Goal: Task Accomplishment & Management: Use online tool/utility

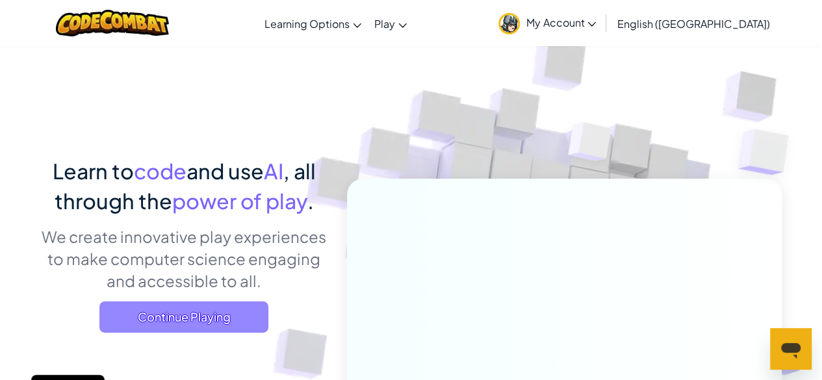
click at [200, 312] on span "Continue Playing" at bounding box center [183, 317] width 169 height 31
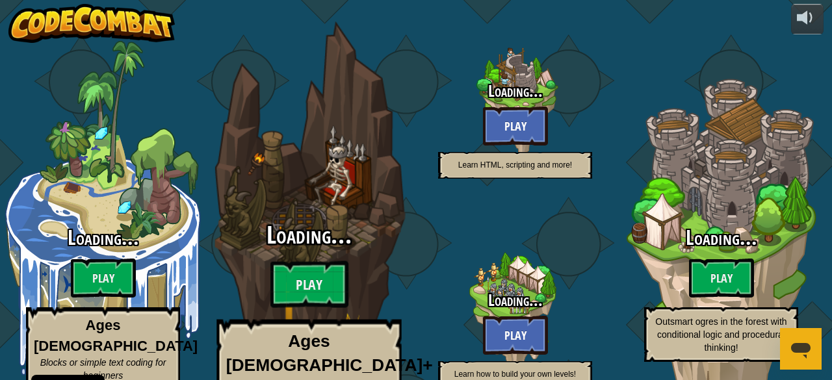
select select "en-[GEOGRAPHIC_DATA]"
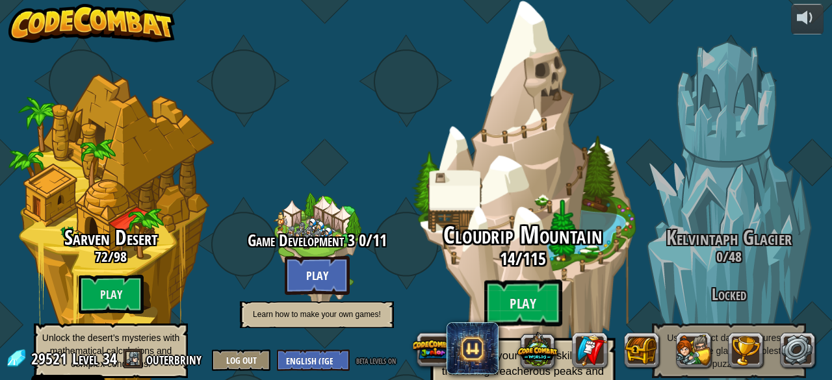
click at [535, 238] on div "Cloudrip Mountain 14 / 115 Play Advance your coding skills by traversing treach…" at bounding box center [522, 312] width 247 height 181
select select "en-[GEOGRAPHIC_DATA]"
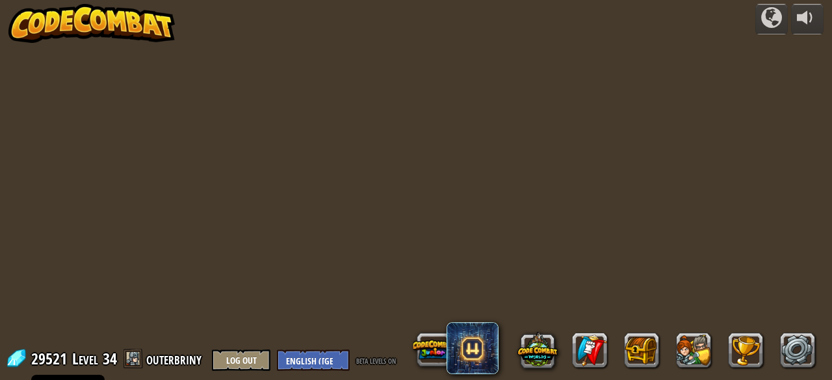
select select "en-[GEOGRAPHIC_DATA]"
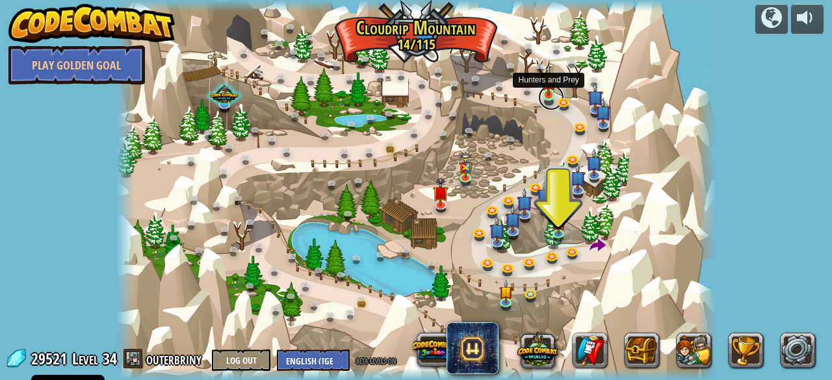
click at [552, 101] on link at bounding box center [551, 97] width 26 height 26
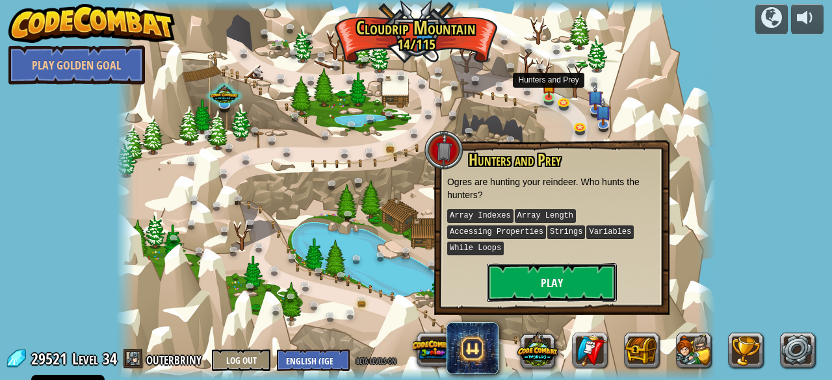
click at [549, 285] on button "Play" at bounding box center [552, 282] width 130 height 39
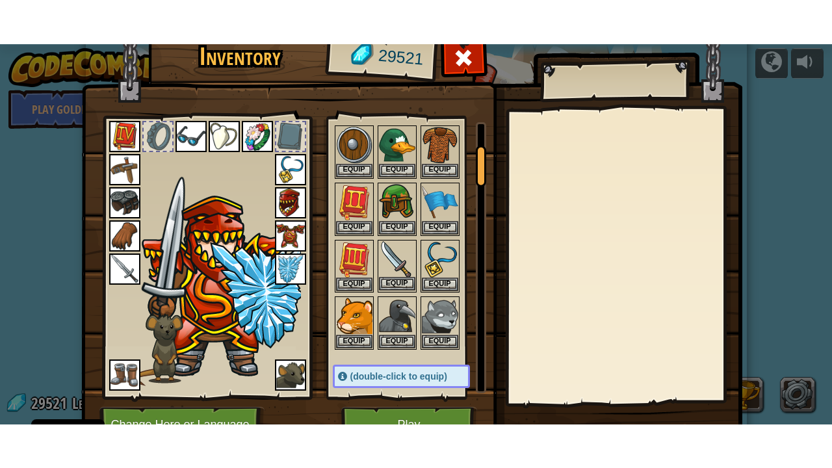
scroll to position [130, 0]
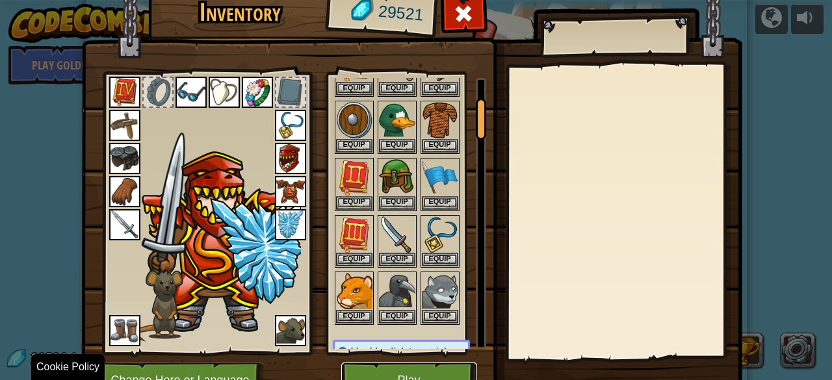
click at [422, 369] on button "Play" at bounding box center [409, 381] width 136 height 36
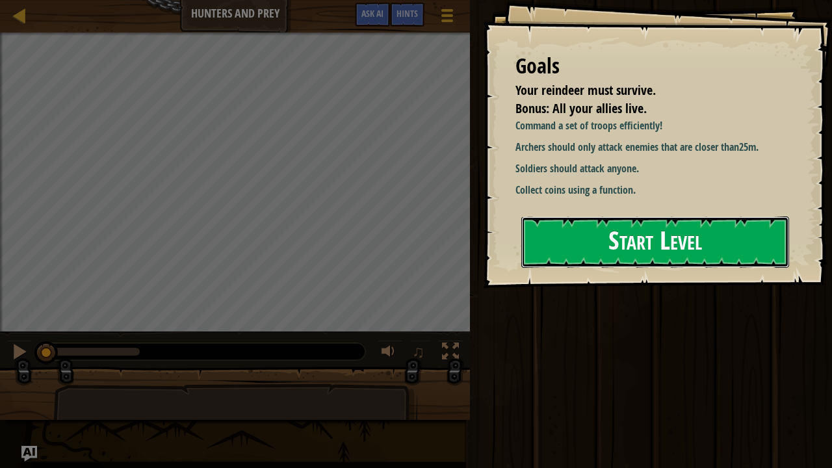
click at [556, 245] on button "Start Level" at bounding box center [655, 241] width 268 height 51
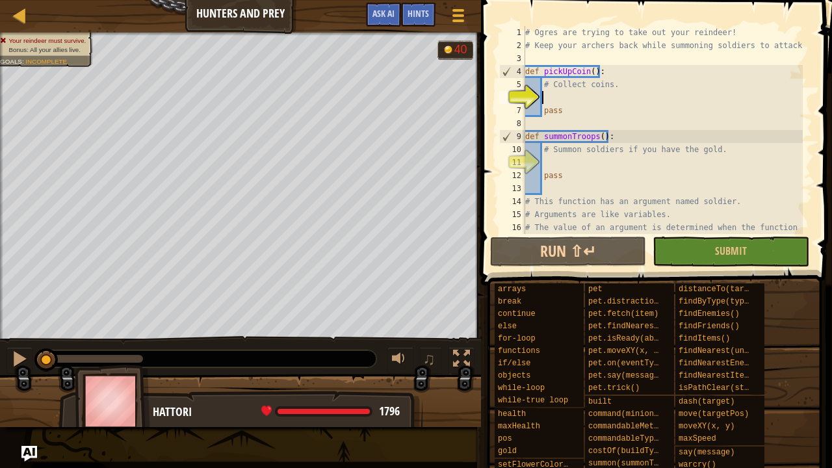
type textarea "c"
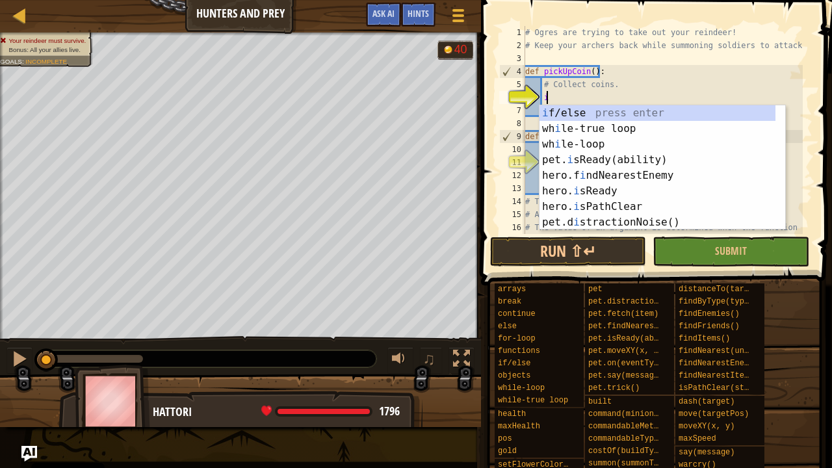
scroll to position [6, 1]
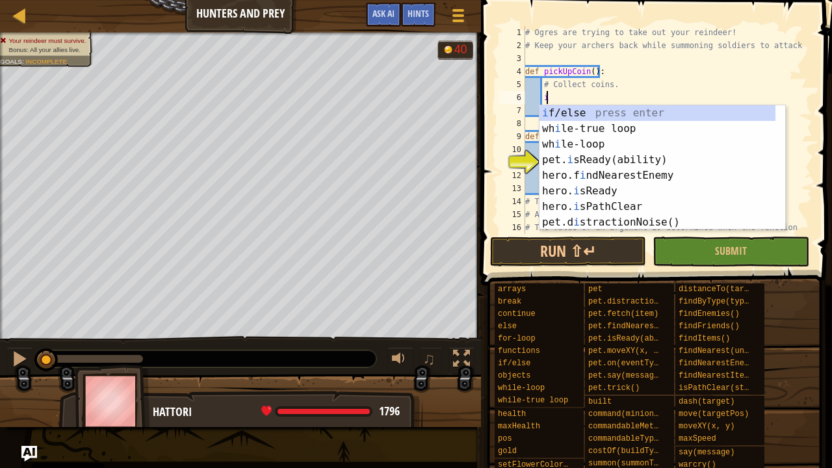
type textarea "it"
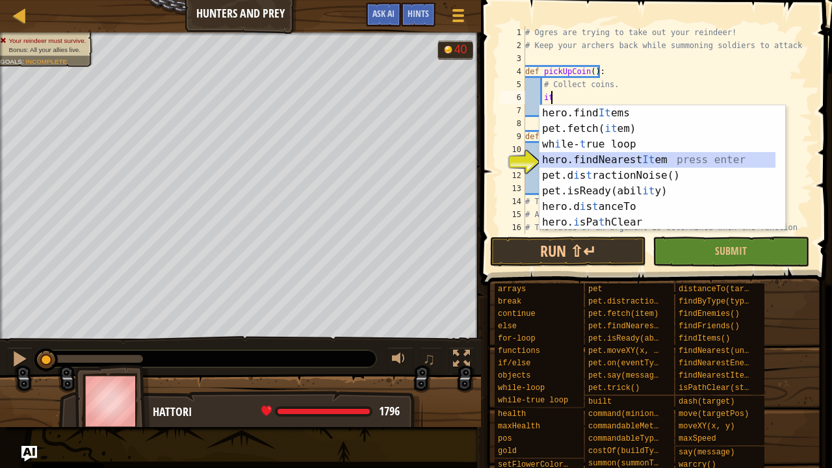
click at [650, 156] on div "hero.find It ems press enter pet.fetch( it em) press enter wh i le- t rue loop …" at bounding box center [657, 183] width 237 height 156
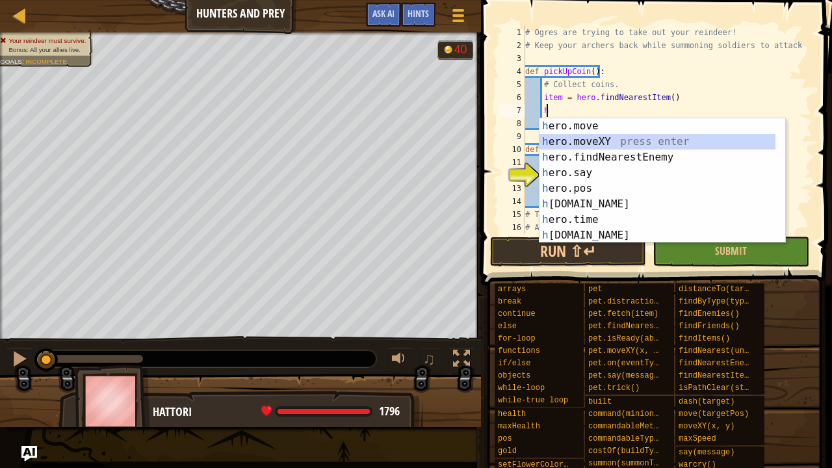
click at [622, 146] on div "h ero.move press enter h ero.moveXY press enter h ero.findNearestEnemy press en…" at bounding box center [657, 196] width 237 height 156
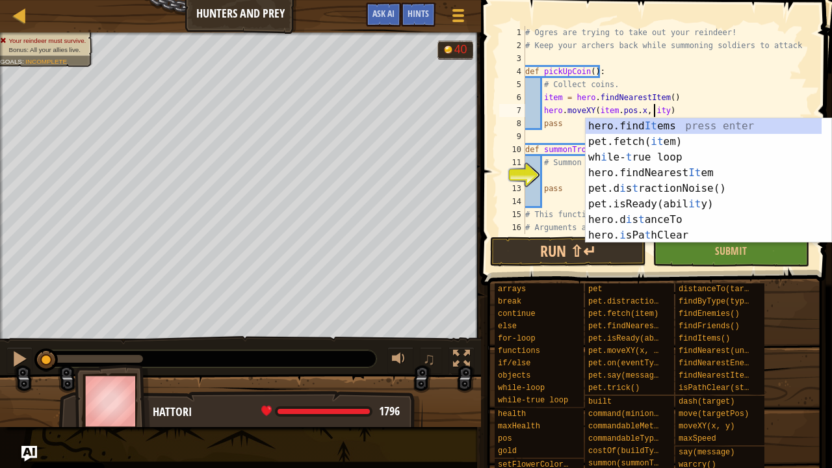
scroll to position [6, 11]
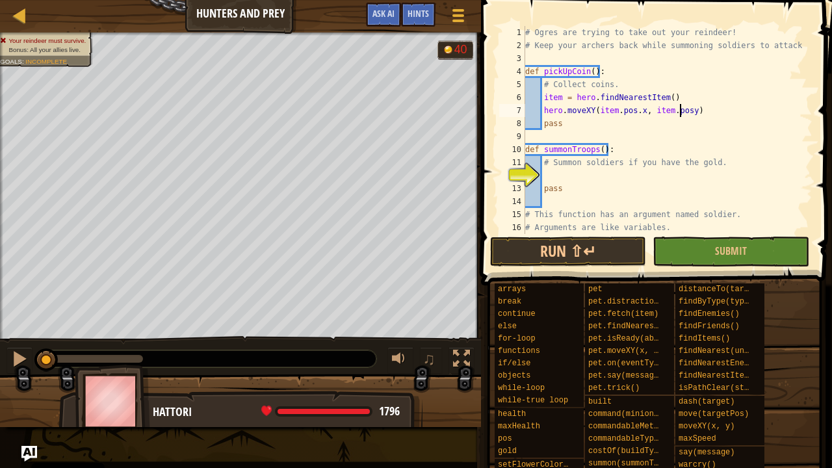
type textarea "hero.moveXY(item.pos.x, item.pos.y)"
click at [566, 178] on div "# Ogres are trying to take out your reindeer! # Keep your archers back while su…" at bounding box center [662, 149] width 280 height 247
click at [560, 198] on div "# Ogres are trying to take out your reindeer! # Keep your archers back while su…" at bounding box center [662, 149] width 280 height 247
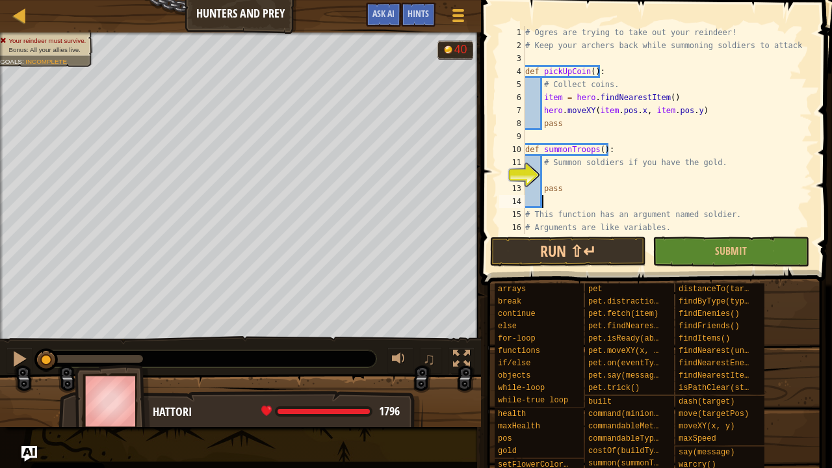
scroll to position [6, 0]
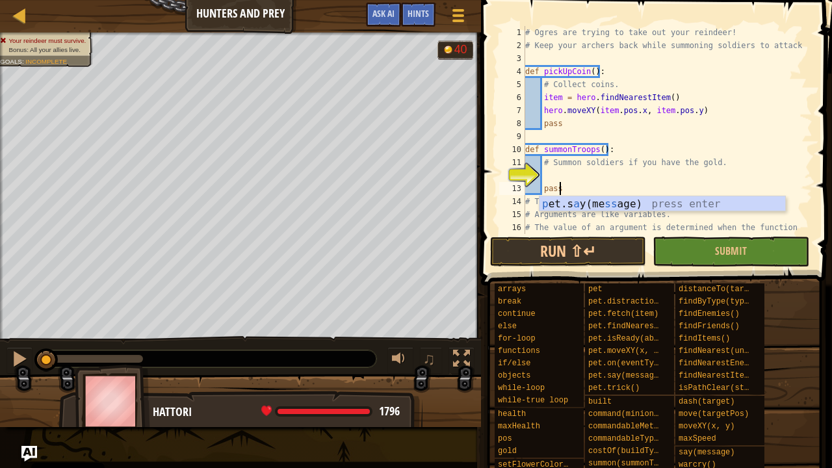
click at [550, 167] on div "# Ogres are trying to take out your reindeer! # Keep your archers back while su…" at bounding box center [662, 149] width 280 height 247
type textarea "# Summon soldiers if you have the gold."
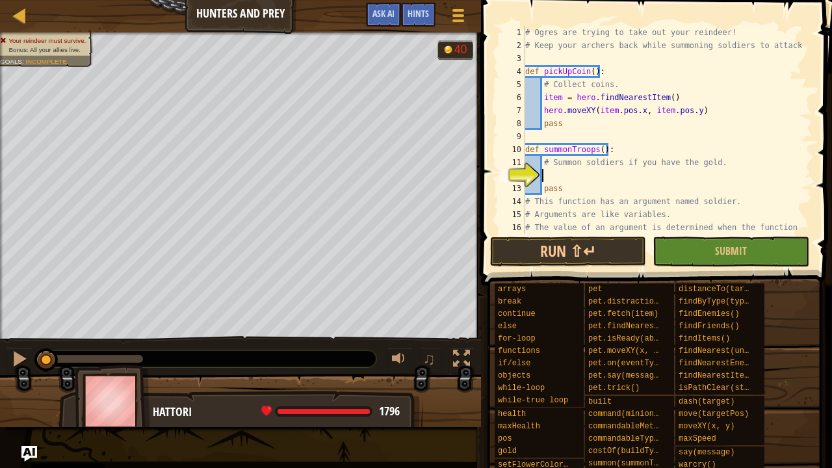
click at [550, 172] on div "# Ogres are trying to take out your reindeer! # Keep your archers back while su…" at bounding box center [662, 149] width 280 height 247
click at [543, 139] on div "# Ogres are trying to take out your reindeer! # Keep your archers back while su…" at bounding box center [662, 149] width 280 height 247
type textarea "pass"
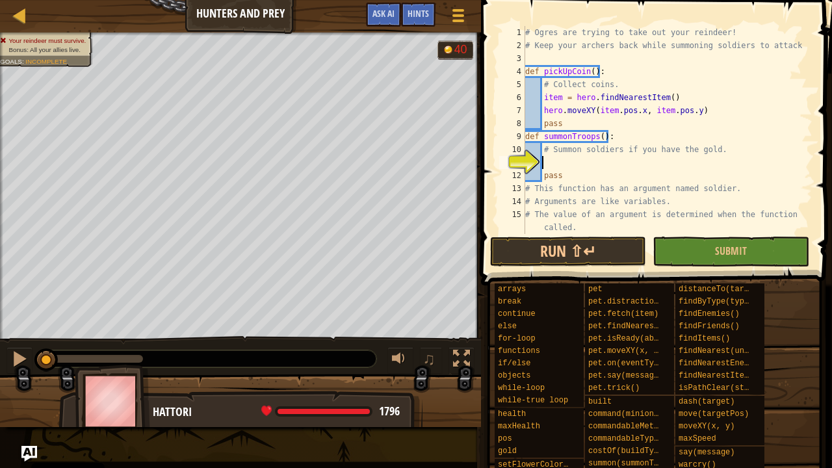
click at [554, 162] on div "# Ogres are trying to take out your reindeer! # Keep your archers back while su…" at bounding box center [662, 143] width 280 height 234
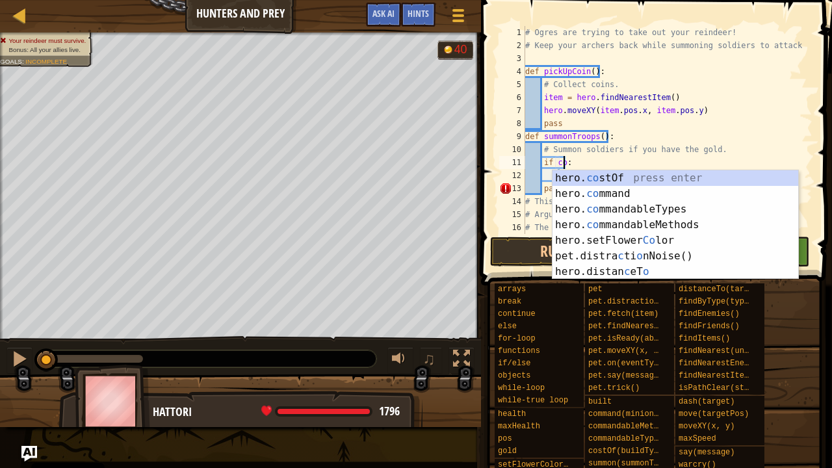
scroll to position [6, 3]
type textarea "if hero.costOf("soldier"):"
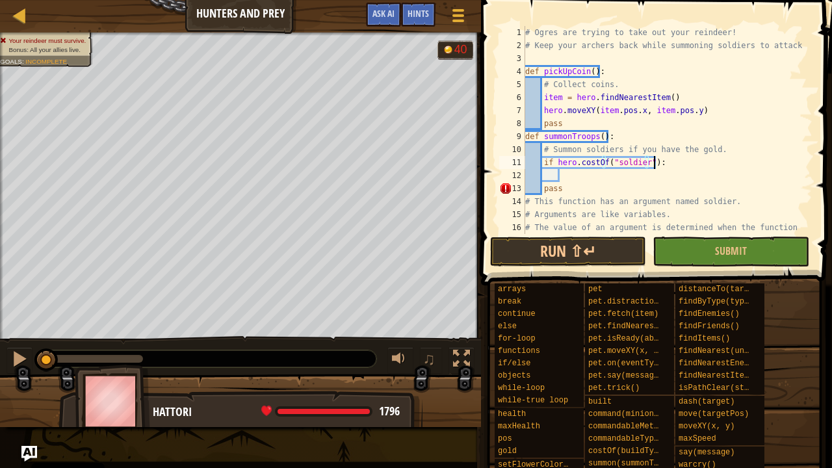
click at [678, 159] on div "# Ogres are trying to take out your reindeer! # Keep your archers back while su…" at bounding box center [662, 149] width 280 height 247
click at [576, 178] on div "# Ogres are trying to take out your reindeer! # Keep your archers back while su…" at bounding box center [662, 149] width 280 height 247
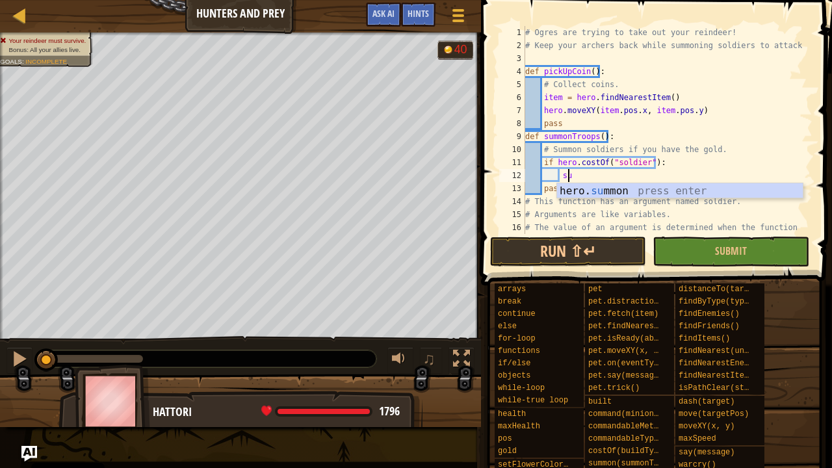
scroll to position [6, 3]
click at [608, 196] on div "hero. sum mon press enter" at bounding box center [680, 206] width 246 height 47
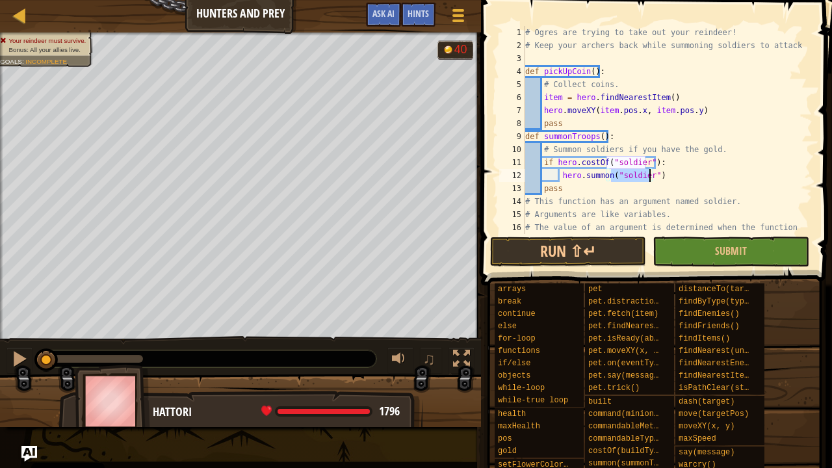
click at [657, 175] on div "# Ogres are trying to take out your reindeer! # Keep your archers back while su…" at bounding box center [662, 149] width 280 height 247
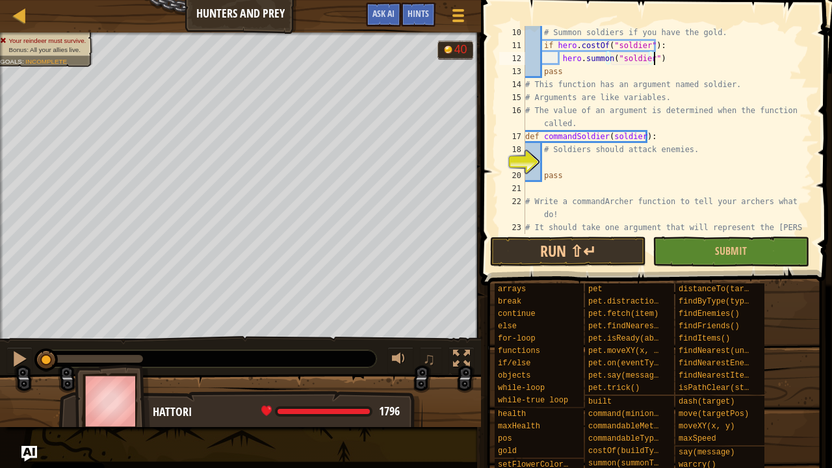
scroll to position [78, 0]
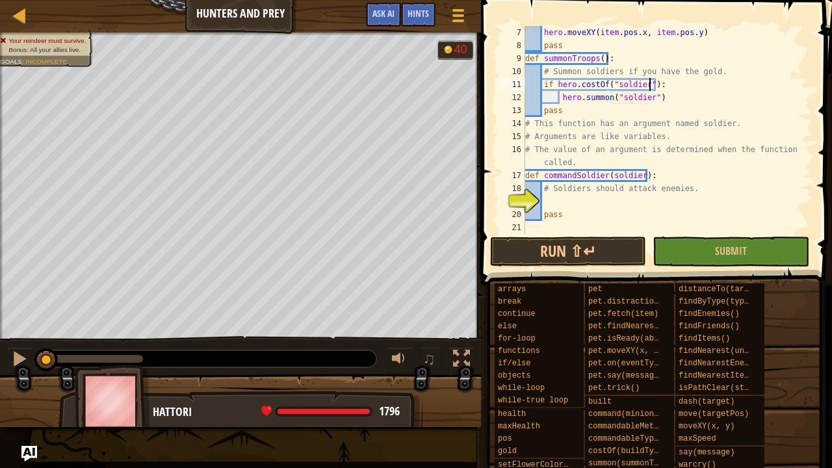
click at [650, 86] on div "hero . moveXY ( item . pos . x , item . pos . y ) pass def summonTroops ( ) : #…" at bounding box center [662, 149] width 280 height 247
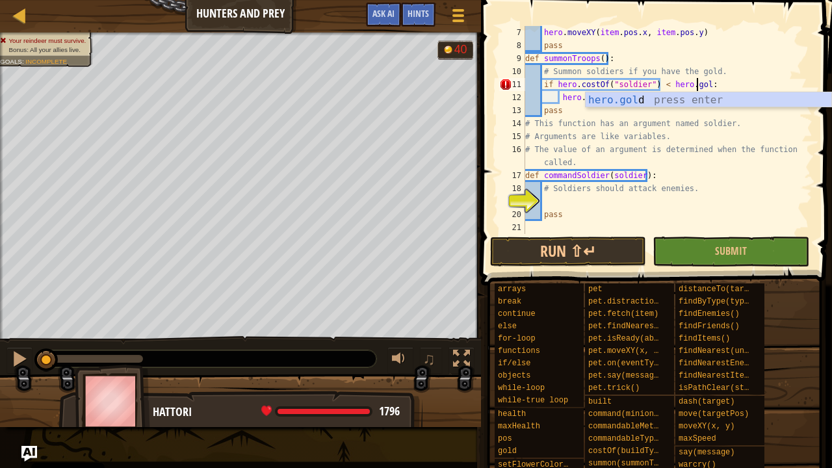
scroll to position [6, 14]
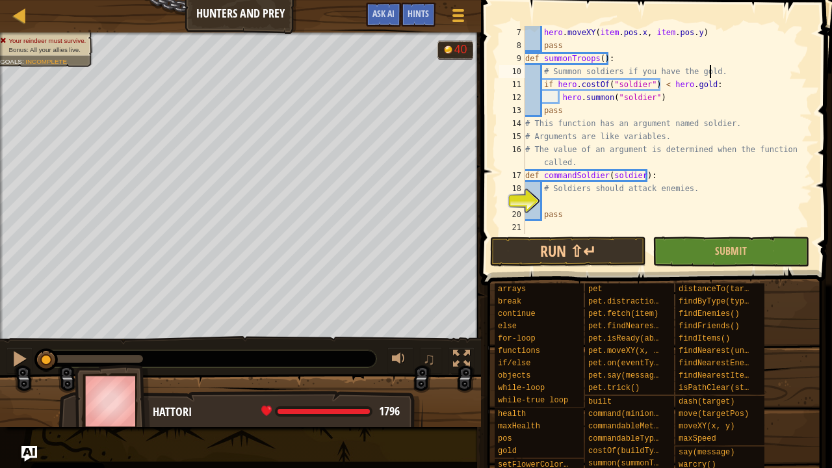
click at [725, 75] on div "hero . moveXY ( item . pos . x , item . pos . y ) pass def summonTroops ( ) : #…" at bounding box center [662, 149] width 280 height 247
click at [725, 83] on div "hero . moveXY ( item . pos . x , item . pos . y ) pass def summonTroops ( ) : #…" at bounding box center [662, 149] width 280 height 247
click at [672, 101] on div "hero . moveXY ( item . pos . x , item . pos . y ) pass def summonTroops ( ) : #…" at bounding box center [662, 149] width 280 height 247
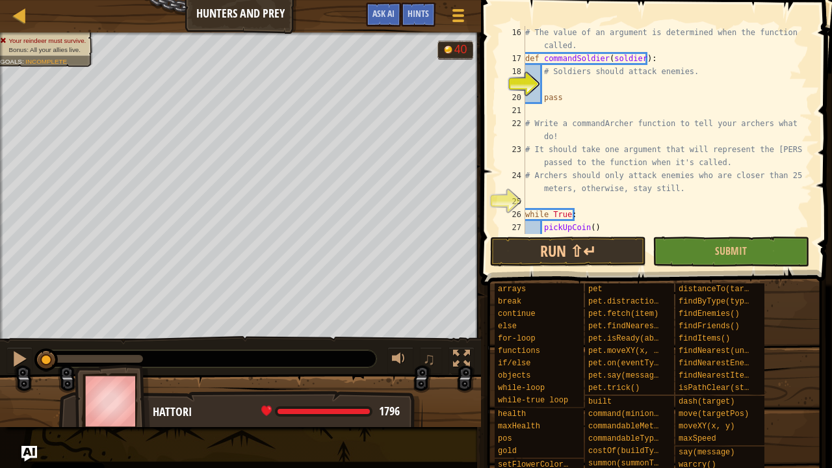
type textarea "hero.[PERSON_NAME]("soldier")"
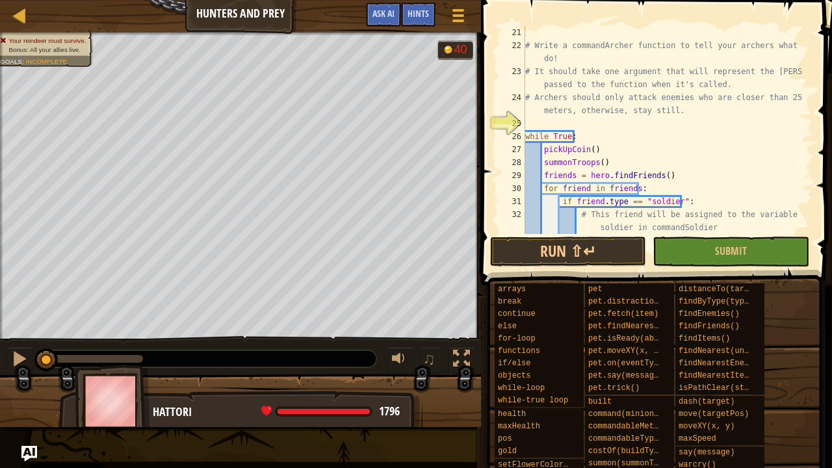
scroll to position [156, 0]
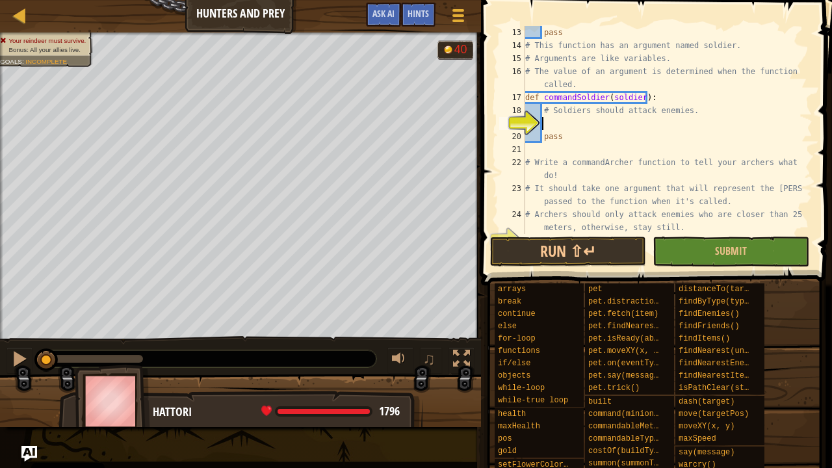
click at [604, 125] on div "pass # This function has an argument named soldier. # Arguments are like variab…" at bounding box center [662, 143] width 280 height 234
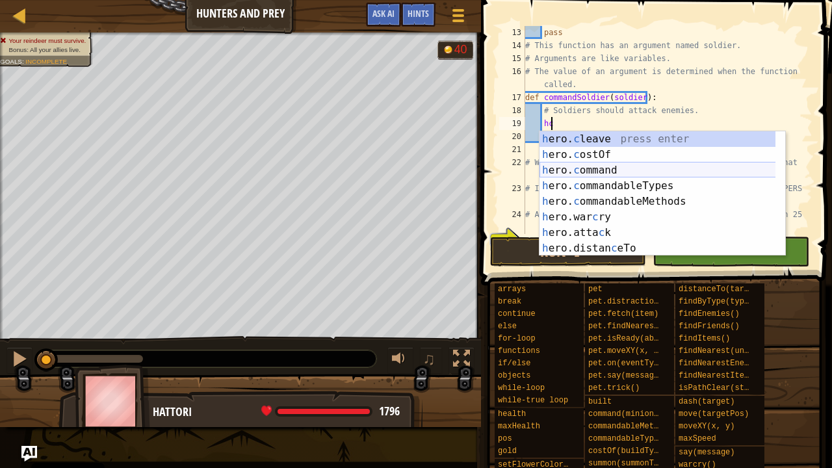
click at [597, 168] on div "h ero. c leave press enter h ero. c ostOf press enter h ero. c ommand press ent…" at bounding box center [657, 209] width 237 height 156
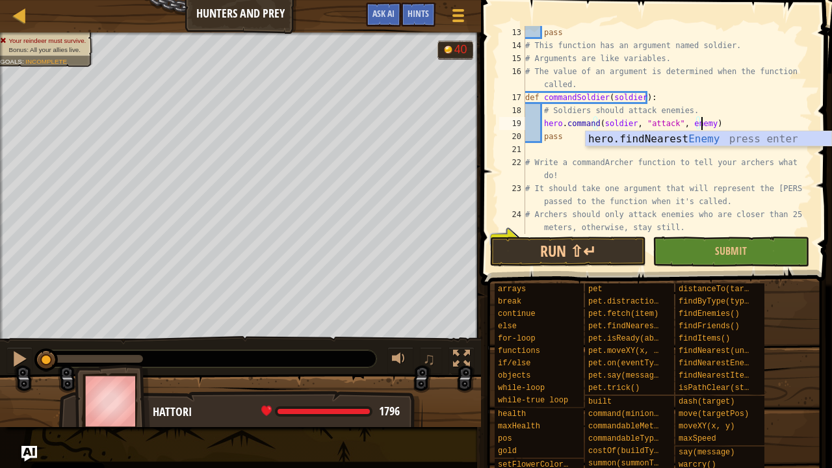
scroll to position [6, 14]
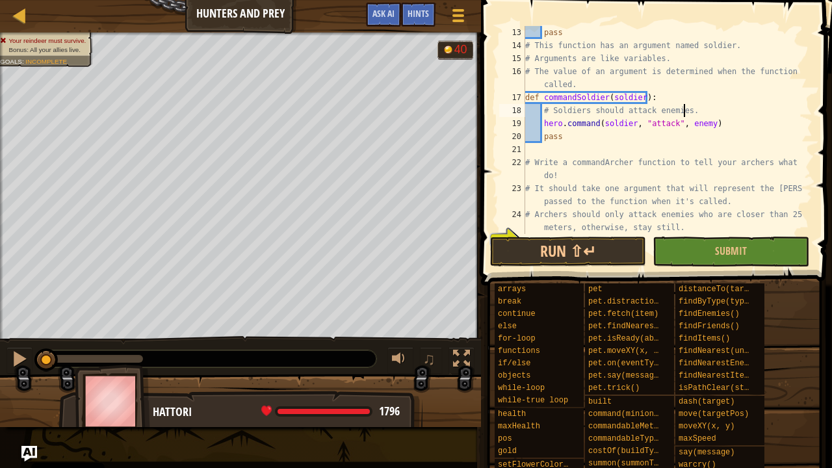
click at [696, 113] on div "pass # This function has an argument named soldier. # Arguments are like variab…" at bounding box center [662, 143] width 280 height 234
type textarea "# Soldiers should attack enemies."
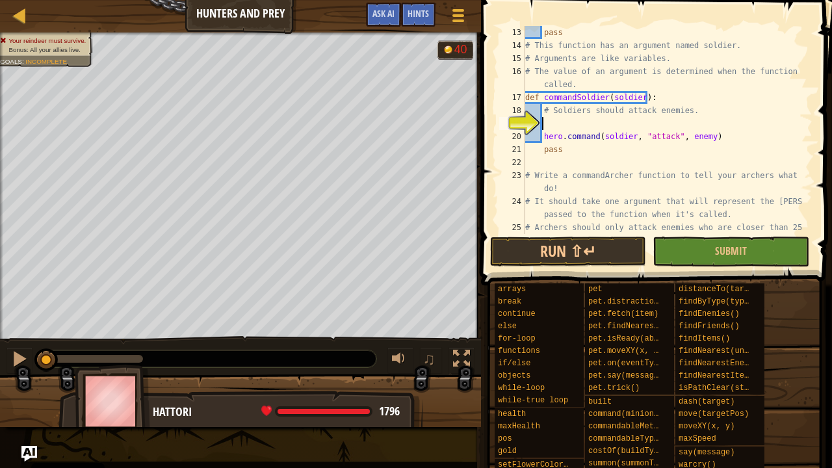
type textarea "e"
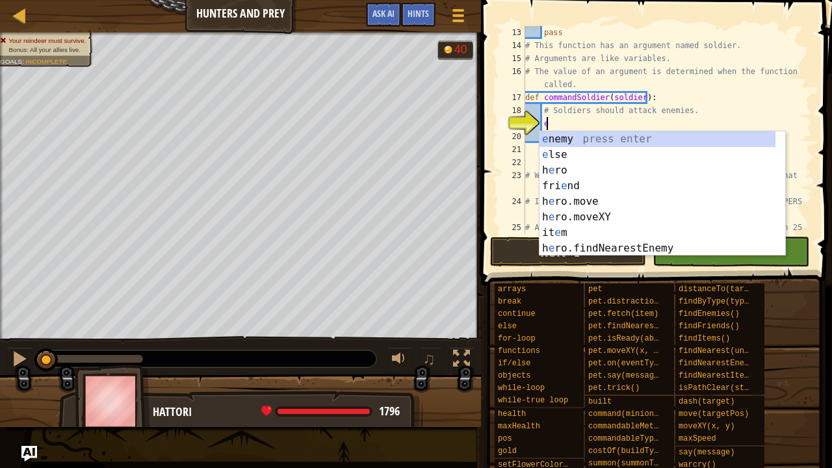
scroll to position [6, 1]
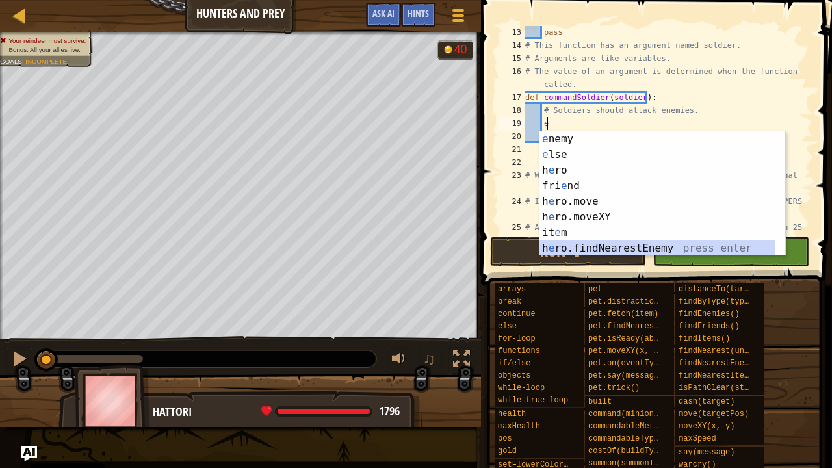
click at [628, 247] on div "e nemy press enter e lse press enter h e ro press enter fri e nd press enter h …" at bounding box center [662, 209] width 246 height 156
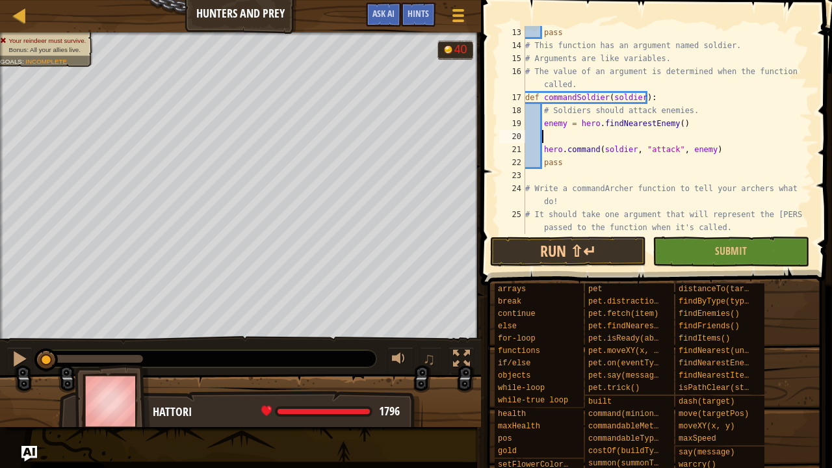
scroll to position [6, 0]
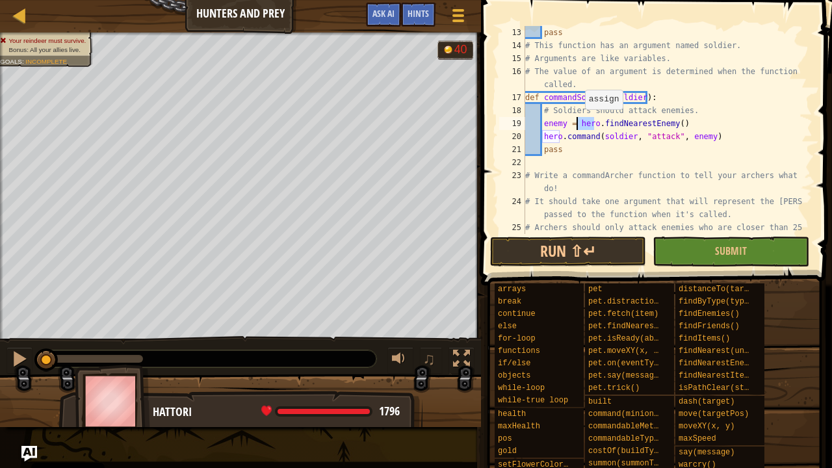
drag, startPoint x: 592, startPoint y: 124, endPoint x: 578, endPoint y: 122, distance: 14.4
click at [578, 122] on div "pass # This function has an argument named soldier. # Arguments are like variab…" at bounding box center [662, 149] width 280 height 247
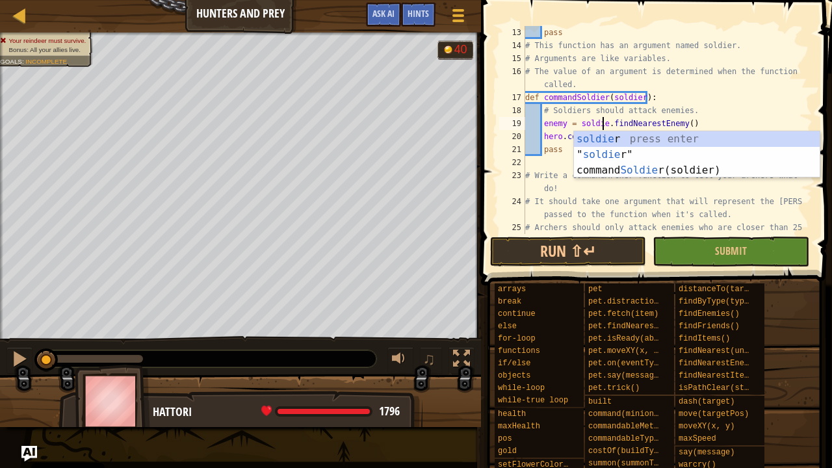
scroll to position [6, 6]
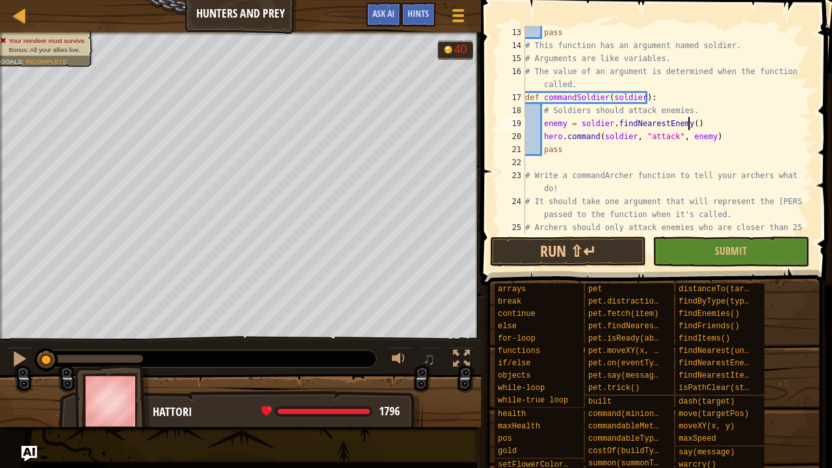
click at [702, 122] on div "pass # This function has an argument named soldier. # Arguments are like variab…" at bounding box center [662, 149] width 280 height 247
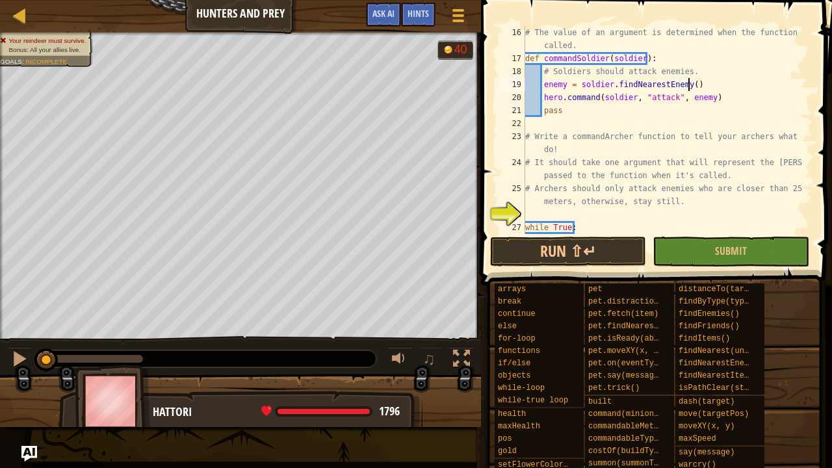
scroll to position [195, 0]
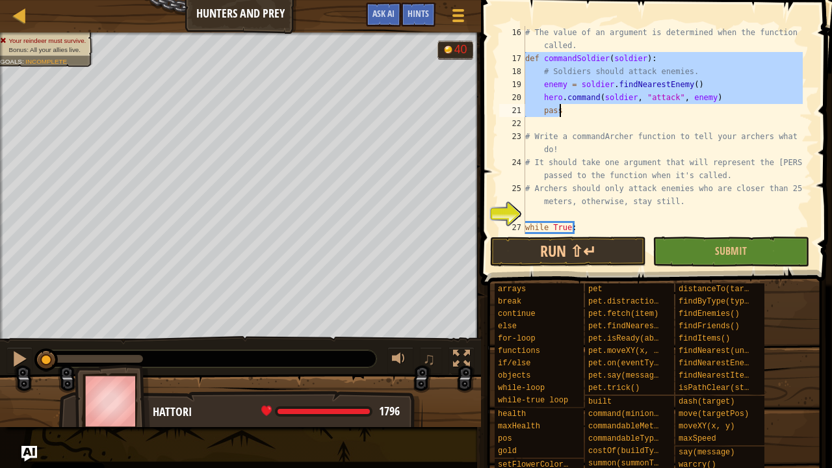
drag, startPoint x: 526, startPoint y: 60, endPoint x: 676, endPoint y: 112, distance: 158.2
click at [676, 112] on div "# The value of an argument is determined when the function is called. def comma…" at bounding box center [662, 149] width 280 height 247
type textarea "hero.command(soldier, "attack", enemy) pass"
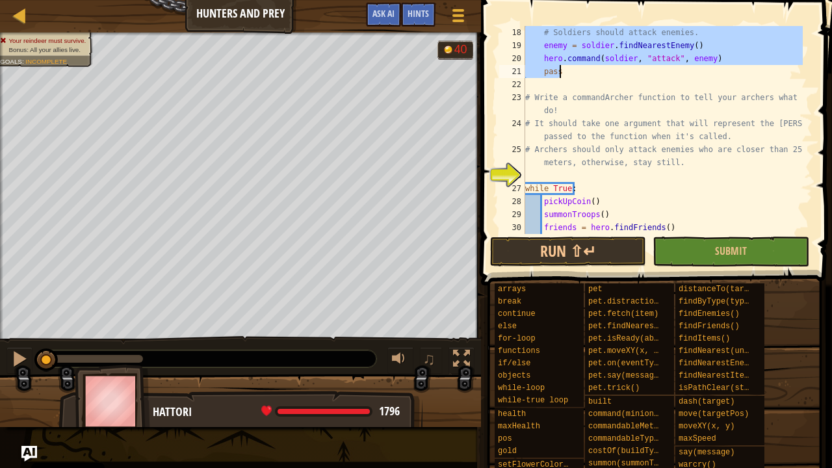
scroll to position [234, 0]
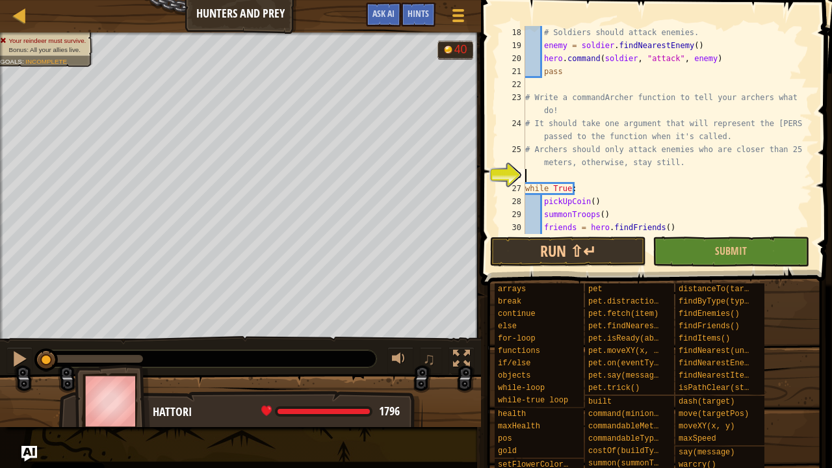
click at [530, 174] on div "# Soldiers should attack enemies. enemy = soldier . findNearestEnemy ( ) hero .…" at bounding box center [662, 143] width 280 height 234
paste textarea "pass"
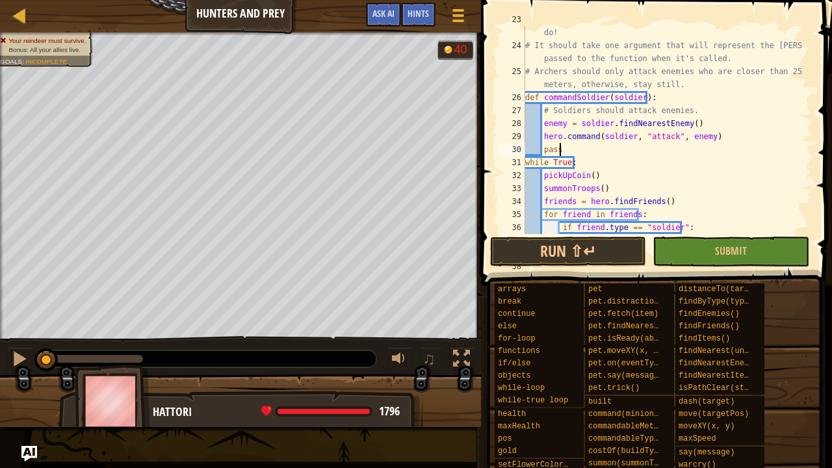
scroll to position [312, 0]
drag, startPoint x: 541, startPoint y: 112, endPoint x: 699, endPoint y: 105, distance: 158.1
click at [699, 105] on div "# Write a commandArcher function to tell your archers what to do! # It should t…" at bounding box center [662, 143] width 280 height 260
type textarea "# Soldiers should attack enemies."
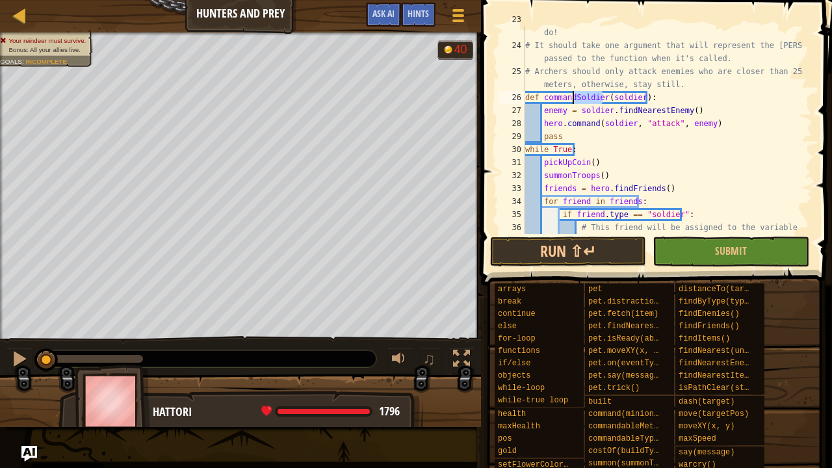
drag, startPoint x: 602, startPoint y: 98, endPoint x: 572, endPoint y: 94, distance: 30.2
click at [572, 94] on div "# Write a commandArcher function to tell your archers what to do! # It should t…" at bounding box center [662, 143] width 280 height 260
drag, startPoint x: 633, startPoint y: 99, endPoint x: 603, endPoint y: 97, distance: 30.0
click at [603, 97] on div "# Write a commandArcher function to tell your archers what to do! # It should t…" at bounding box center [662, 143] width 280 height 260
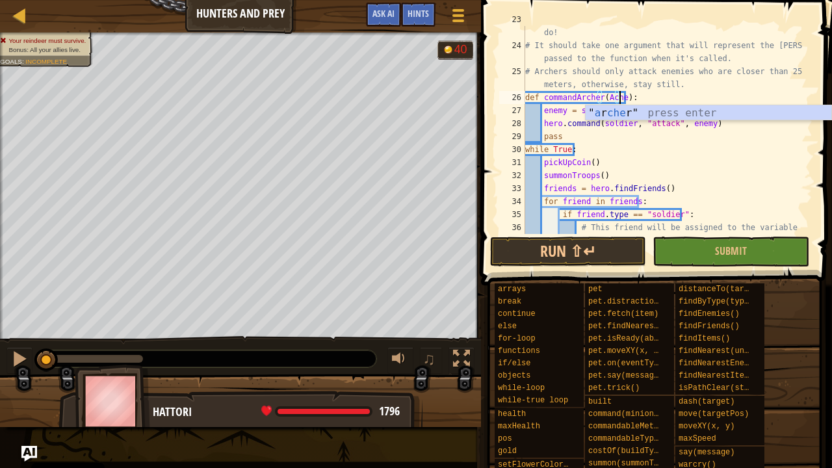
scroll to position [6, 8]
click at [630, 97] on div "# Write a commandArcher function to tell your archers what to do! # It should t…" at bounding box center [662, 143] width 280 height 260
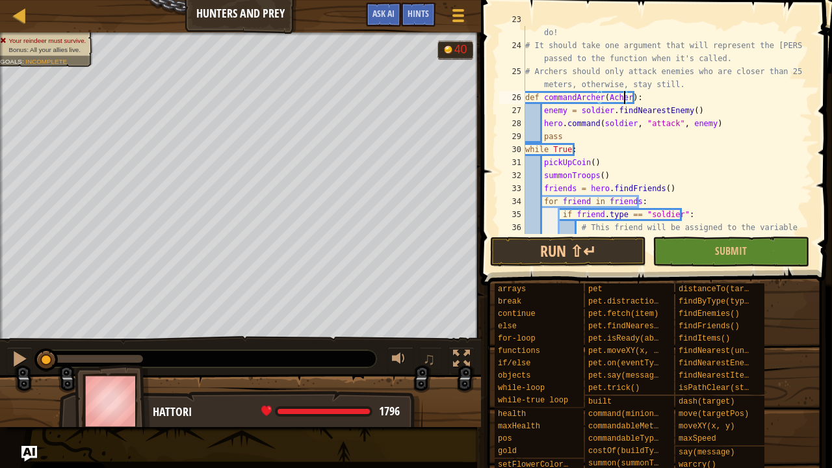
click at [623, 96] on div "# Write a commandArcher function to tell your archers what to do! # It should t…" at bounding box center [662, 143] width 280 height 260
click at [606, 96] on div "# Write a commandArcher function to tell your archers what to do! # It should t…" at bounding box center [662, 143] width 280 height 260
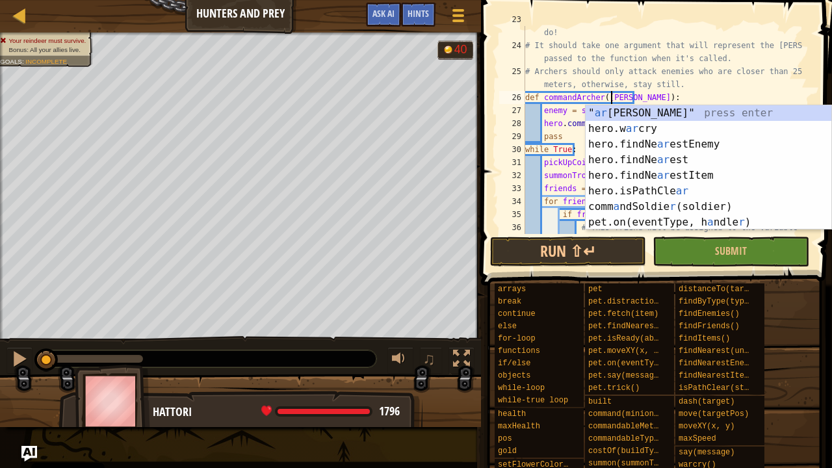
scroll to position [6, 7]
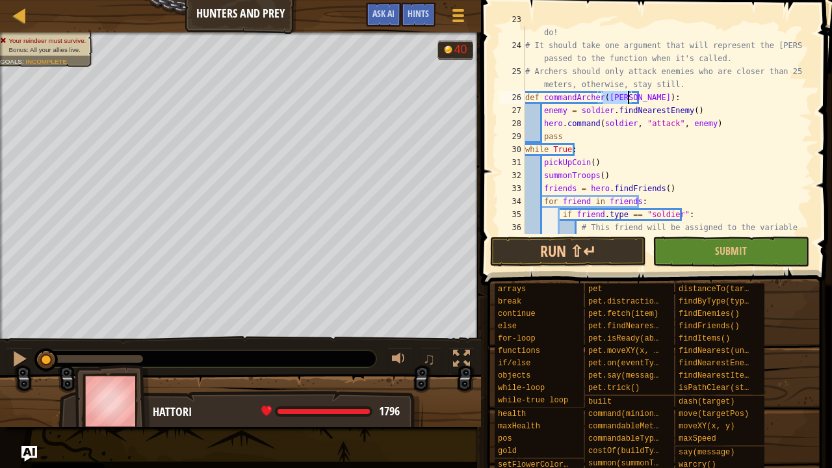
drag, startPoint x: 602, startPoint y: 96, endPoint x: 628, endPoint y: 100, distance: 25.7
click at [628, 100] on div "# Write a commandArcher function to tell your archers what to do! # It should t…" at bounding box center [662, 143] width 280 height 260
drag, startPoint x: 599, startPoint y: 125, endPoint x: 627, endPoint y: 126, distance: 28.0
click at [627, 126] on div "# Write a commandArcher function to tell your archers what to do! # It should t…" at bounding box center [662, 143] width 280 height 260
paste textarea "Arch"
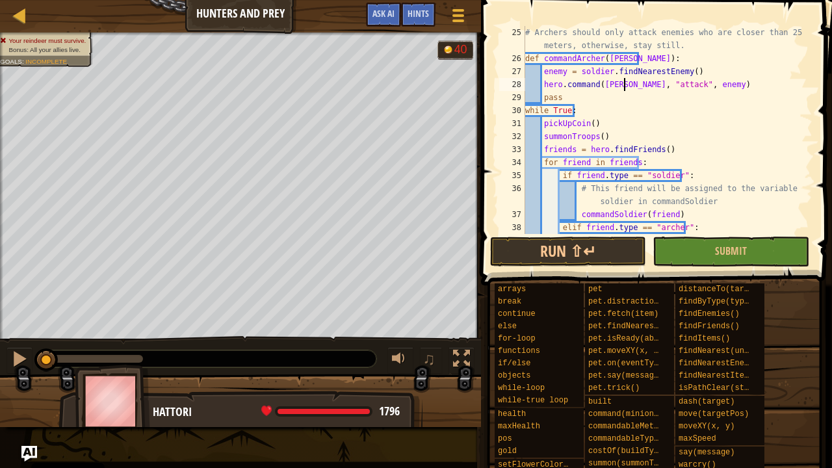
scroll to position [351, 0]
click at [711, 66] on div "# Archers should only attack enemies who are closer than 25 meters, otherwise, …" at bounding box center [662, 149] width 280 height 247
type textarea "enemy = soldier.findNearestEnemy()"
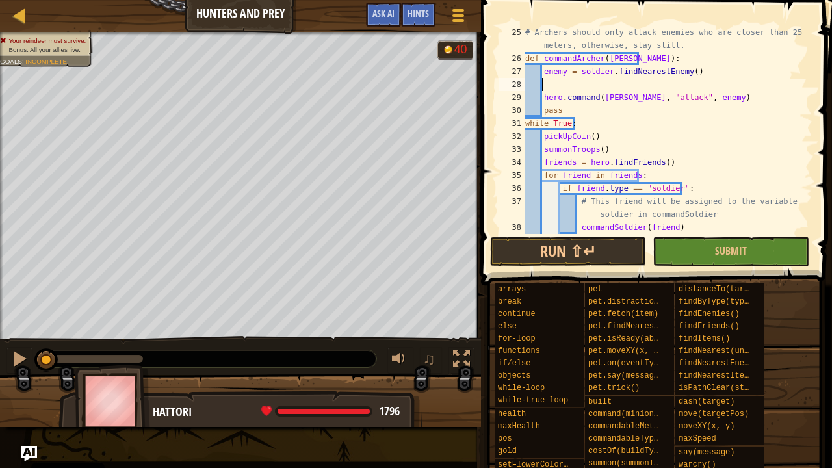
scroll to position [6, 1]
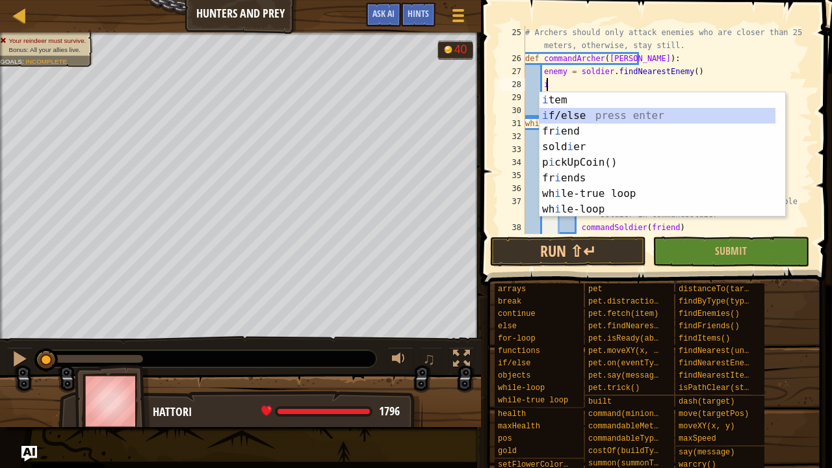
drag, startPoint x: 603, startPoint y: 113, endPoint x: 586, endPoint y: 107, distance: 18.1
click at [602, 113] on div "i tem press enter i f/else press enter fr i end press enter sold i er press ent…" at bounding box center [657, 170] width 237 height 156
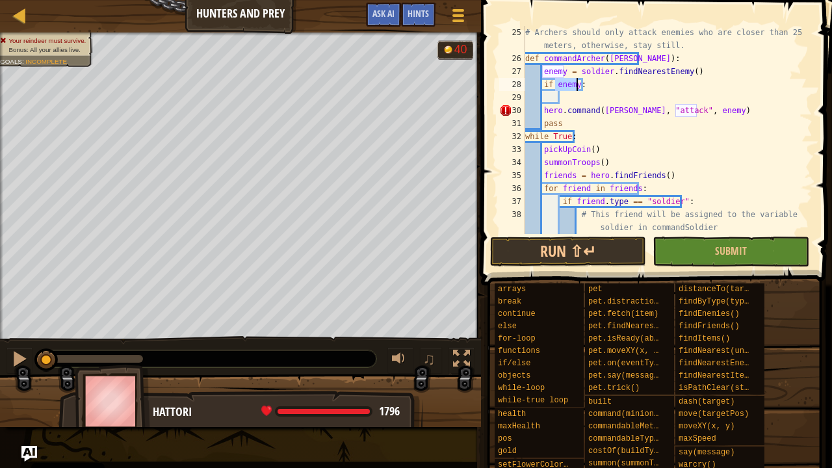
click at [541, 112] on div "# Archers should only attack enemies who are closer than 25 meters, otherwise, …" at bounding box center [662, 149] width 280 height 247
type textarea "hero.command([PERSON_NAME], "attack", enemy)"
click at [572, 96] on div "# Archers should only attack enemies who are closer than 25 meters, otherwise, …" at bounding box center [662, 149] width 280 height 247
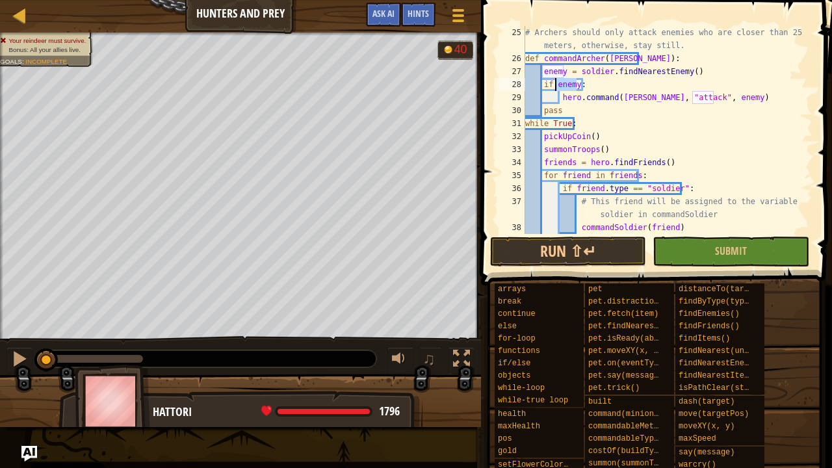
drag, startPoint x: 576, startPoint y: 86, endPoint x: 554, endPoint y: 84, distance: 22.9
click at [554, 84] on div "# Archers should only attack enemies who are closer than 25 meters, otherwise, …" at bounding box center [662, 149] width 280 height 247
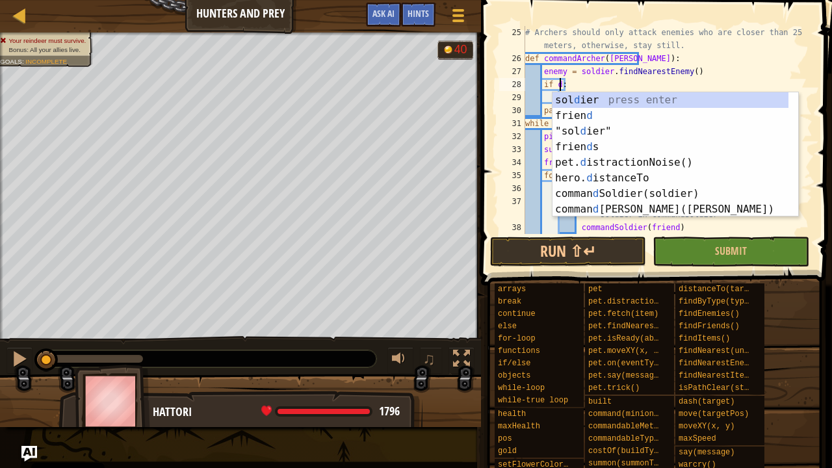
scroll to position [6, 3]
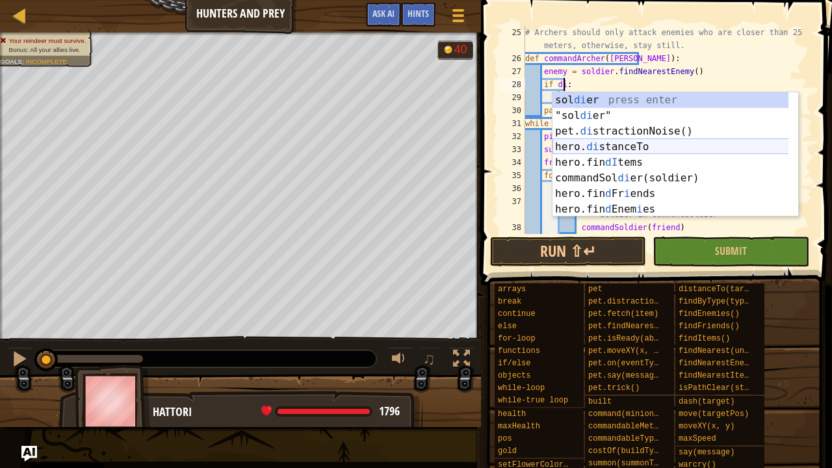
click at [631, 144] on div "sol di er press enter "sol di er" press enter pet. di stractionNoise() press en…" at bounding box center [670, 170] width 237 height 156
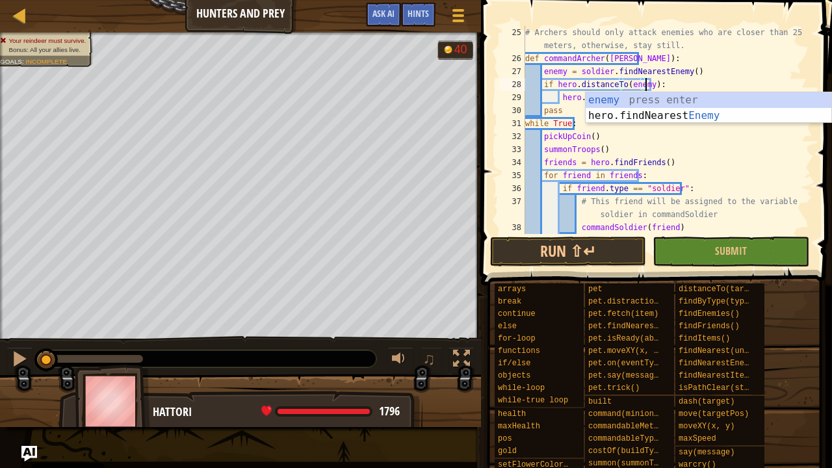
scroll to position [6, 10]
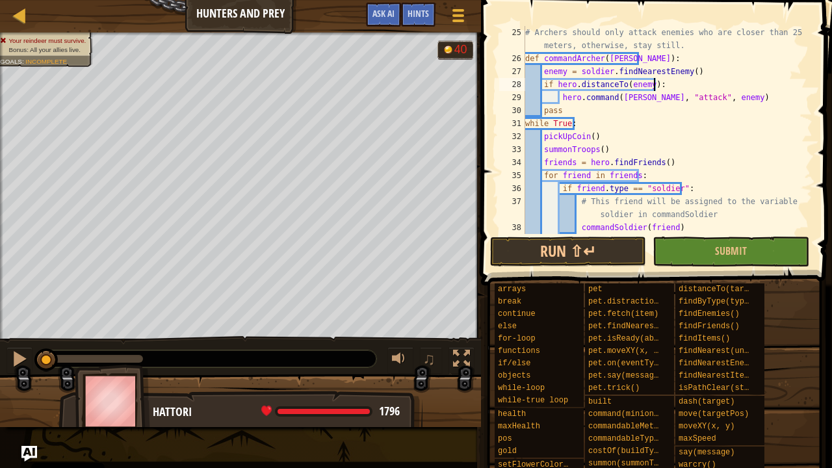
click at [674, 82] on div "# Archers should only attack enemies who are closer than 25 meters, otherwise, …" at bounding box center [662, 149] width 280 height 247
click at [647, 84] on div "# Archers should only attack enemies who are closer than 25 meters, otherwise, …" at bounding box center [662, 149] width 280 height 247
click at [689, 84] on div "# Archers should only attack enemies who are closer than 25 meters, otherwise, …" at bounding box center [662, 149] width 280 height 247
type textarea "if hero.distanceTo(enemy) < 25:"
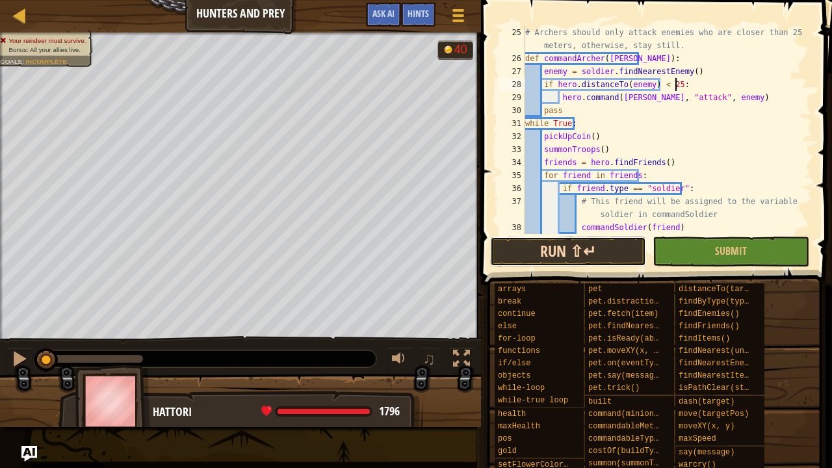
click at [585, 253] on button "Run ⇧↵" at bounding box center [568, 252] width 156 height 30
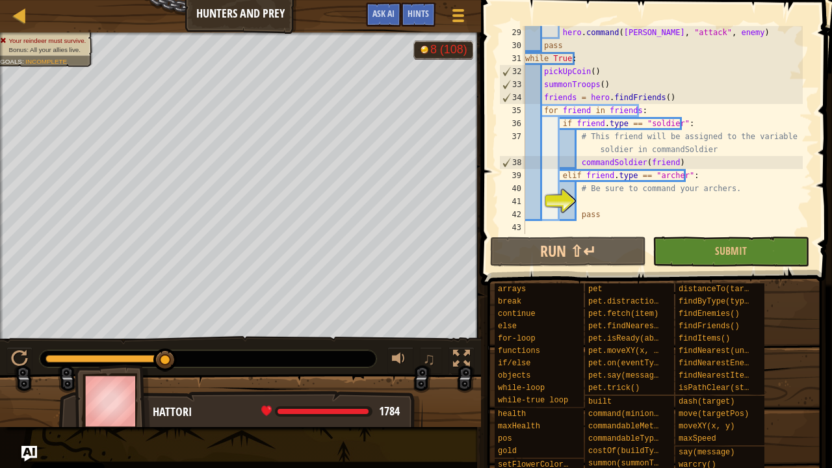
scroll to position [416, 0]
click at [606, 206] on div "hero . command ( [PERSON_NAME] , "attack" , enemy ) pass while True : pickUpCoi…" at bounding box center [662, 143] width 280 height 234
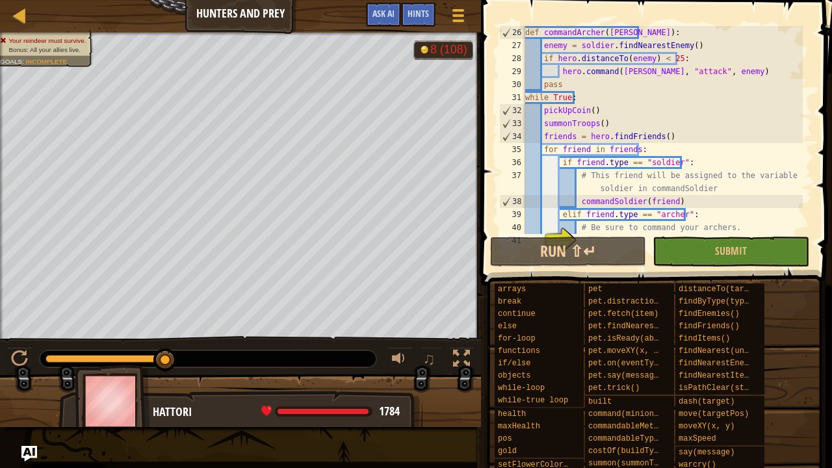
scroll to position [338, 0]
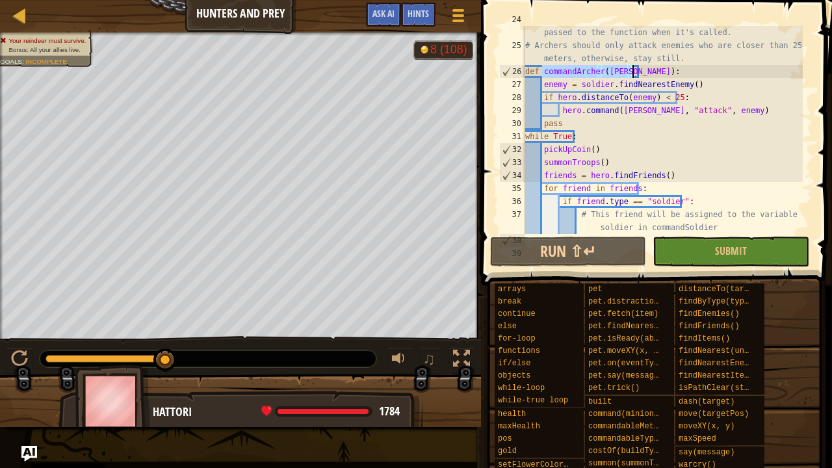
drag, startPoint x: 541, startPoint y: 72, endPoint x: 634, endPoint y: 75, distance: 93.0
click at [634, 75] on div "# It should take one argument that will represent the [PERSON_NAME] passed to t…" at bounding box center [662, 136] width 280 height 247
type textarea "def [DEMOGRAPHIC_DATA]([PERSON_NAME]):"
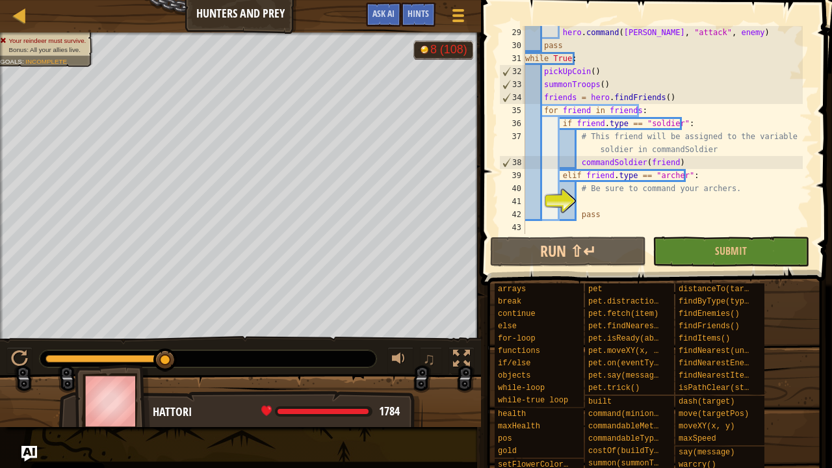
scroll to position [416, 0]
click at [591, 200] on div "hero . command ( [PERSON_NAME] , "attack" , enemy ) pass while True : pickUpCoi…" at bounding box center [662, 143] width 280 height 234
paste textarea "commandArcher([PERSON_NAME])"
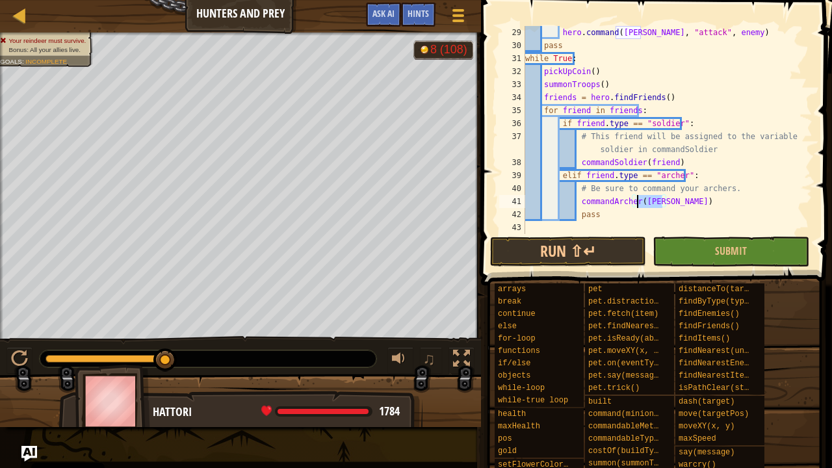
drag, startPoint x: 662, startPoint y: 201, endPoint x: 638, endPoint y: 199, distance: 23.5
click at [638, 199] on div "hero . command ( [PERSON_NAME] , "attack" , enemy ) pass while True : pickUpCoi…" at bounding box center [662, 143] width 280 height 234
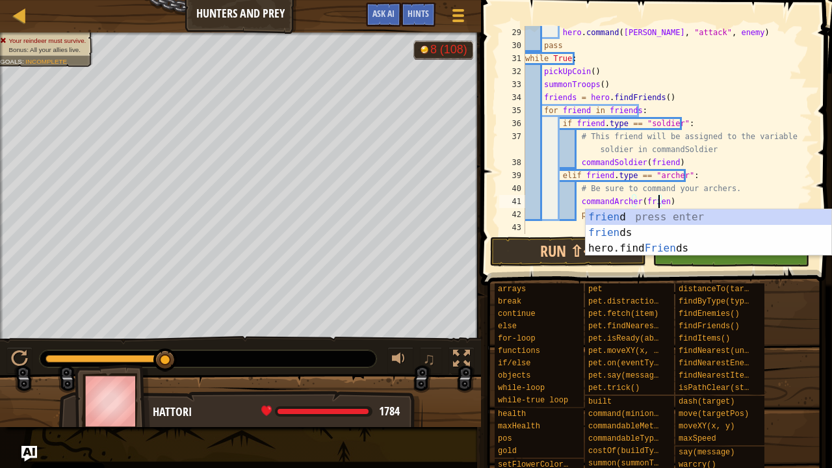
scroll to position [6, 10]
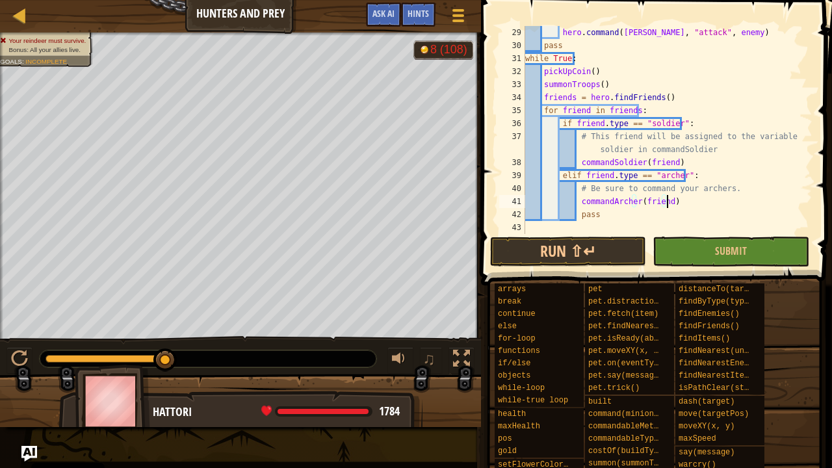
click at [671, 203] on div "hero . command ( [PERSON_NAME] , "attack" , enemy ) pass while True : pickUpCoi…" at bounding box center [662, 143] width 280 height 234
drag, startPoint x: 610, startPoint y: 250, endPoint x: 626, endPoint y: 242, distance: 18.6
click at [610, 250] on button "Run ⇧↵" at bounding box center [568, 252] width 156 height 30
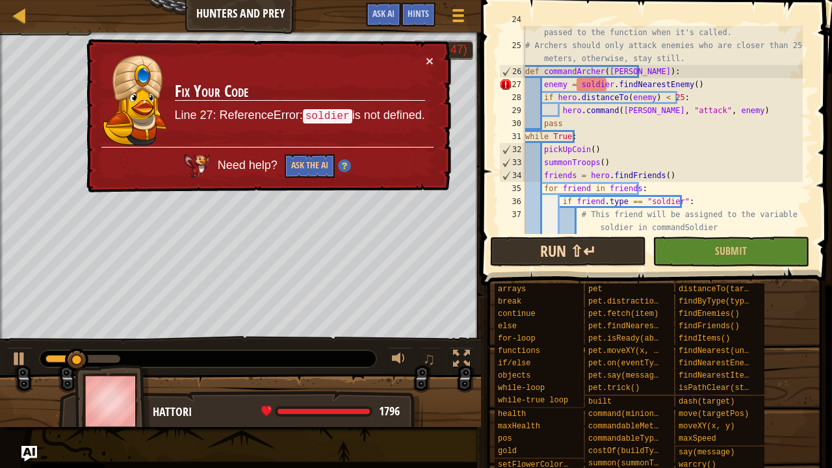
scroll to position [260, 0]
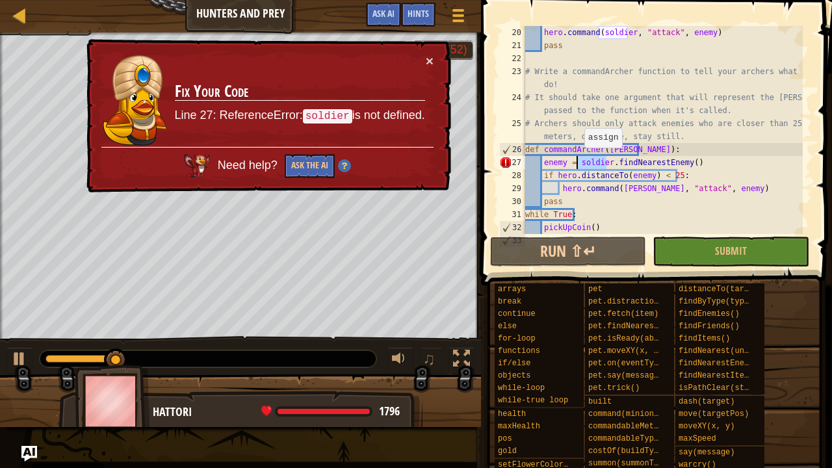
drag, startPoint x: 607, startPoint y: 161, endPoint x: 576, endPoint y: 160, distance: 31.2
click at [576, 160] on div "hero . command ( soldier , "attack" , enemy ) pass # Write a commandArcher func…" at bounding box center [662, 143] width 280 height 234
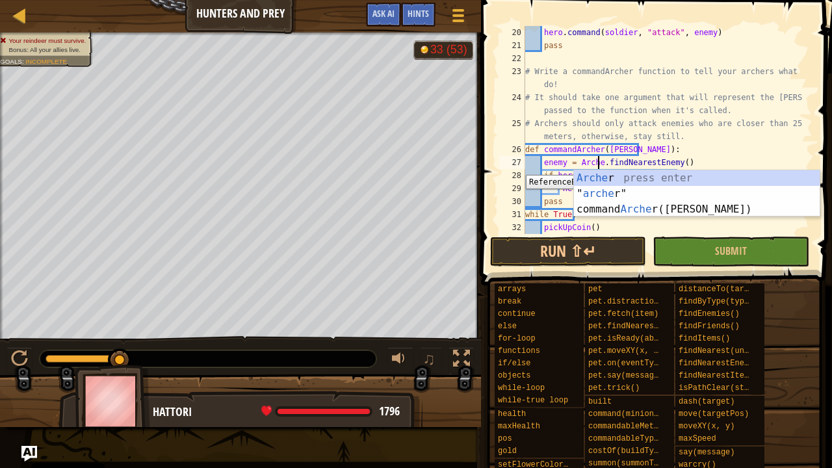
scroll to position [6, 6]
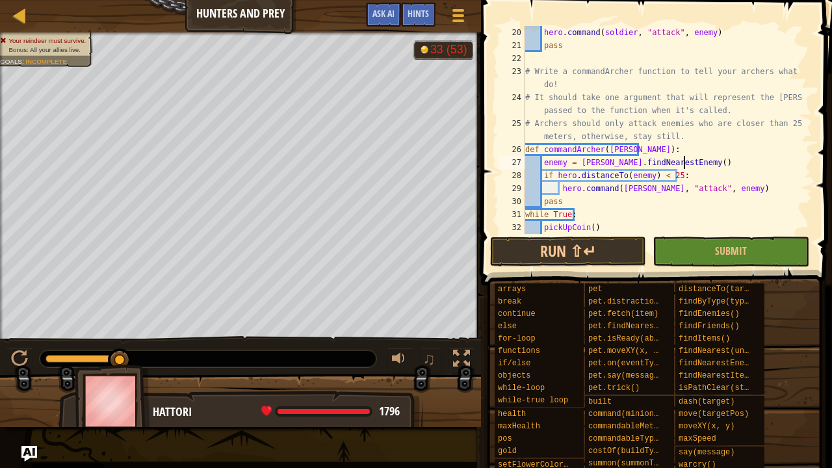
click at [698, 160] on div "hero . command ( soldier , "attack" , enemy ) pass # Write a commandArcher func…" at bounding box center [662, 143] width 280 height 234
type textarea "enemy = [PERSON_NAME].findNearestEnemy()"
click at [582, 248] on button "Run ⇧↵" at bounding box center [568, 252] width 156 height 30
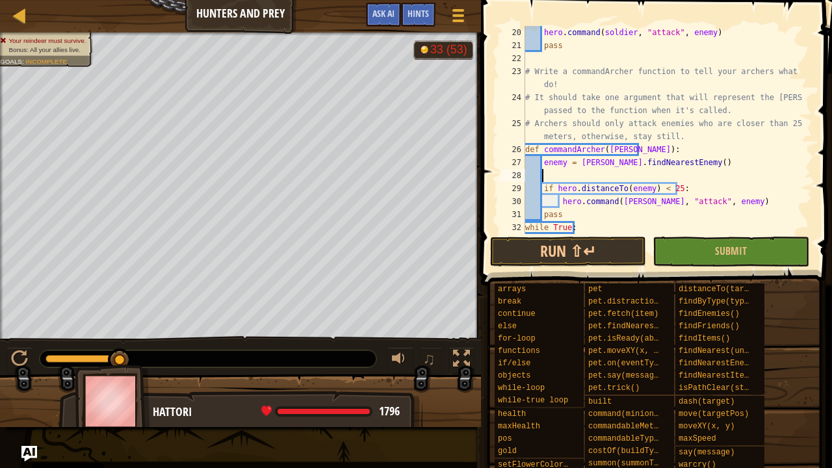
scroll to position [6, 1]
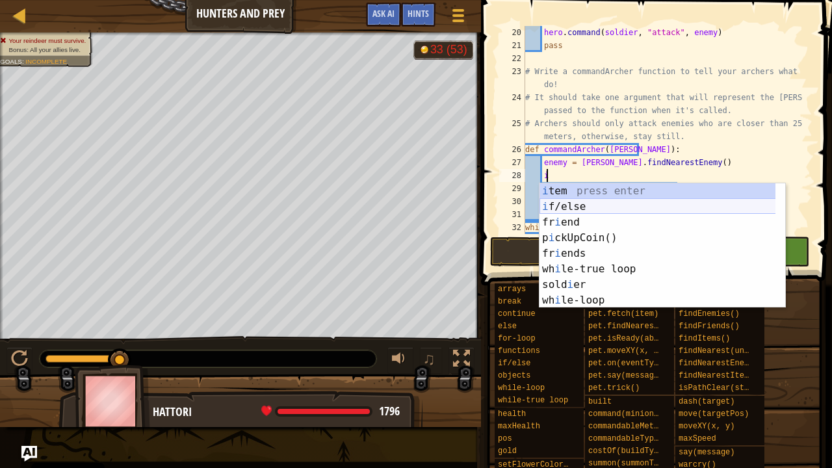
click at [615, 211] on div "i tem press enter i f/else press enter fr i end press enter p i ckUpCoin() pres…" at bounding box center [657, 261] width 237 height 156
type textarea "if enemy:"
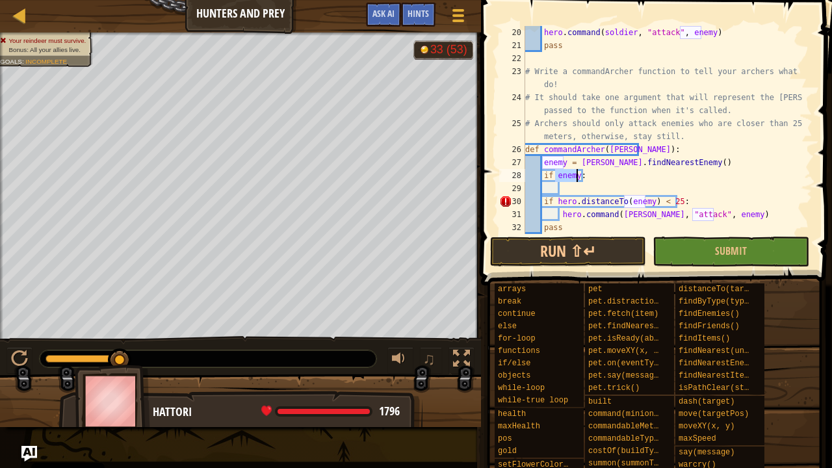
click at [561, 192] on div "hero . command ( soldier , "attack" , enemy ) pass # Write a commandArcher func…" at bounding box center [662, 143] width 280 height 234
click at [542, 204] on div "hero . command ( soldier , "attack" , enemy ) pass # Write a commandArcher func…" at bounding box center [662, 143] width 280 height 234
click at [560, 214] on div "hero . command ( soldier , "attack" , enemy ) pass # Write a commandArcher func…" at bounding box center [662, 143] width 280 height 234
type textarea "hero.command([PERSON_NAME], "attack", enemy)"
click at [565, 188] on div "hero . command ( soldier , "attack" , enemy ) pass # Write a commandArcher func…" at bounding box center [662, 143] width 280 height 234
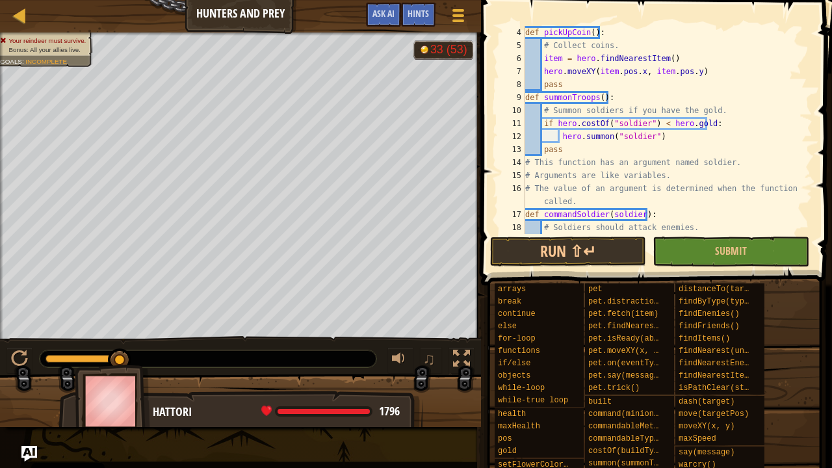
scroll to position [117, 0]
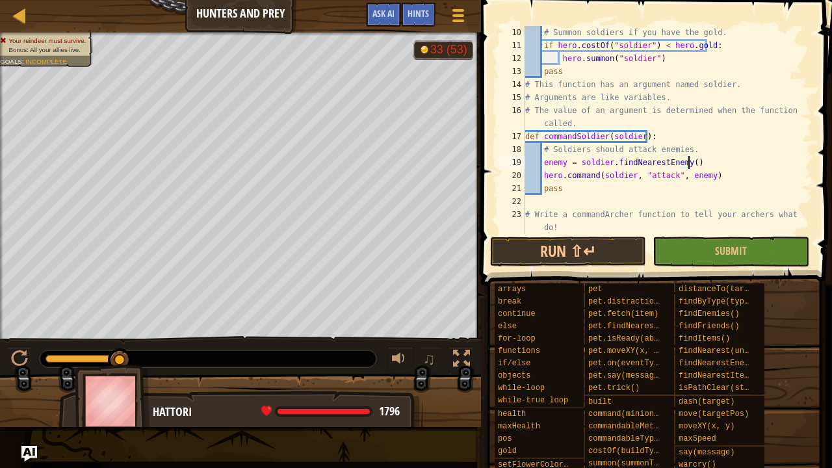
click at [702, 164] on div "# Summon soldiers if you have the gold. if hero . costOf ( "soldier" ) < hero .…" at bounding box center [662, 149] width 280 height 247
type textarea "enemy = soldier.findNearestEnemy()"
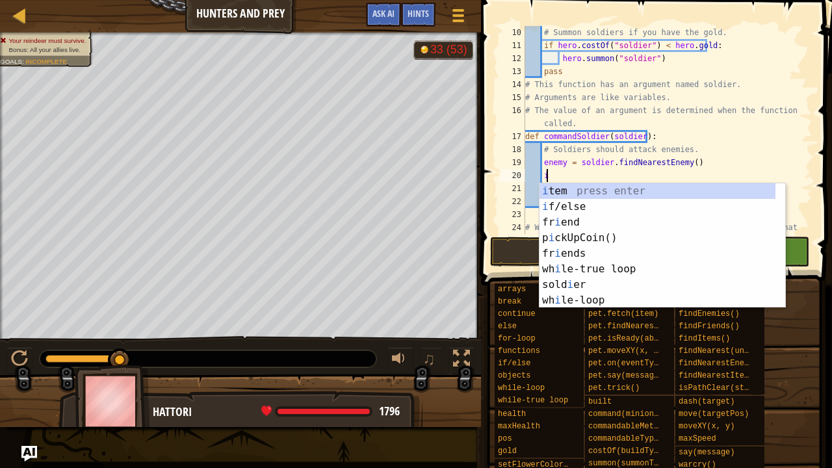
scroll to position [6, 1]
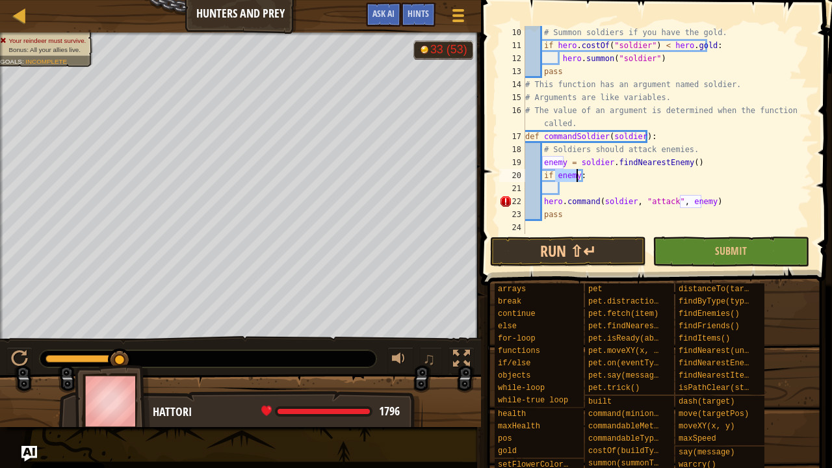
click at [543, 198] on div "# Summon soldiers if you have the gold. if hero . costOf ( "soldier" ) < hero .…" at bounding box center [662, 149] width 280 height 247
type textarea "hero.command(soldier, "attack", enemy)"
click at [568, 187] on div "# Summon soldiers if you have the gold. if hero . costOf ( "soldier" ) < hero .…" at bounding box center [662, 149] width 280 height 247
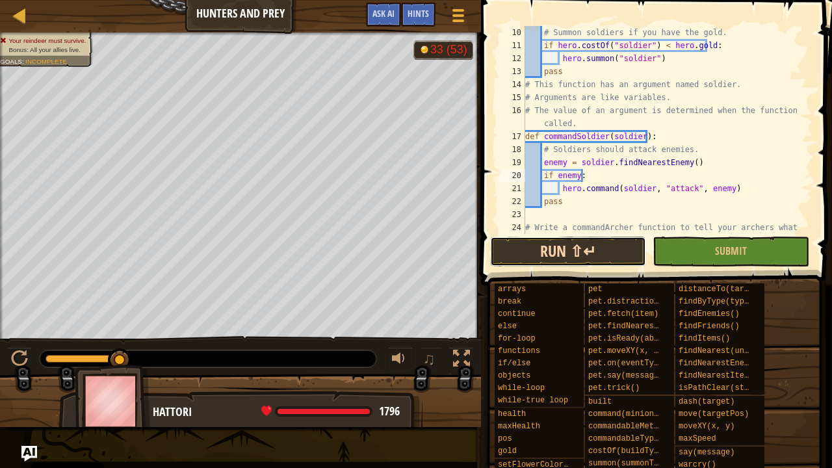
click at [533, 250] on button "Run ⇧↵" at bounding box center [568, 252] width 156 height 30
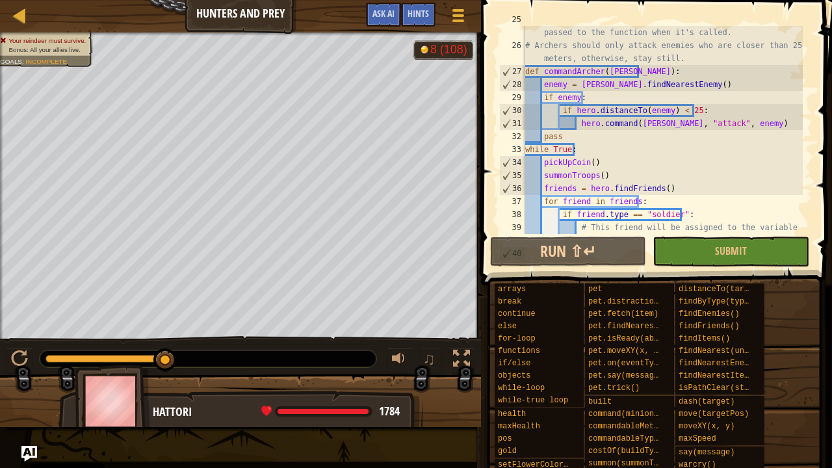
scroll to position [442, 0]
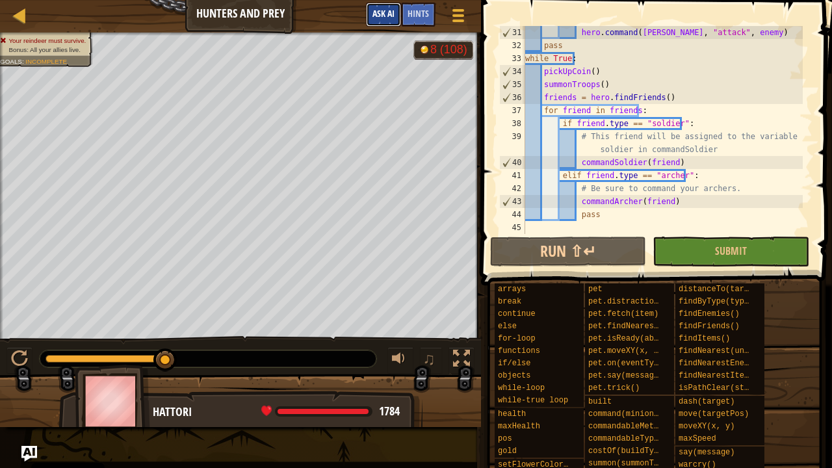
click at [370, 18] on button "Ask AI" at bounding box center [383, 15] width 35 height 24
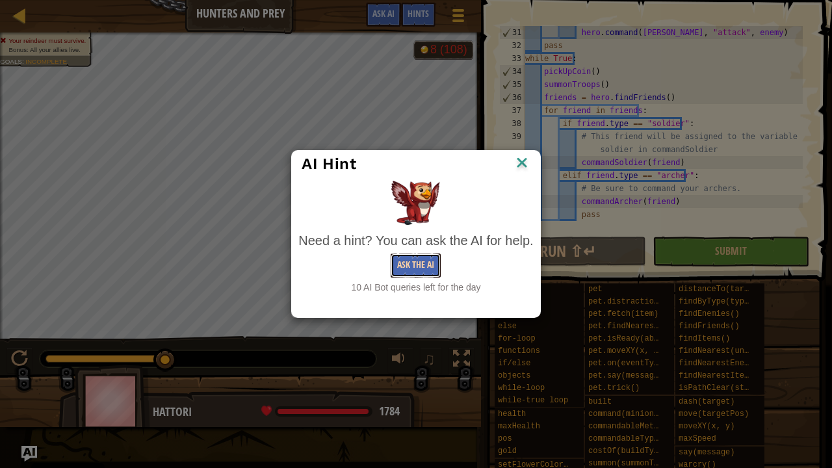
click at [421, 265] on button "Ask the AI" at bounding box center [416, 265] width 50 height 24
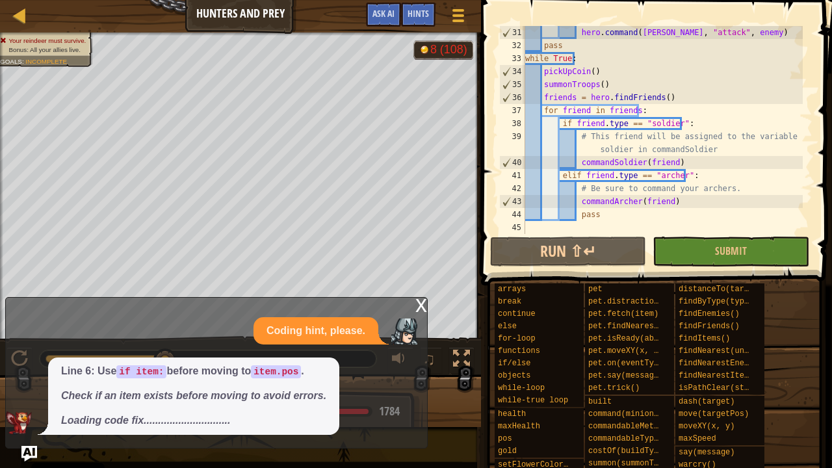
click at [421, 303] on div "x" at bounding box center [421, 304] width 12 height 13
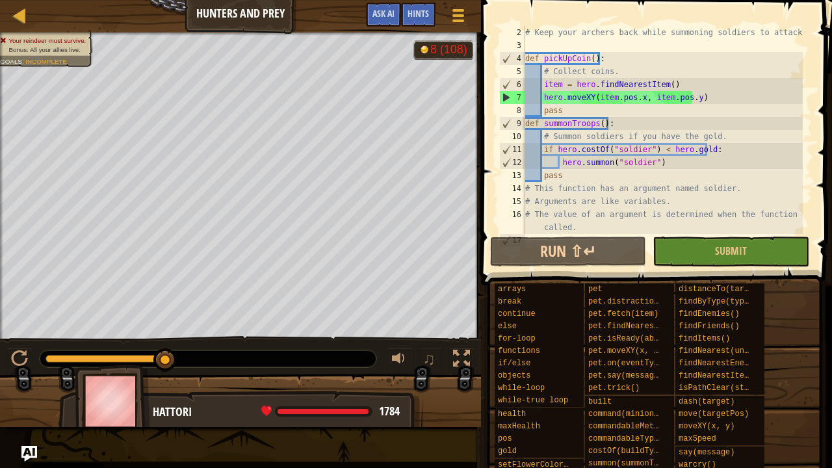
scroll to position [13, 0]
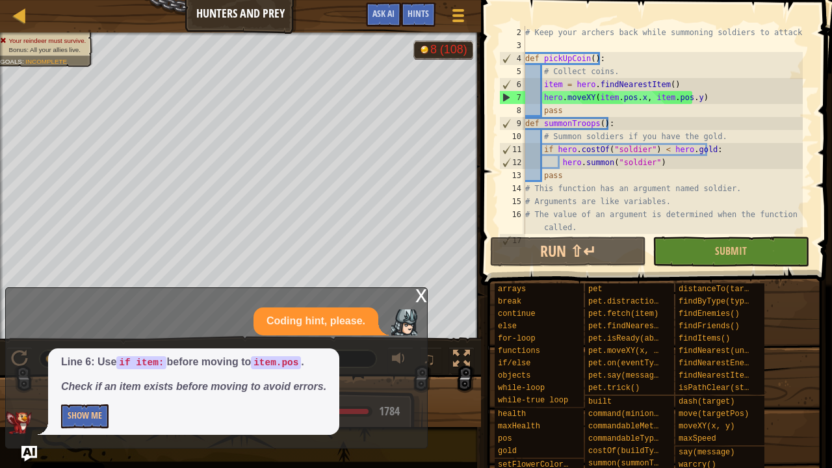
type textarea "item = hero.findNearestItem()"
click at [677, 82] on div "# Keep your archers back while summoning soldiers to attack. def pickUpCoin ( )…" at bounding box center [662, 143] width 280 height 234
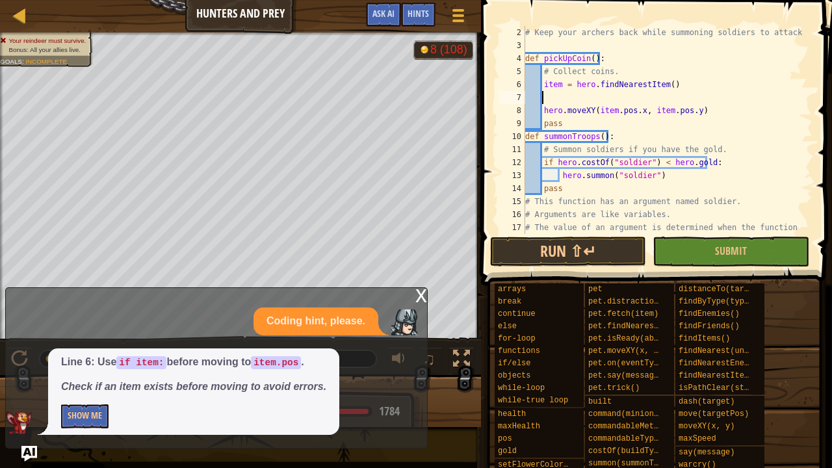
scroll to position [6, 1]
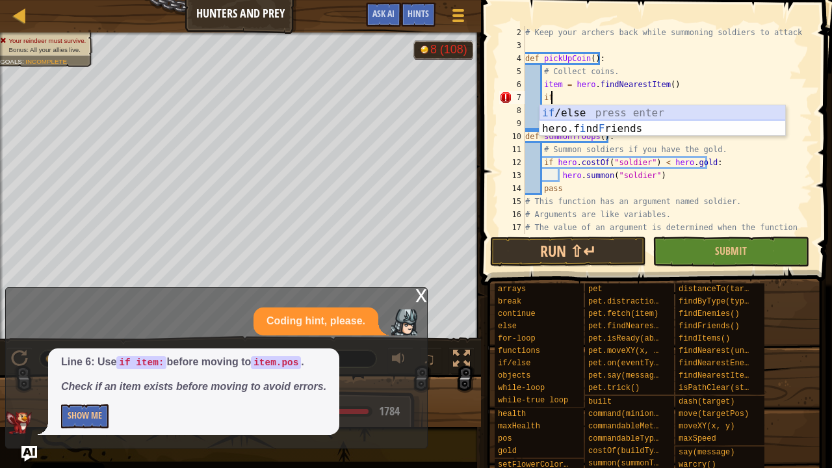
click at [654, 117] on div "if /else press enter hero.f i nd F riends press enter" at bounding box center [662, 136] width 246 height 62
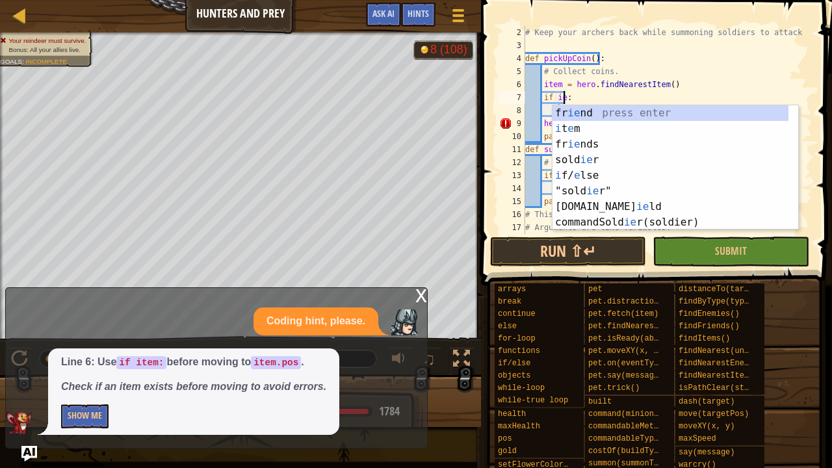
scroll to position [6, 3]
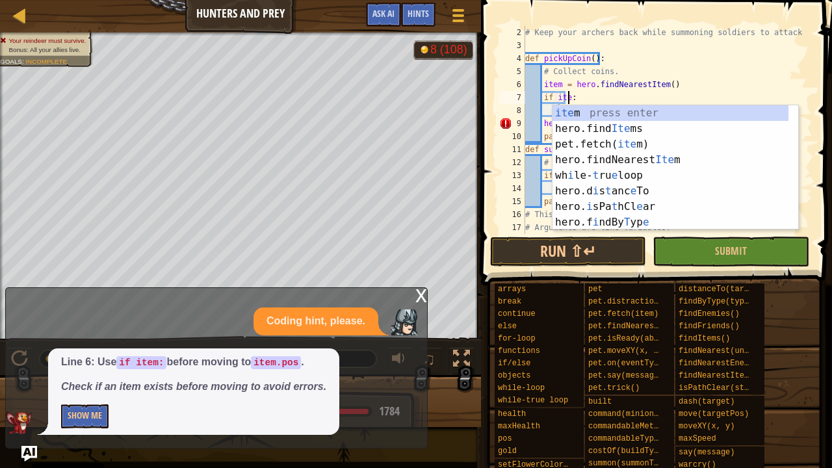
type textarea "if item:"
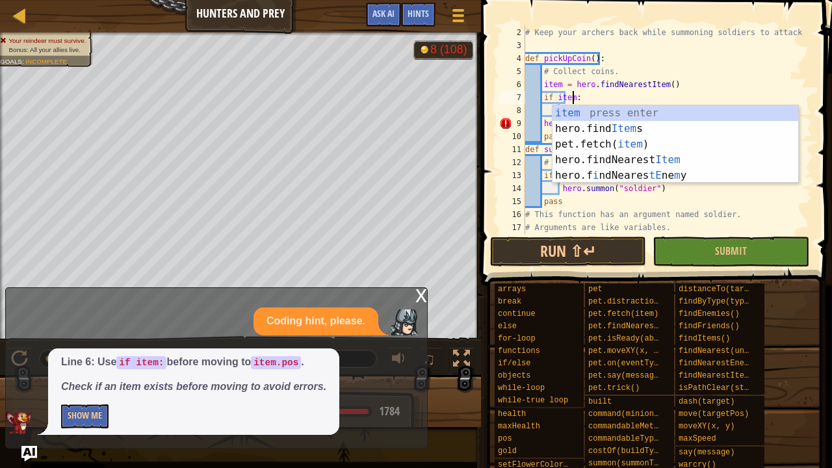
scroll to position [6, 3]
click at [593, 107] on div "item press enter hero.find Item s press enter pet.fetch( item ) press enter her…" at bounding box center [675, 159] width 246 height 109
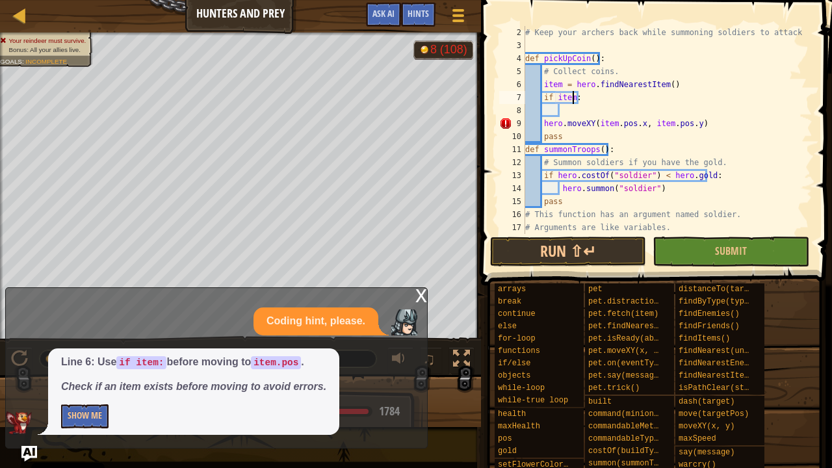
click at [587, 97] on div "# Keep your archers back while summoning soldiers to attack. def pickUpCoin ( )…" at bounding box center [662, 149] width 280 height 247
click at [567, 112] on div "# Keep your archers back while summoning soldiers to attack. def pickUpCoin ( )…" at bounding box center [662, 149] width 280 height 247
click at [543, 123] on div "# Keep your archers back while summoning soldiers to attack. def pickUpCoin ( )…" at bounding box center [662, 149] width 280 height 247
type textarea "hero.moveXY(item.pos.x, item.pos.y)"
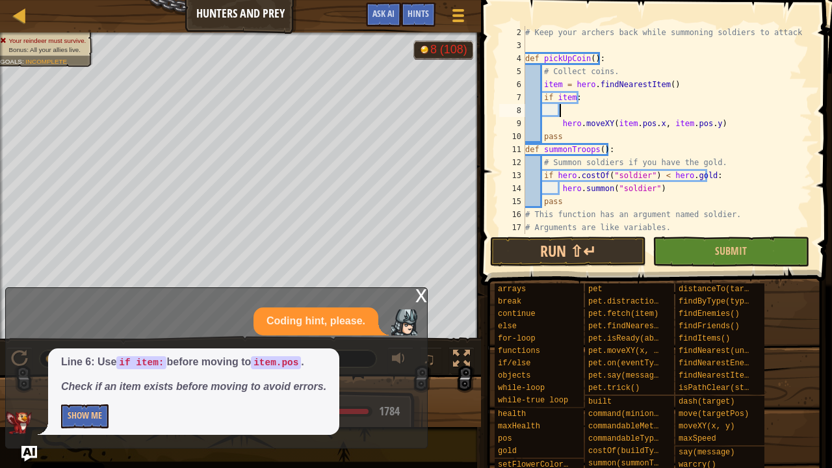
click at [573, 115] on div "# Keep your archers back while summoning soldiers to attack. def pickUpCoin ( )…" at bounding box center [662, 149] width 280 height 247
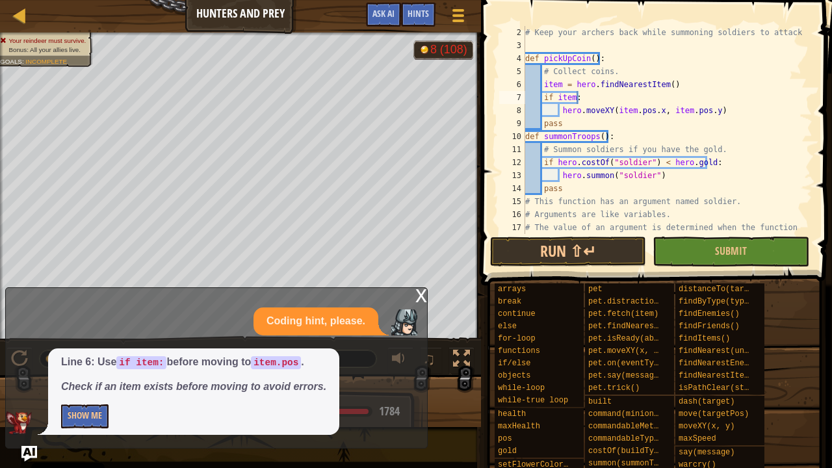
click at [417, 295] on div "x" at bounding box center [421, 294] width 12 height 13
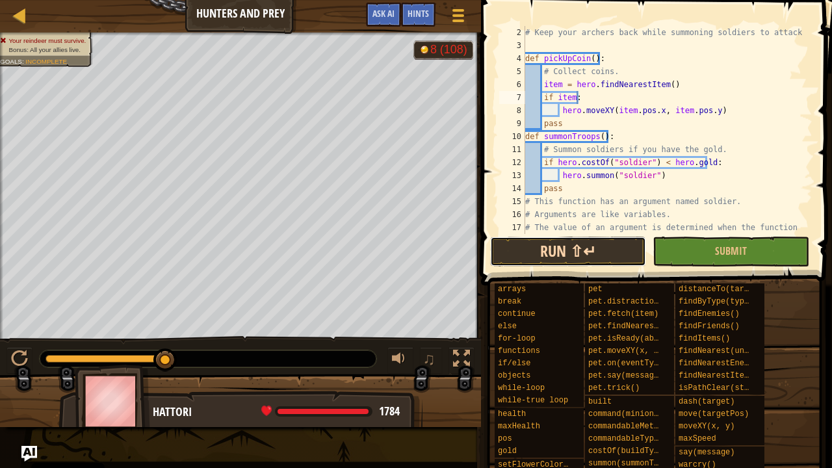
click at [500, 248] on button "Run ⇧↵" at bounding box center [568, 252] width 156 height 30
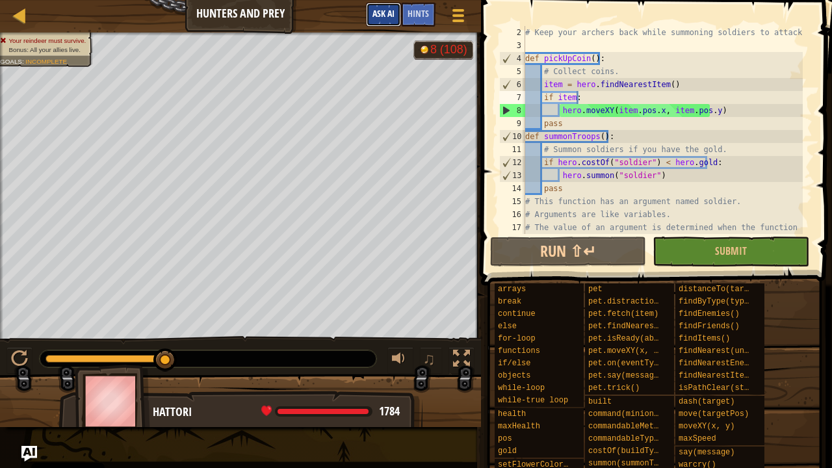
click at [376, 16] on span "Ask AI" at bounding box center [383, 13] width 22 height 12
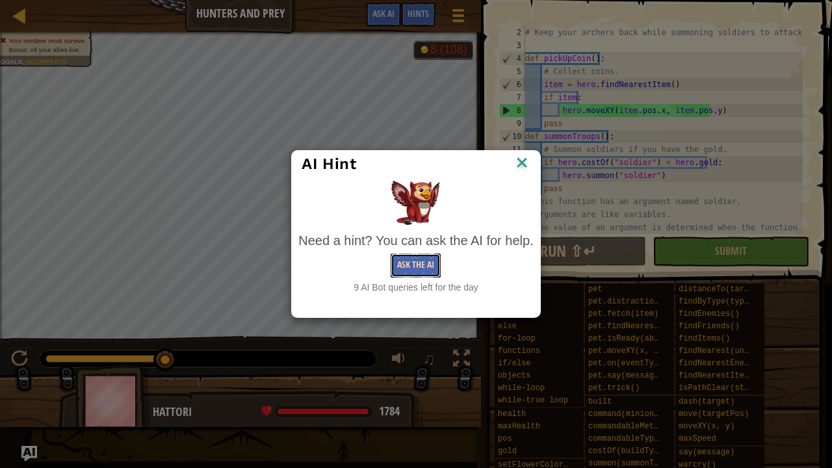
click at [413, 263] on button "Ask the AI" at bounding box center [416, 265] width 50 height 24
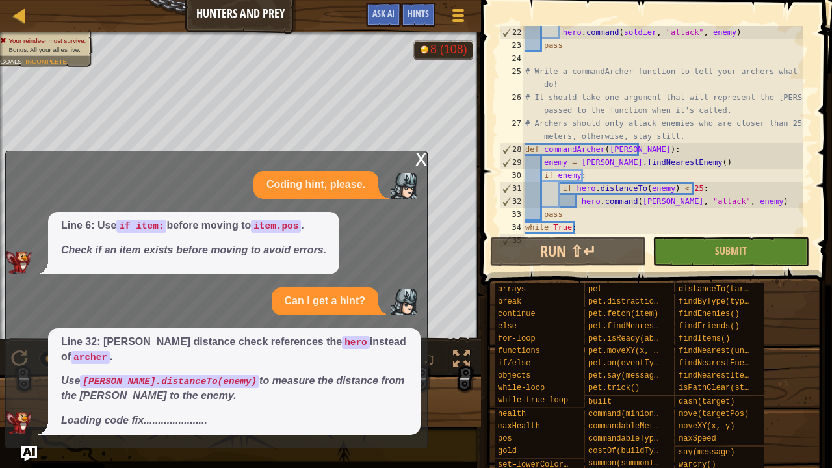
scroll to position [325, 0]
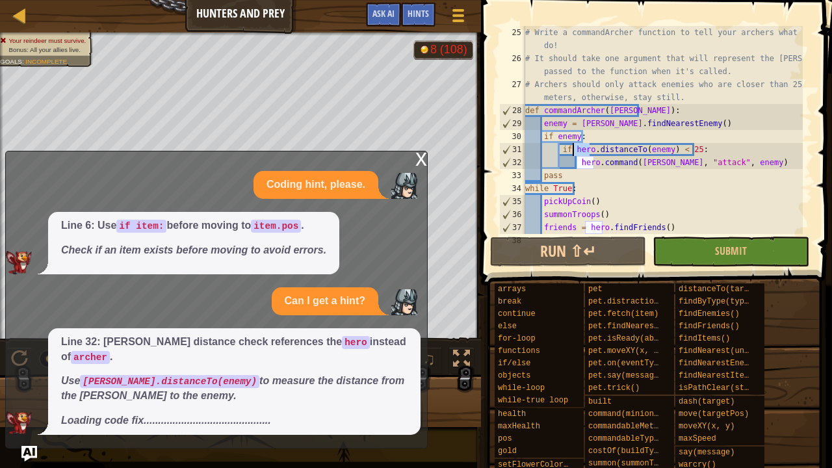
drag, startPoint x: 587, startPoint y: 149, endPoint x: 572, endPoint y: 148, distance: 15.0
click at [572, 148] on div "# Write a commandArcher function to tell your archers what to do! # It should t…" at bounding box center [662, 149] width 280 height 247
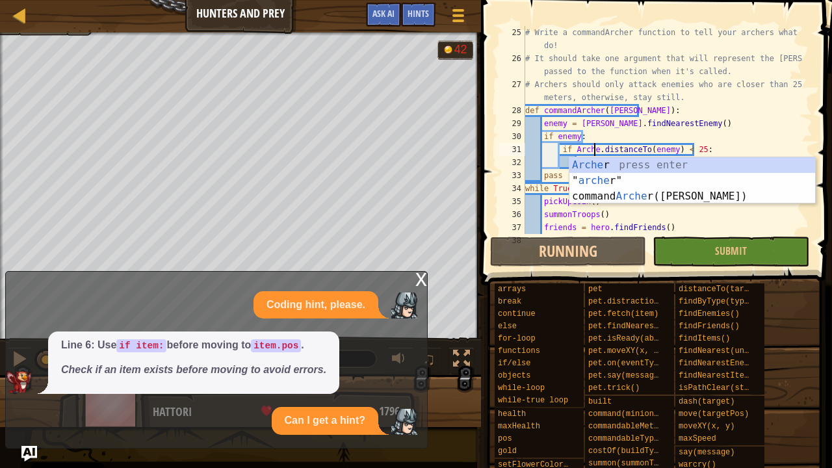
scroll to position [6, 6]
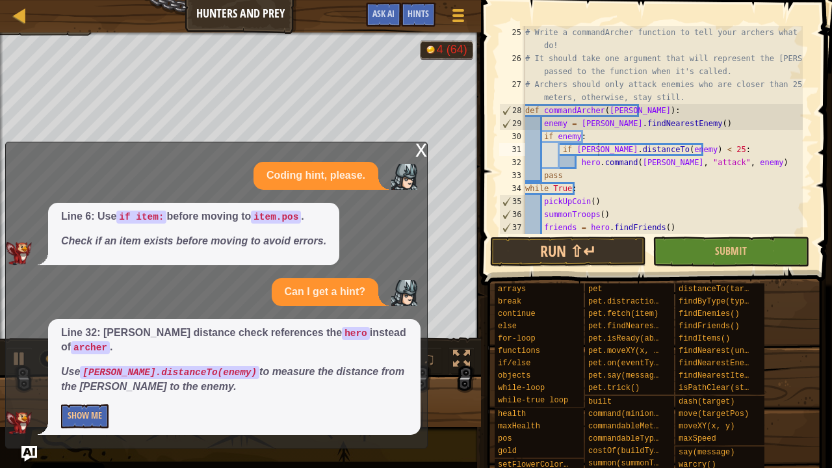
click at [417, 148] on div "x" at bounding box center [421, 148] width 12 height 13
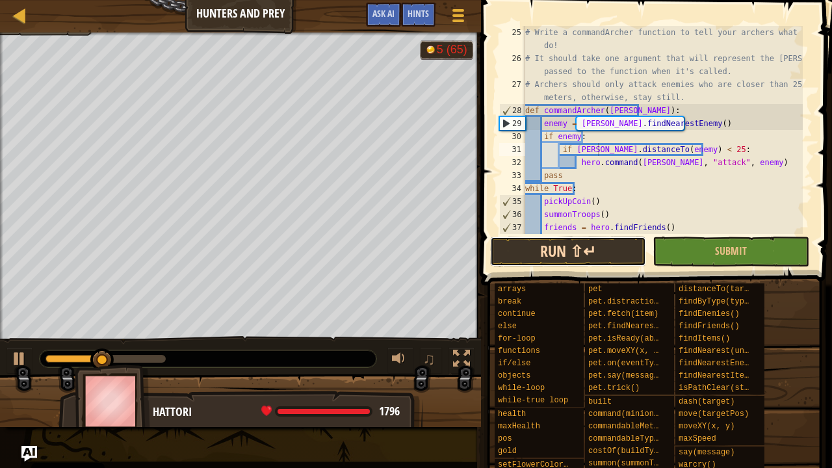
click at [625, 248] on button "Run ⇧↵" at bounding box center [568, 252] width 156 height 30
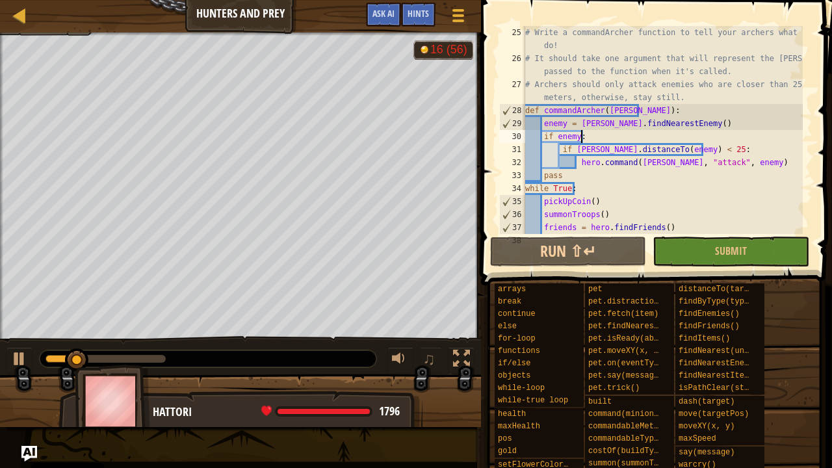
click at [588, 135] on div "# Write a commandArcher function to tell your archers what to do! # It should t…" at bounding box center [662, 149] width 280 height 247
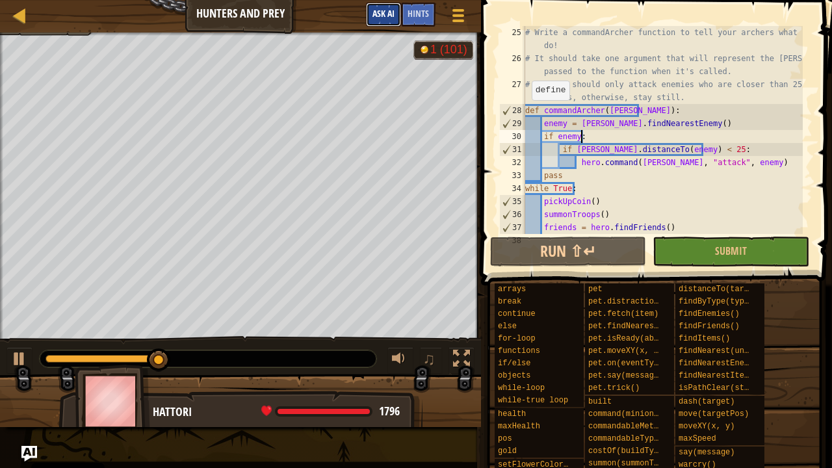
click at [382, 12] on span "Ask AI" at bounding box center [383, 13] width 22 height 12
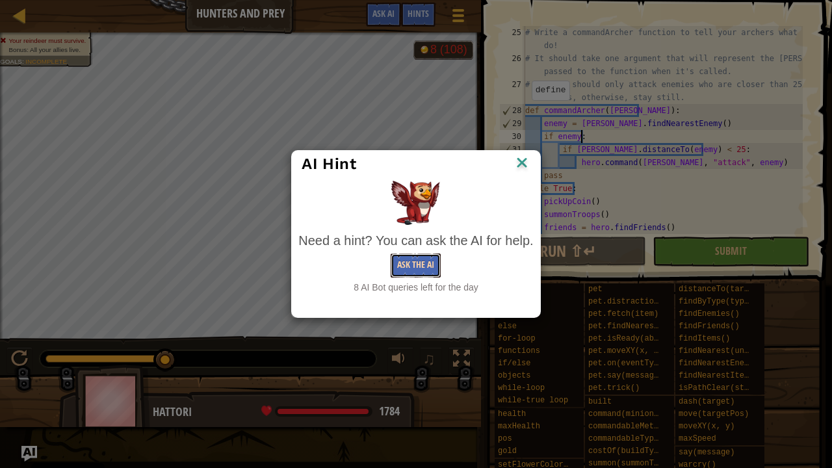
click at [412, 260] on button "Ask the AI" at bounding box center [416, 265] width 50 height 24
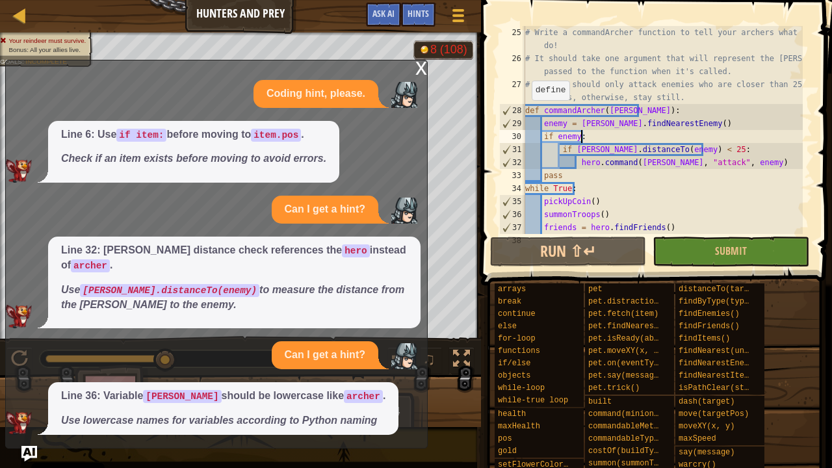
scroll to position [38, 0]
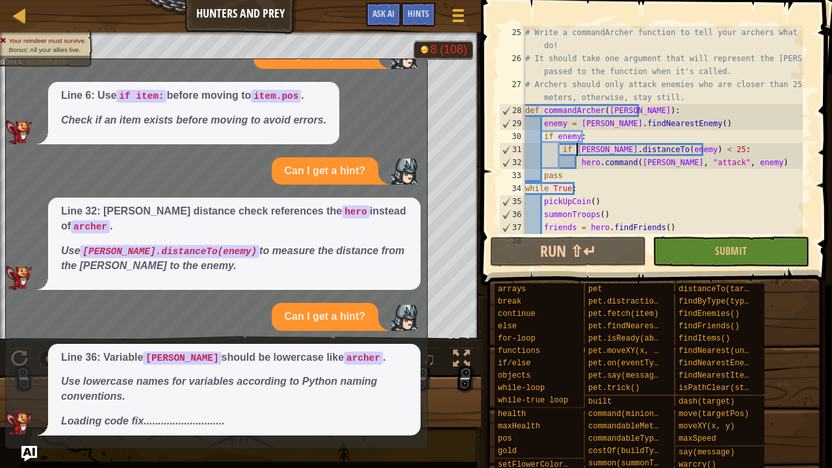
click at [575, 149] on div "# Write a commandArcher function to tell your archers what to do! # It should t…" at bounding box center [662, 149] width 280 height 247
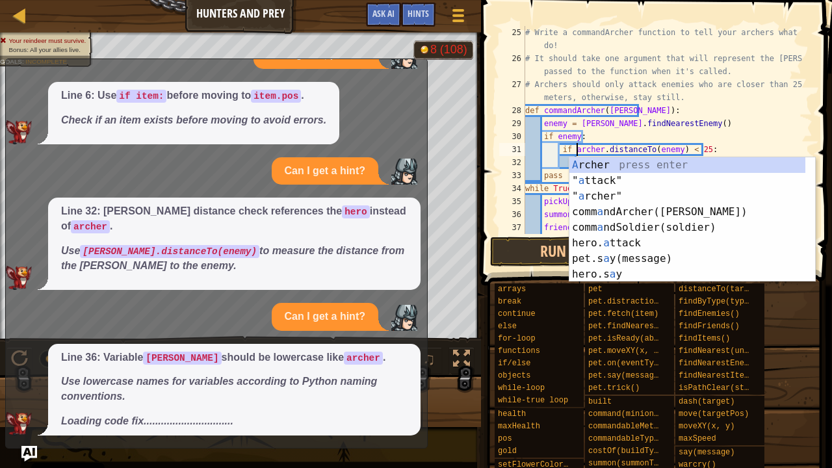
scroll to position [265, 0]
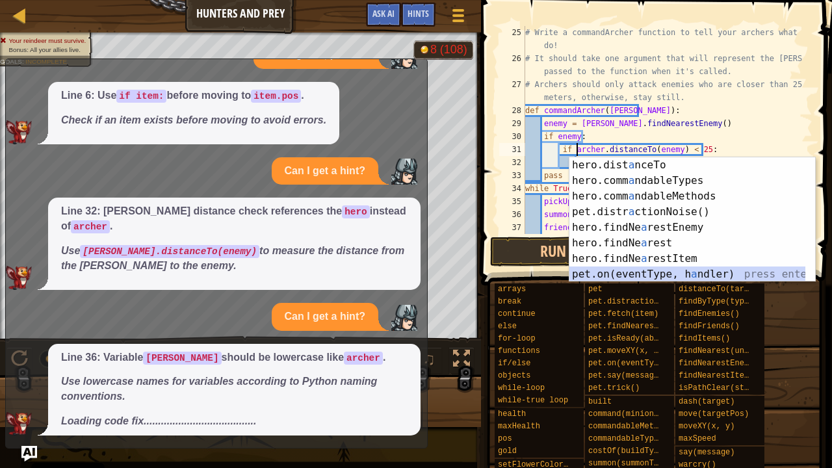
click at [598, 136] on div "# Write a commandArcher function to tell your archers what to do! # It should t…" at bounding box center [662, 149] width 280 height 247
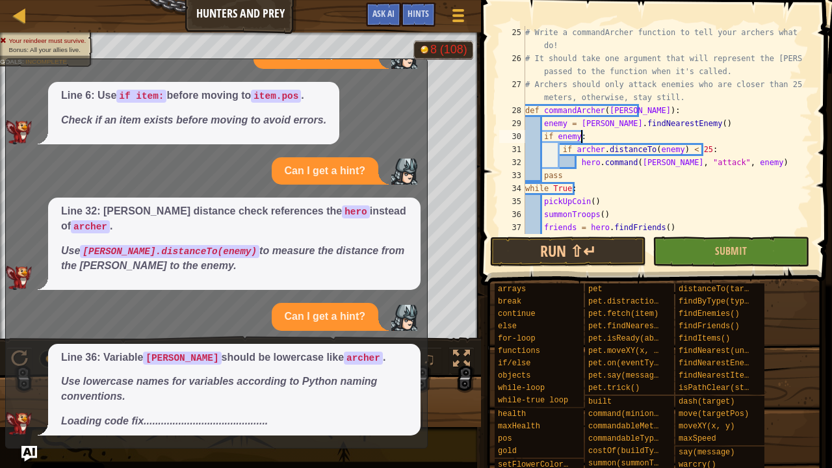
click at [606, 112] on div "# Write a commandArcher function to tell your archers what to do! # It should t…" at bounding box center [662, 149] width 280 height 247
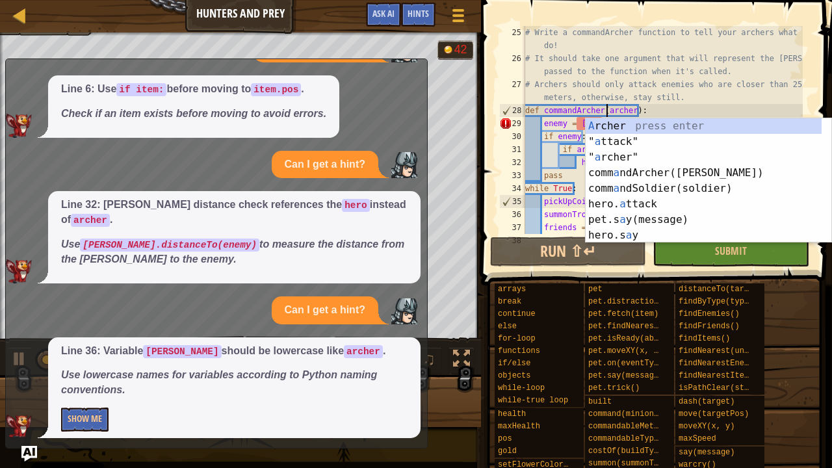
scroll to position [47, 0]
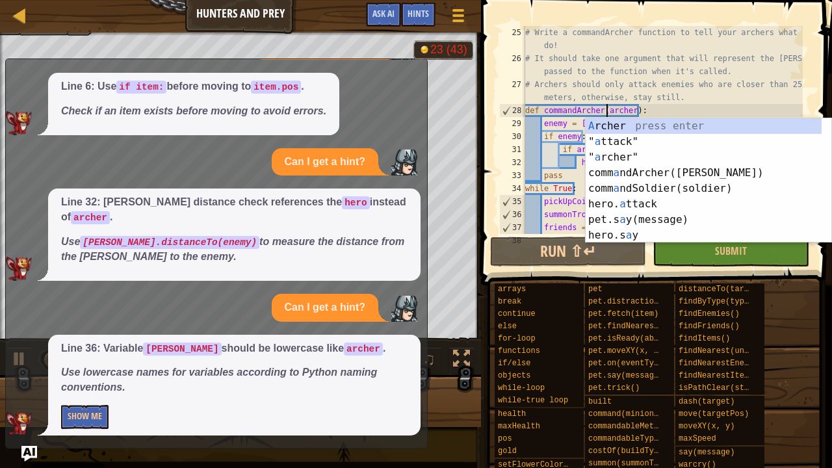
click at [665, 105] on div "# Write a commandArcher function to tell your archers what to do! # It should t…" at bounding box center [662, 149] width 280 height 247
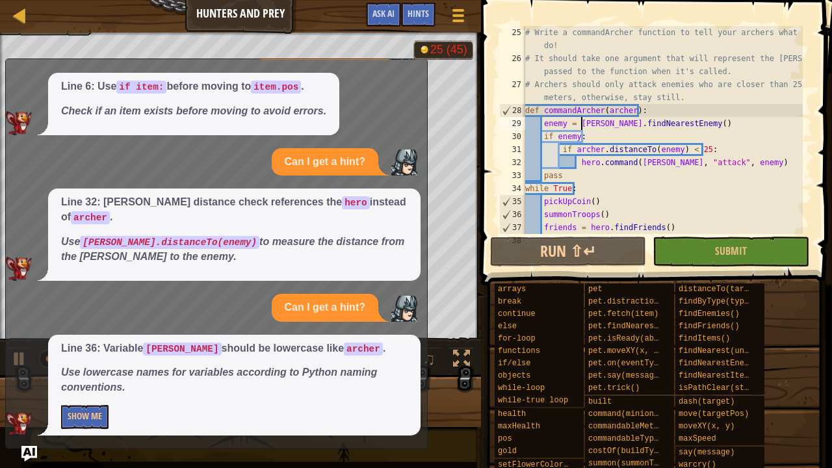
click at [580, 122] on div "# Write a commandArcher function to tell your archers what to do! # It should t…" at bounding box center [662, 149] width 280 height 247
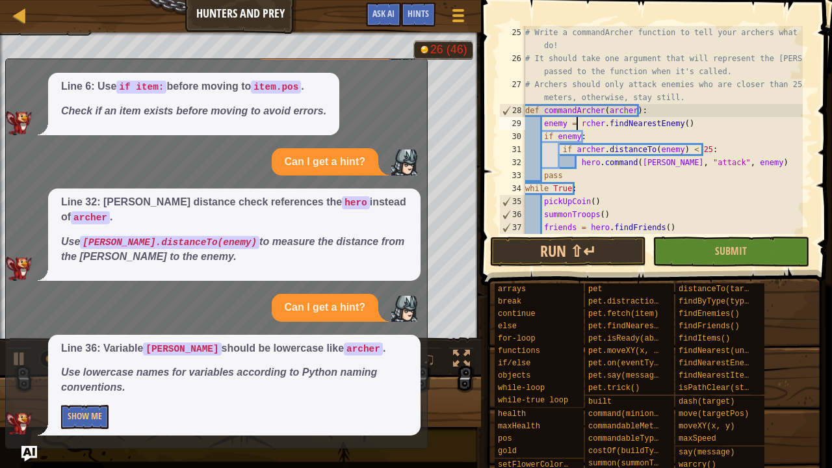
scroll to position [6, 5]
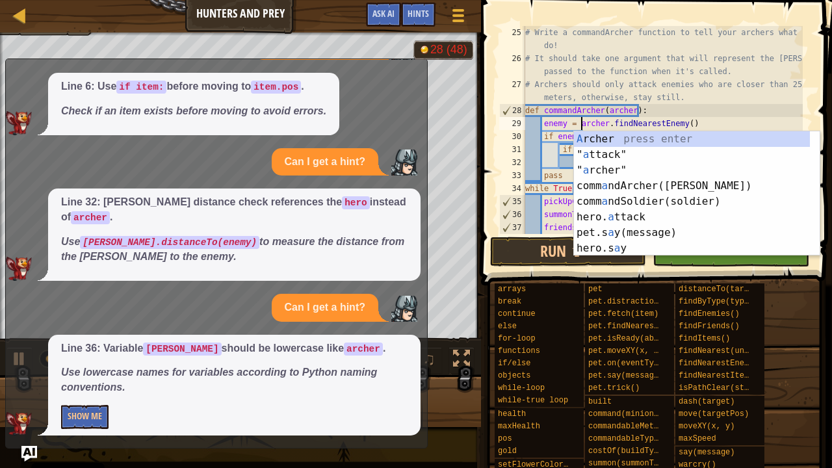
click at [697, 125] on div "# Write a commandArcher function to tell your archers what to do! # It should t…" at bounding box center [662, 149] width 280 height 247
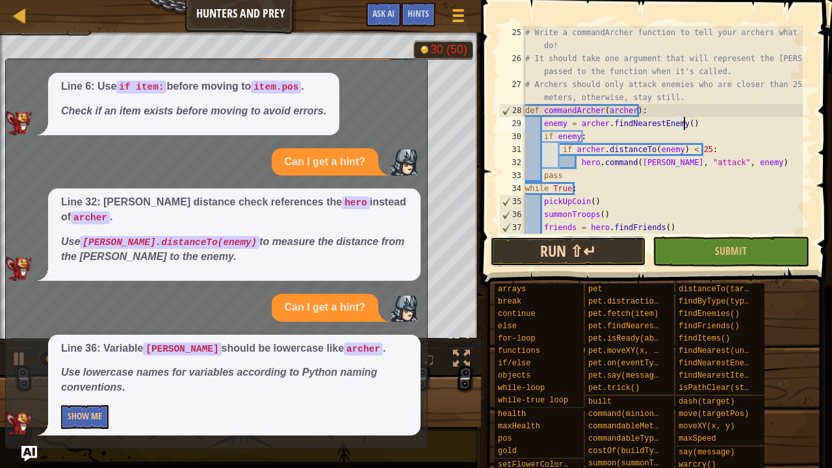
click at [599, 251] on button "Run ⇧↵" at bounding box center [568, 252] width 156 height 30
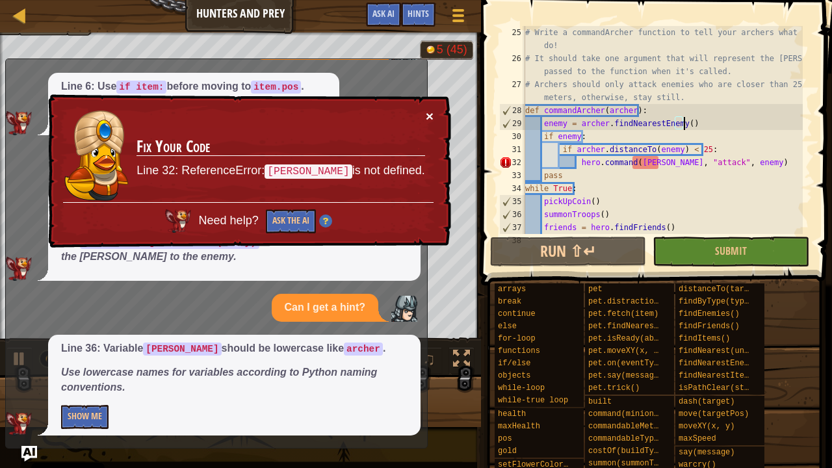
click at [431, 113] on button "×" at bounding box center [430, 116] width 8 height 14
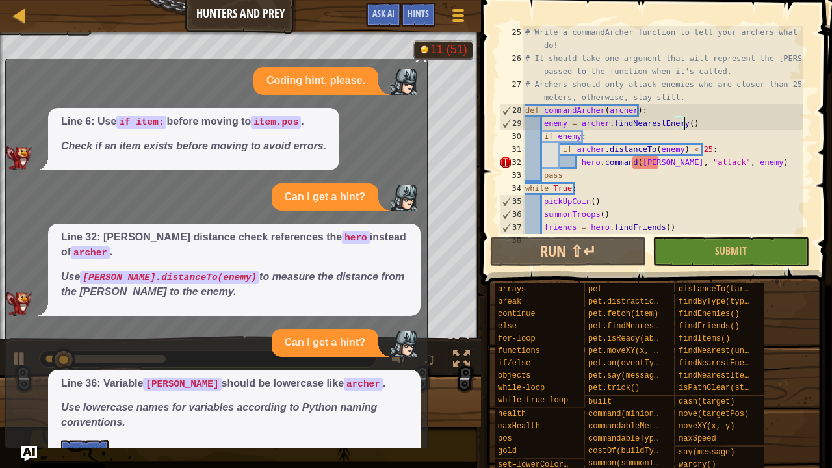
scroll to position [0, 0]
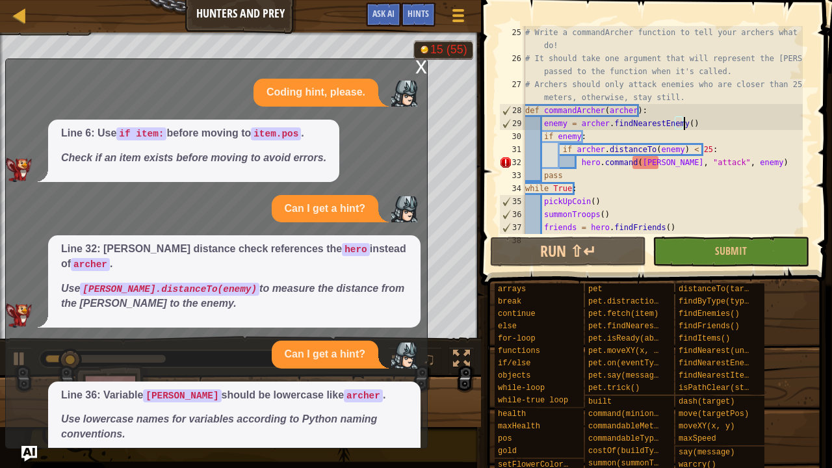
click at [418, 68] on div "x" at bounding box center [421, 65] width 12 height 13
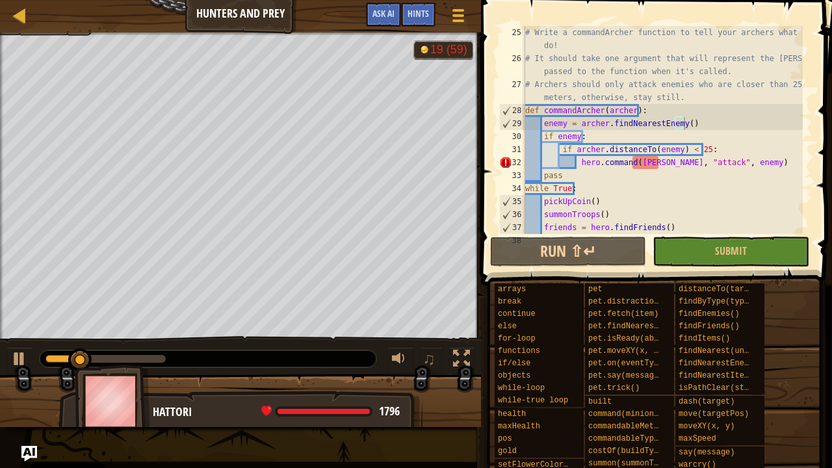
click at [636, 160] on div "# Write a commandArcher function to tell your archers what to do! # It should t…" at bounding box center [662, 149] width 280 height 247
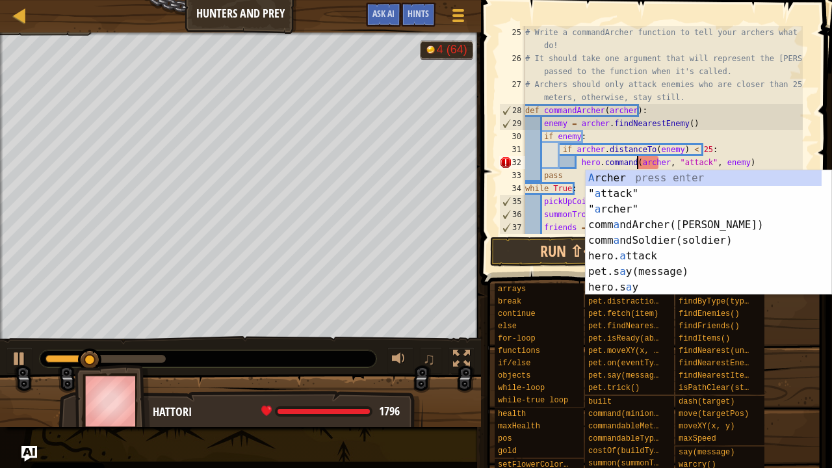
scroll to position [6, 9]
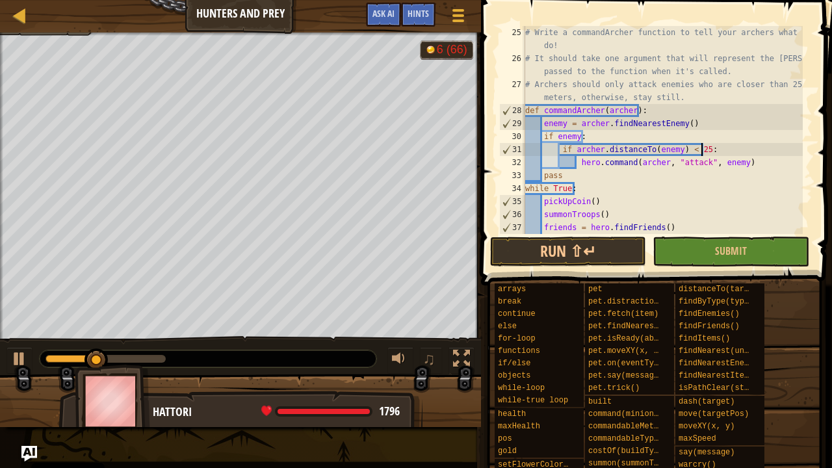
click at [710, 149] on div "# Write a commandArcher function to tell your archers what to do! # It should t…" at bounding box center [662, 149] width 280 height 247
click at [608, 248] on button "Run ⇧↵" at bounding box center [568, 252] width 156 height 30
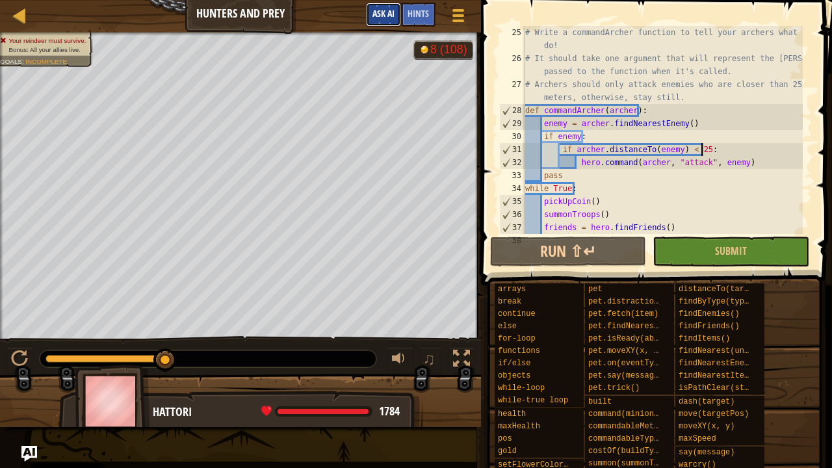
click at [391, 12] on span "Ask AI" at bounding box center [383, 13] width 22 height 12
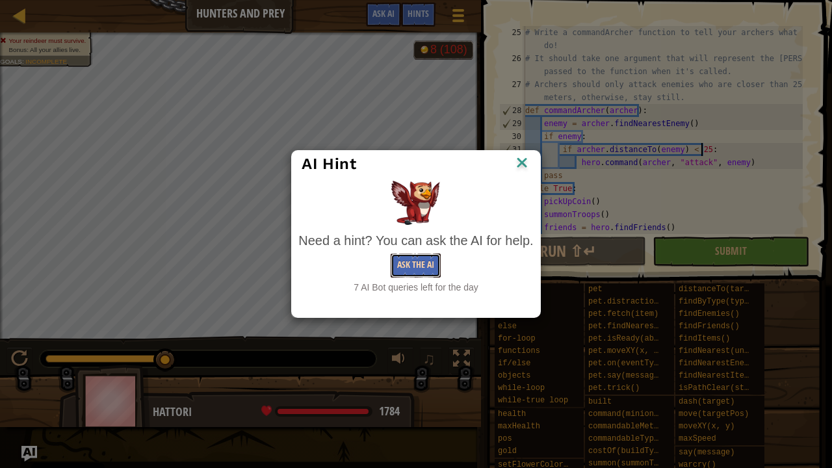
click at [417, 267] on button "Ask the AI" at bounding box center [416, 265] width 50 height 24
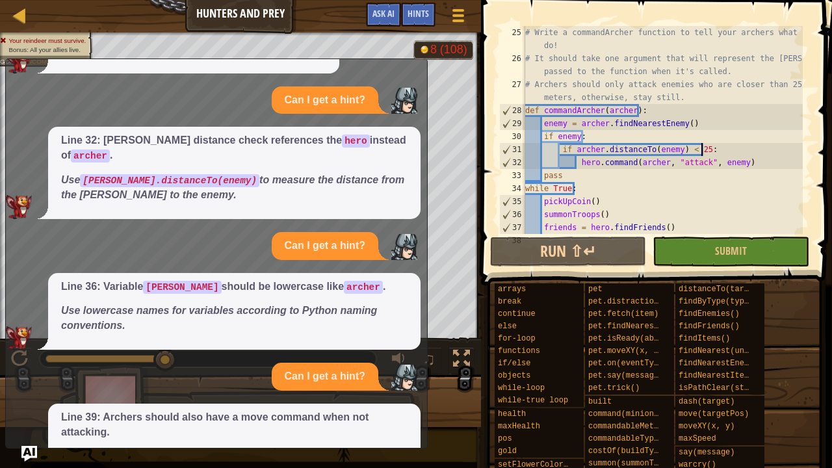
scroll to position [0, 0]
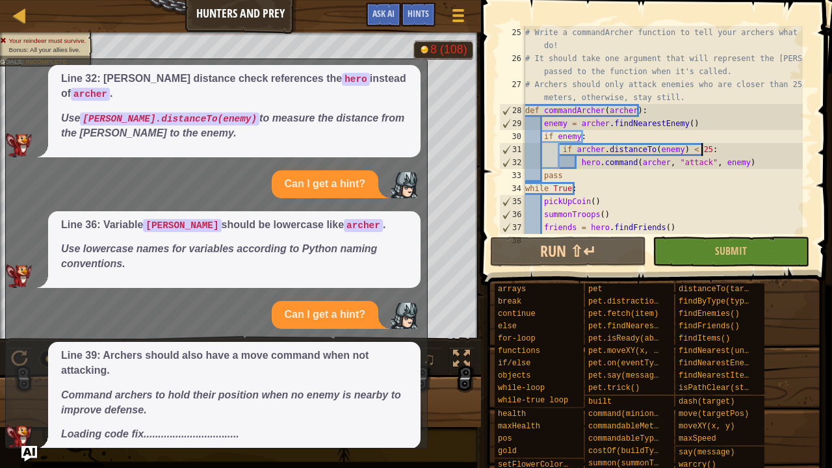
click at [414, 87] on div "Coding hint, please. Line 6: Use if item: before moving to item.pos . Check if …" at bounding box center [213, 178] width 415 height 540
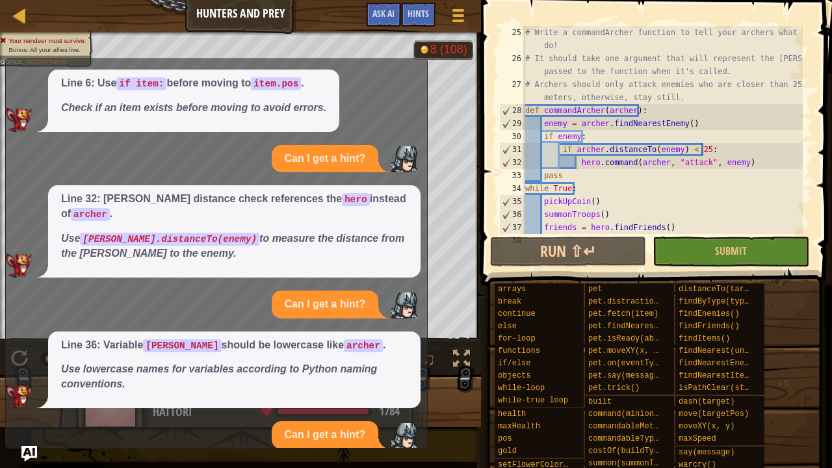
click at [414, 87] on div "Coding hint, please. Line 6: Use if item: before moving to item.pos . Check if …" at bounding box center [213, 299] width 415 height 540
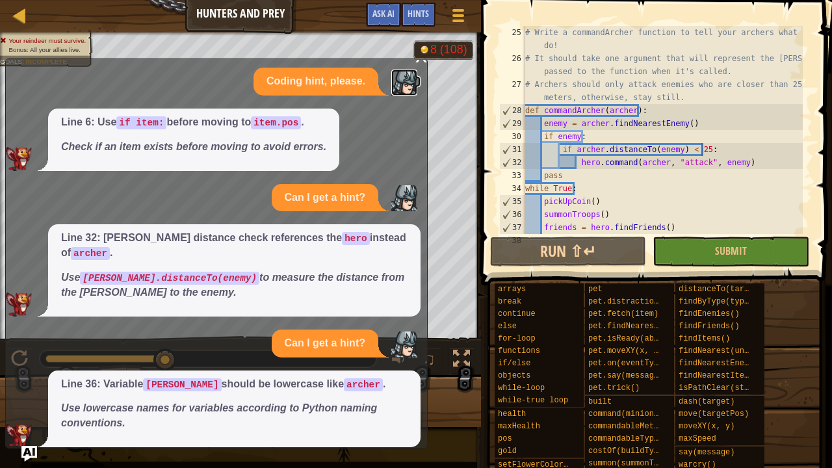
click at [414, 87] on div "Coding hint, please. Line 6: Use if item: before moving to item.pos . Check if …" at bounding box center [213, 338] width 415 height 540
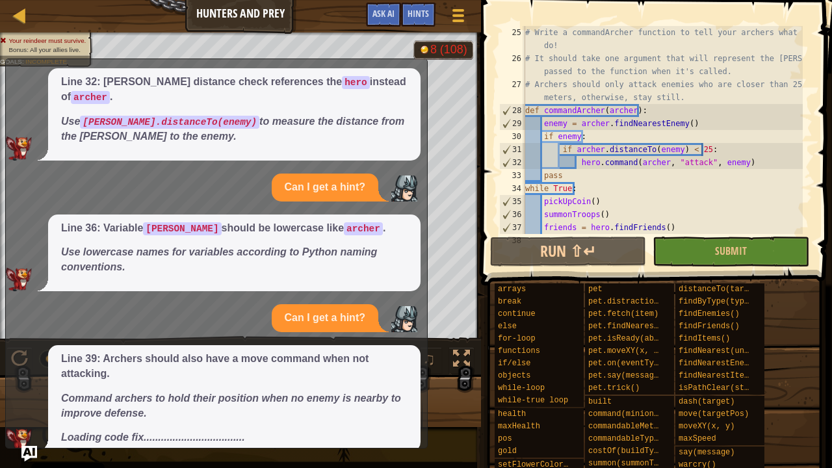
click at [414, 87] on div "Coding hint, please. Line 6: Use if item: before moving to item.pos . Check if …" at bounding box center [213, 182] width 415 height 540
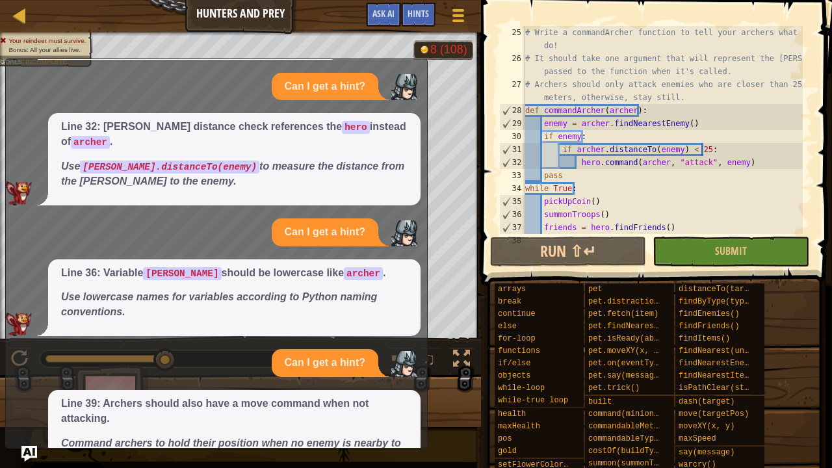
click at [414, 87] on div "Coding hint, please. Line 6: Use if item: before moving to item.pos . Check if …" at bounding box center [213, 226] width 415 height 540
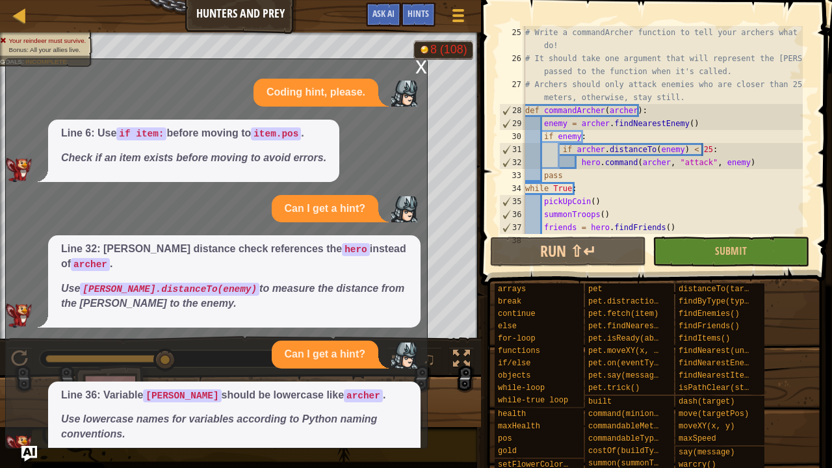
click at [413, 87] on div "Coding hint, please. Line 6: Use if item: before moving to item.pos . Check if …" at bounding box center [213, 349] width 415 height 540
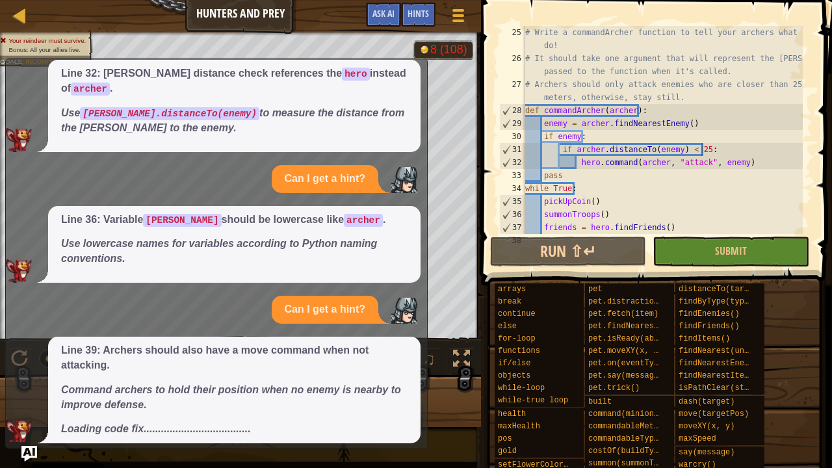
scroll to position [183, 0]
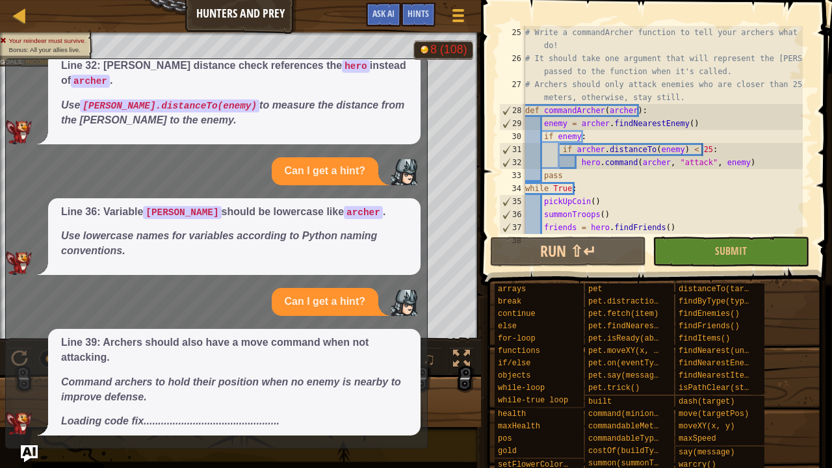
click at [31, 379] on img "Ask AI" at bounding box center [29, 453] width 17 height 17
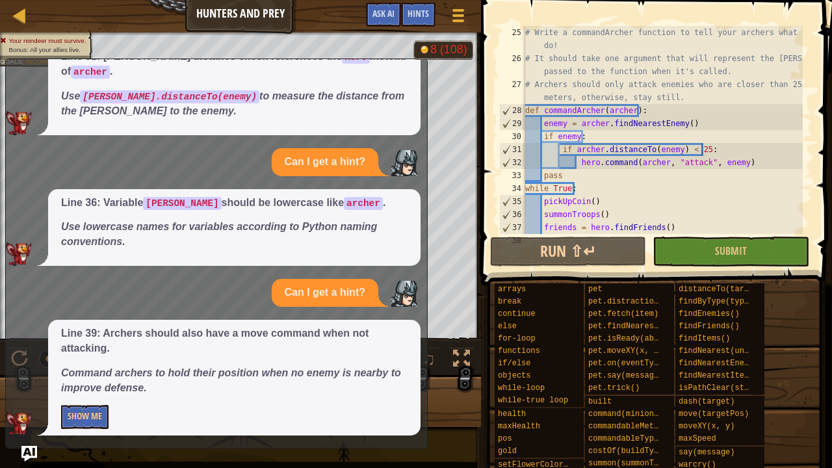
scroll to position [0, 0]
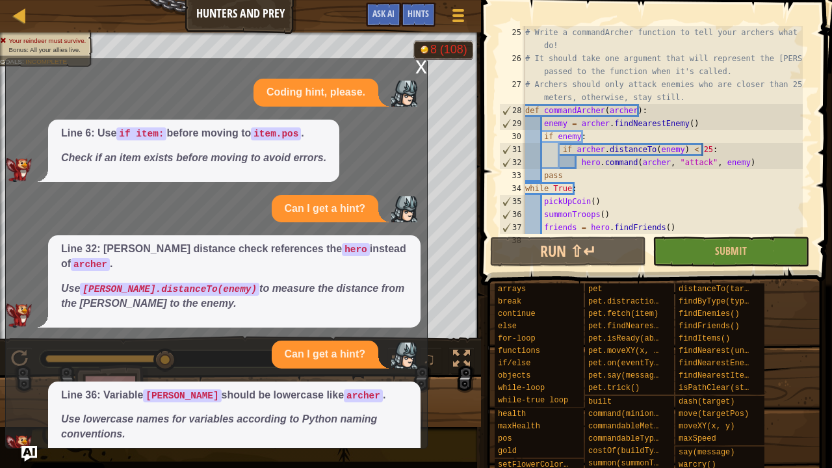
click at [418, 68] on div "x" at bounding box center [421, 65] width 12 height 13
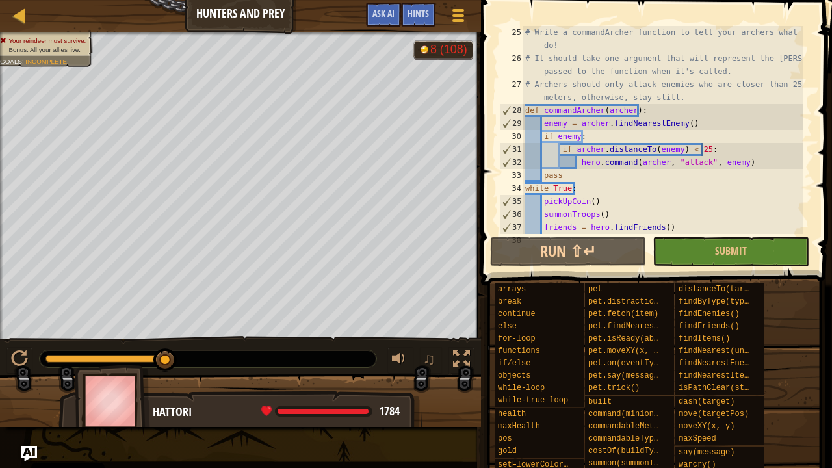
type textarea "hero.command([PERSON_NAME], "attack", enemy)"
click at [743, 162] on div "# Write a commandArcher function to tell your archers what to do! # It should t…" at bounding box center [662, 149] width 280 height 247
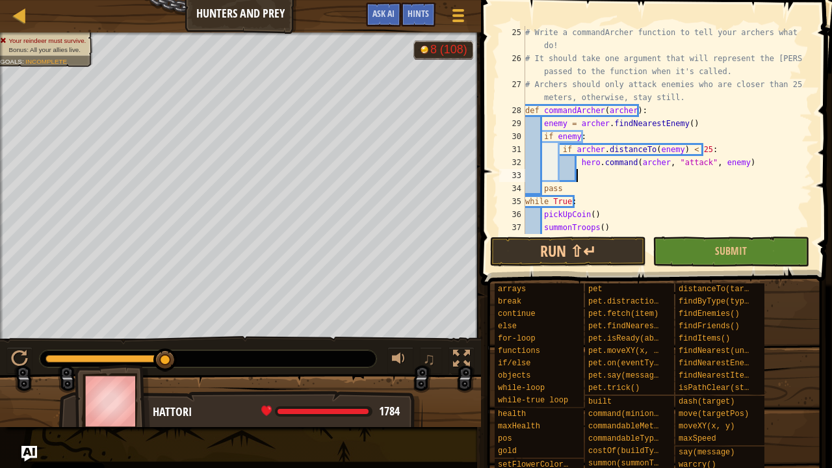
scroll to position [6, 2]
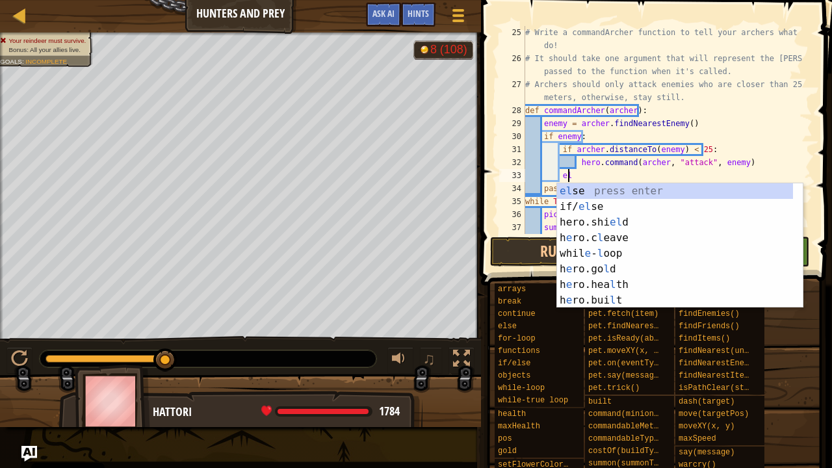
type textarea "el"
click at [588, 194] on div "el se press enter if/ el se press enter hero.shi el d press enter h e ro.c l ea…" at bounding box center [675, 261] width 237 height 156
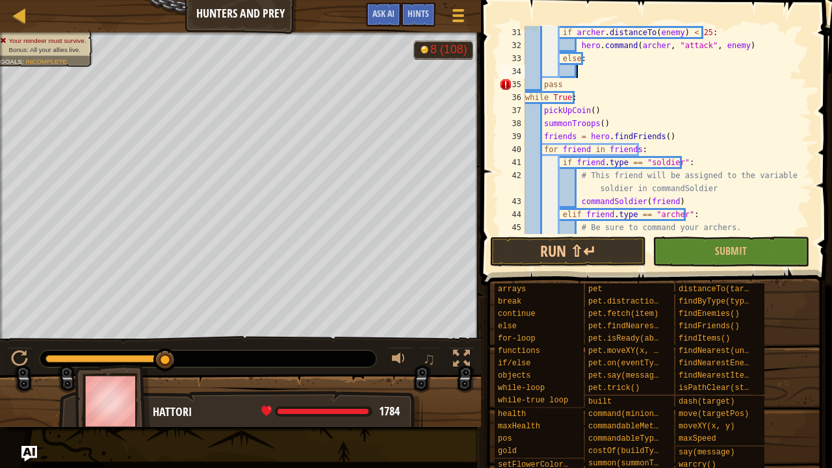
scroll to position [364, 0]
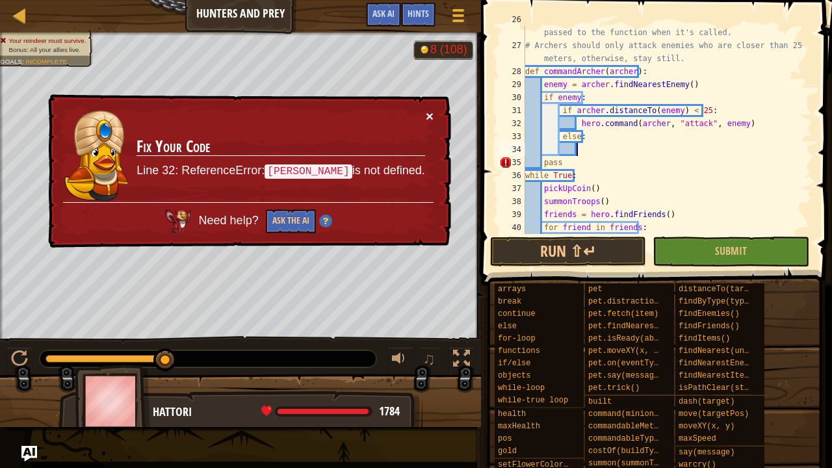
click at [433, 113] on button "×" at bounding box center [430, 116] width 8 height 14
click at [428, 116] on button "×" at bounding box center [430, 116] width 8 height 14
click at [425, 114] on td "Fix Your Code Line 32: ReferenceError: [PERSON_NAME] is not defined." at bounding box center [280, 155] width 289 height 93
click at [426, 110] on button "×" at bounding box center [430, 116] width 8 height 14
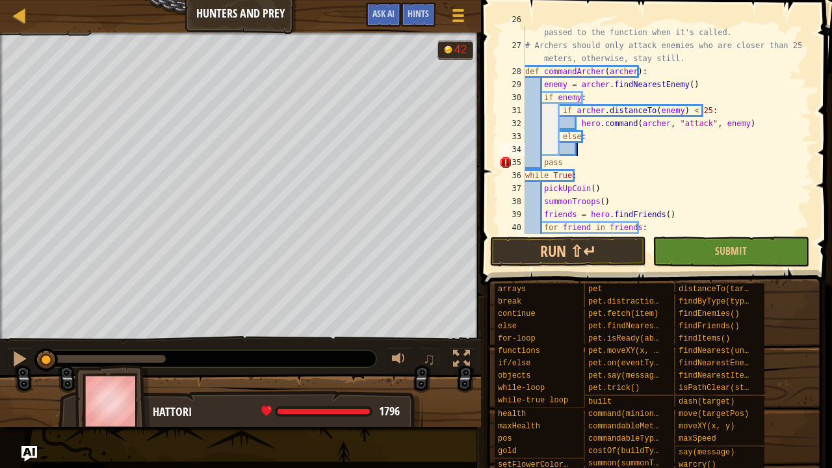
drag, startPoint x: 160, startPoint y: 359, endPoint x: 0, endPoint y: 333, distance: 162.0
click at [0, 333] on div "Your reindeer must survive. Bonus: All your allies live. Goals : Incomplete 42 …" at bounding box center [416, 229] width 832 height 394
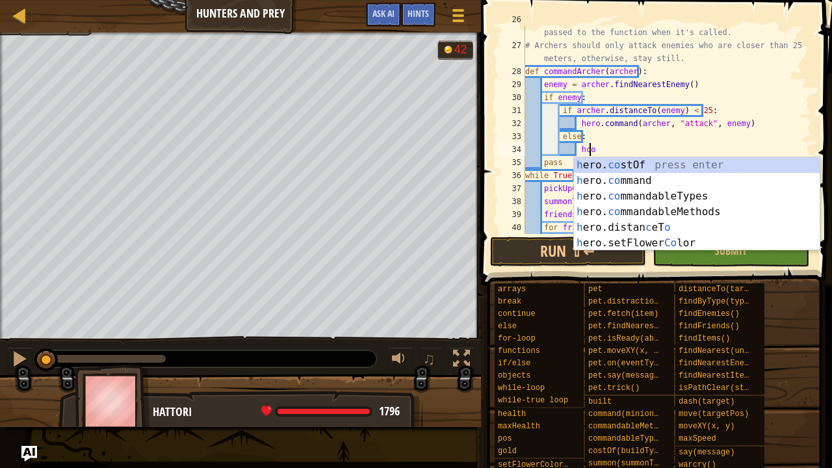
scroll to position [6, 5]
click at [646, 178] on div "h ero. co stOf press enter h ero. co mmand press enter h ero. co mmandableTypes…" at bounding box center [697, 219] width 246 height 125
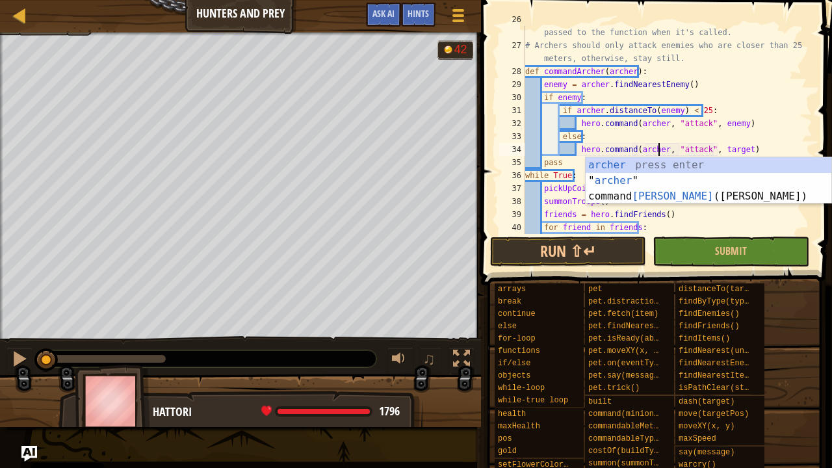
scroll to position [6, 11]
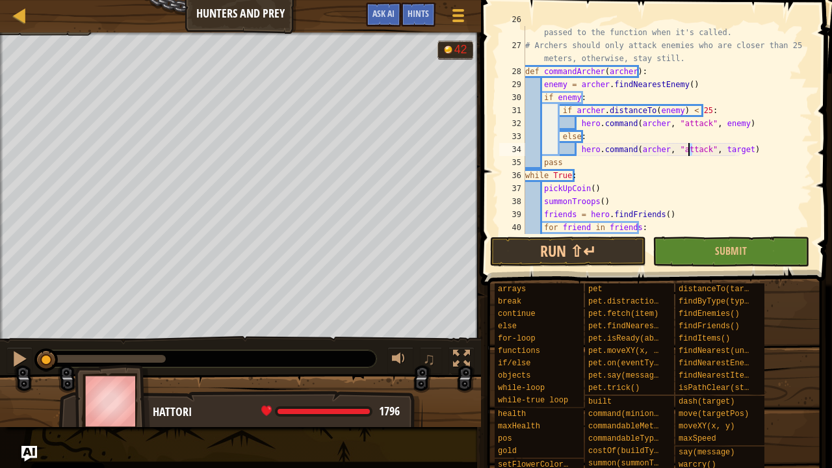
click at [689, 149] on div "# It should take one argument that will represent the [PERSON_NAME] passed to t…" at bounding box center [662, 136] width 280 height 247
drag, startPoint x: 695, startPoint y: 149, endPoint x: 669, endPoint y: 148, distance: 26.7
click at [669, 148] on div "# It should take one argument that will represent the [PERSON_NAME] passed to t…" at bounding box center [662, 136] width 280 height 247
drag, startPoint x: 726, startPoint y: 149, endPoint x: 700, endPoint y: 147, distance: 26.1
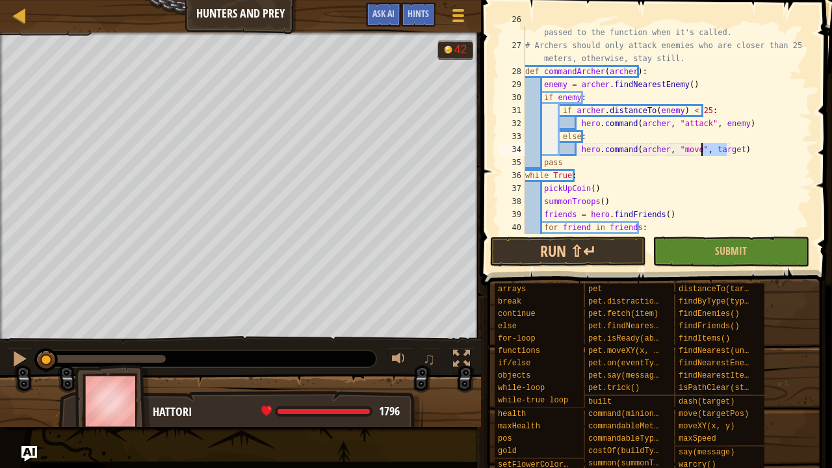
click at [700, 147] on div "# It should take one argument that will represent the [PERSON_NAME] passed to t…" at bounding box center [662, 136] width 280 height 247
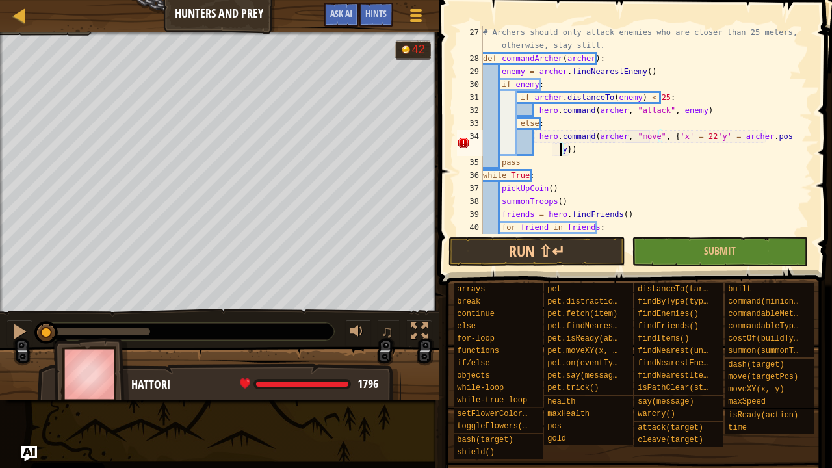
scroll to position [6, 24]
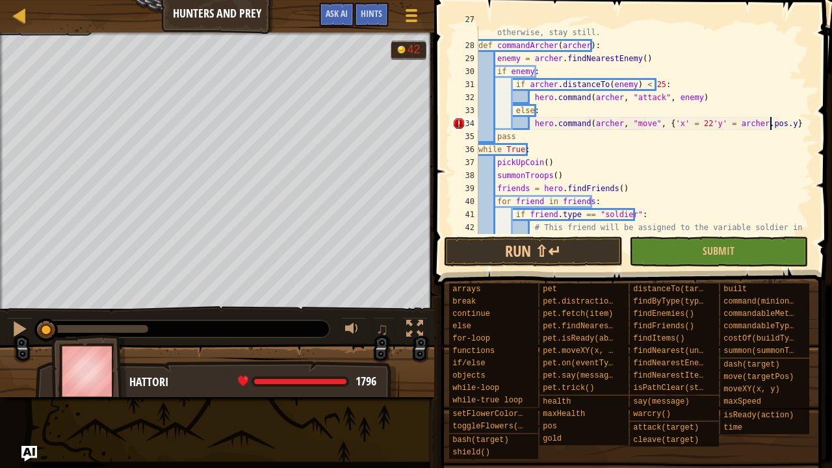
click at [559, 140] on div "# Archers should only attack enemies who are closer than 25 meters, otherwise, …" at bounding box center [639, 143] width 327 height 260
click at [610, 110] on div "# Archers should only attack enemies who are closer than 25 meters, otherwise, …" at bounding box center [639, 143] width 327 height 260
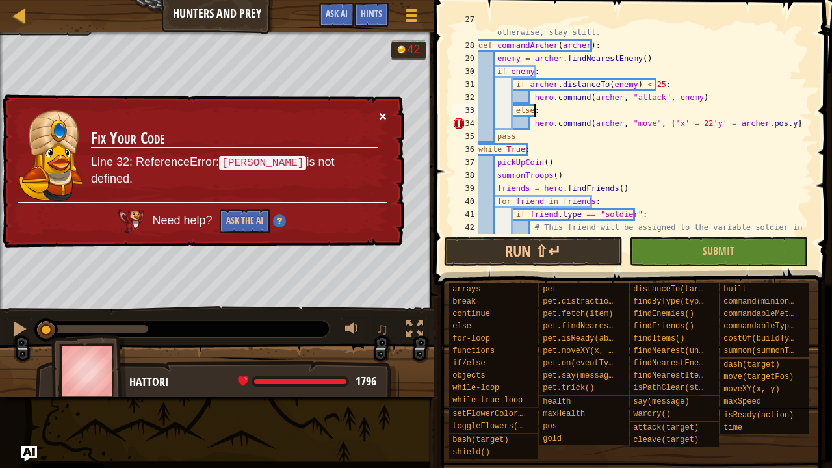
click at [385, 112] on button "×" at bounding box center [383, 116] width 8 height 14
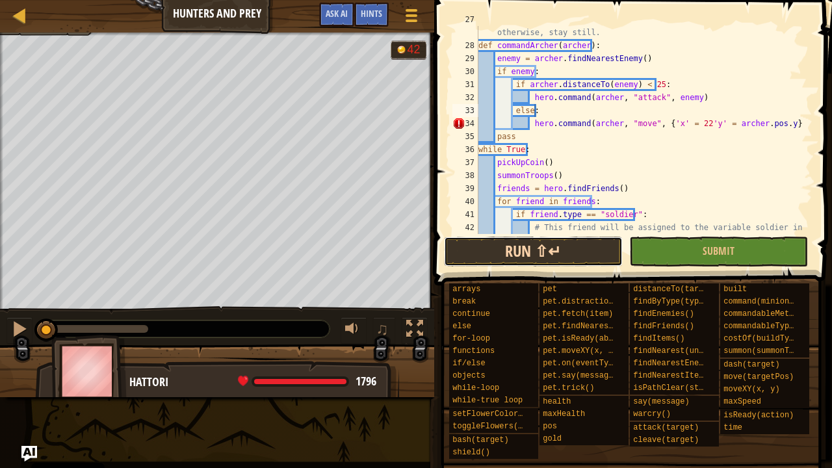
click at [499, 258] on button "Run ⇧↵" at bounding box center [533, 252] width 179 height 30
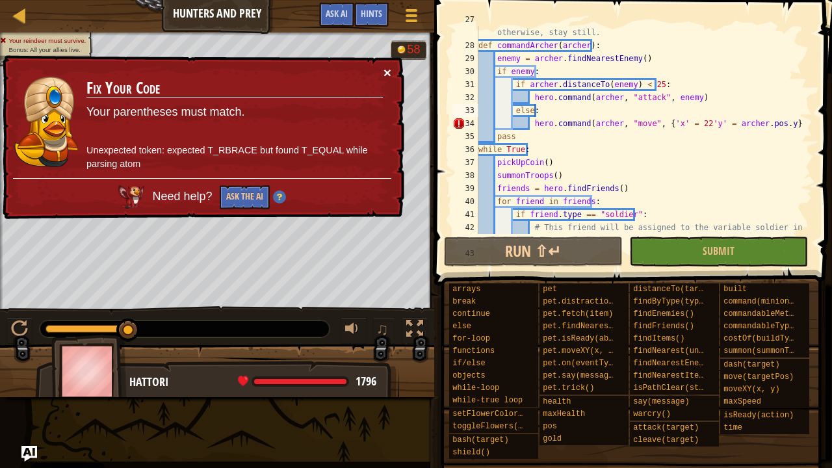
click at [387, 68] on button "×" at bounding box center [387, 73] width 8 height 14
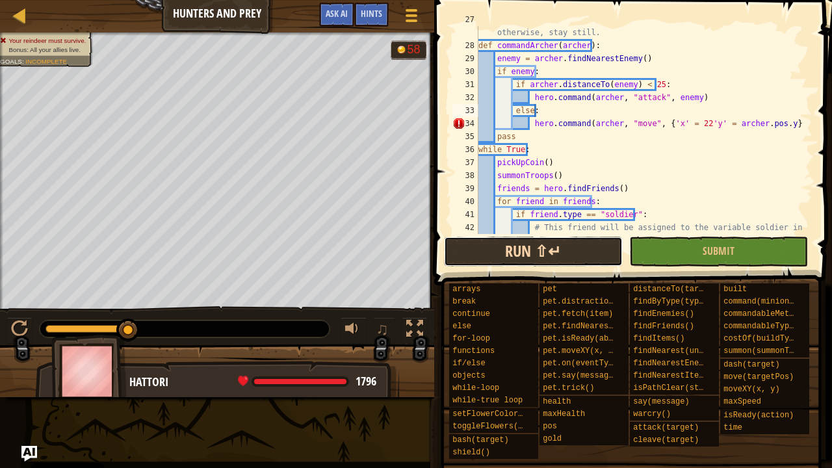
click at [480, 251] on button "Run ⇧↵" at bounding box center [533, 252] width 179 height 30
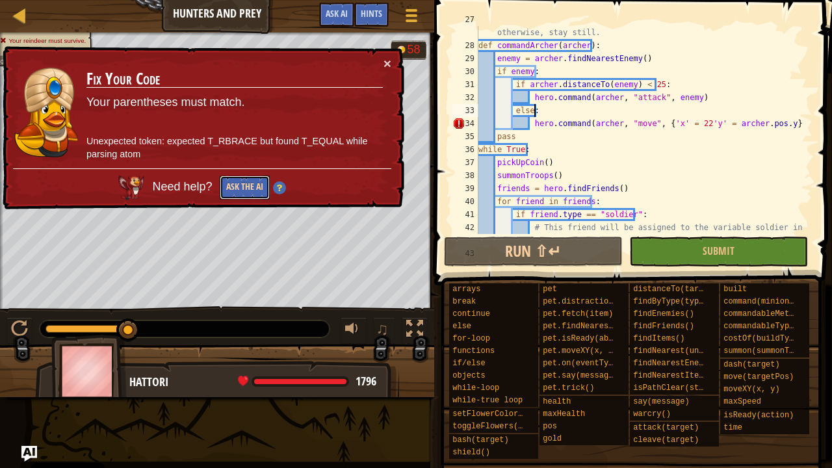
click at [261, 184] on button "Ask the AI" at bounding box center [245, 187] width 50 height 24
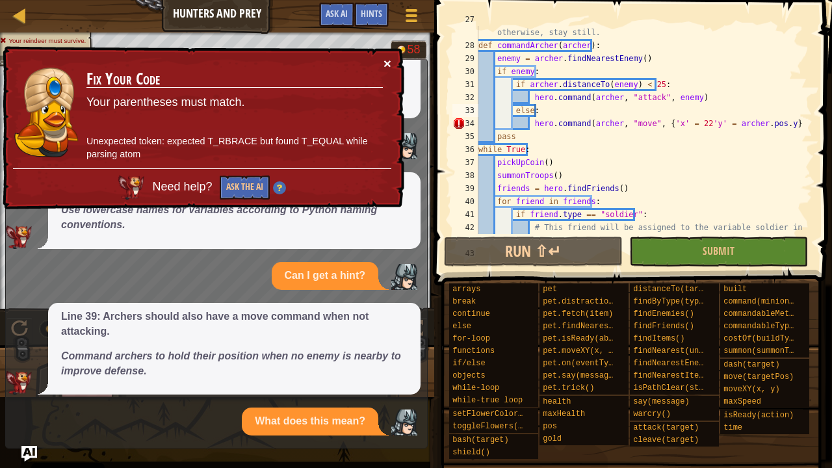
click at [384, 60] on button "×" at bounding box center [387, 64] width 8 height 14
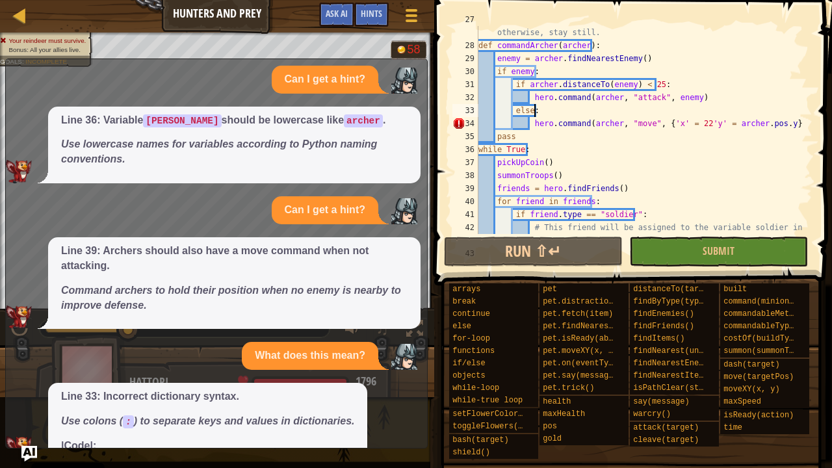
scroll to position [300, 0]
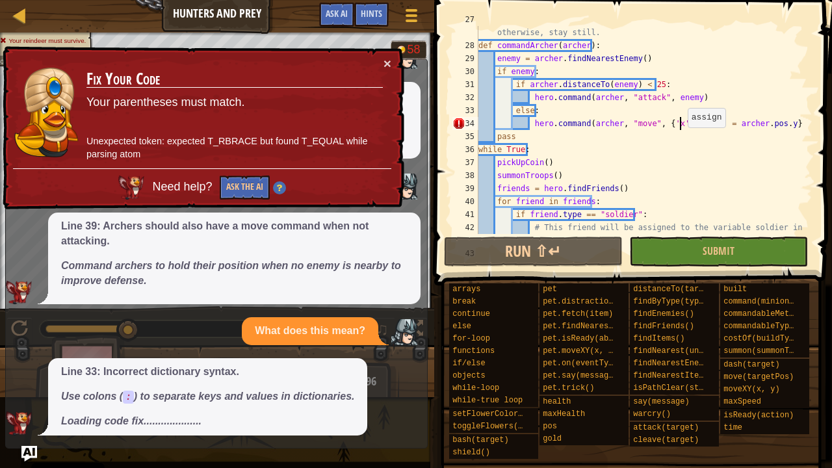
click at [680, 127] on div "# Archers should only attack enemies who are closer than 25 meters, otherwise, …" at bounding box center [639, 143] width 327 height 260
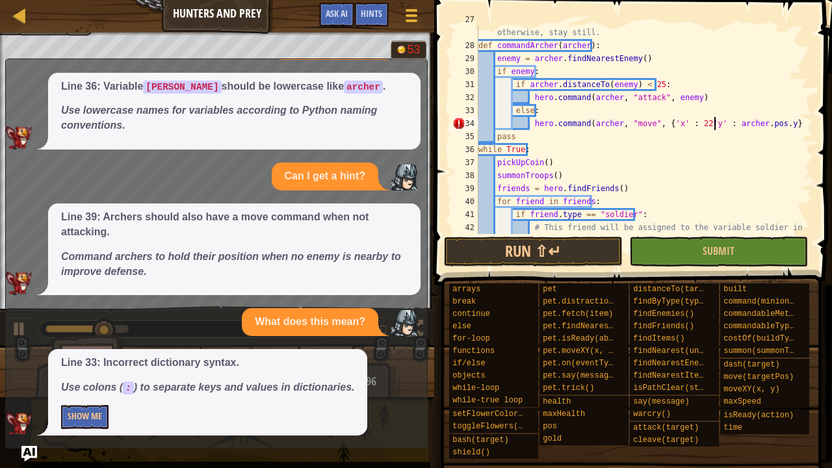
scroll to position [0, 0]
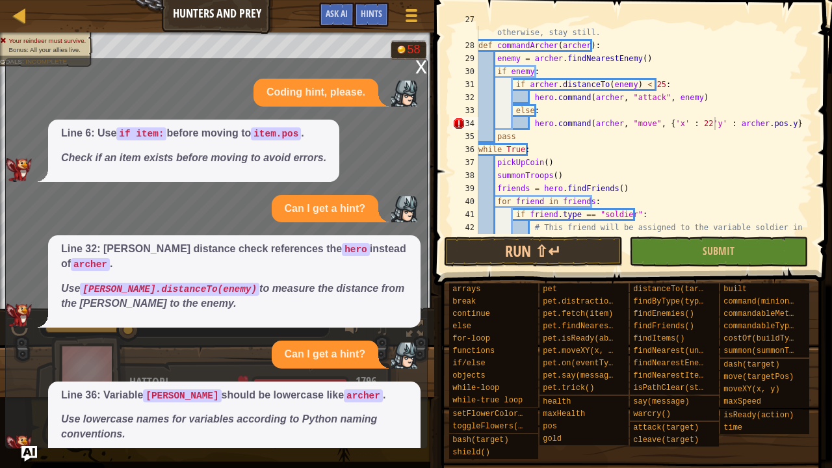
click at [422, 64] on div "x" at bounding box center [421, 65] width 12 height 13
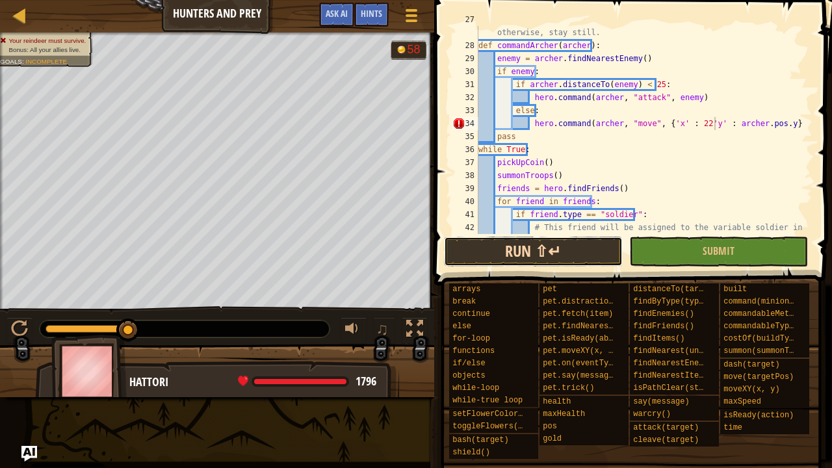
click at [550, 256] on button "Run ⇧↵" at bounding box center [533, 252] width 179 height 30
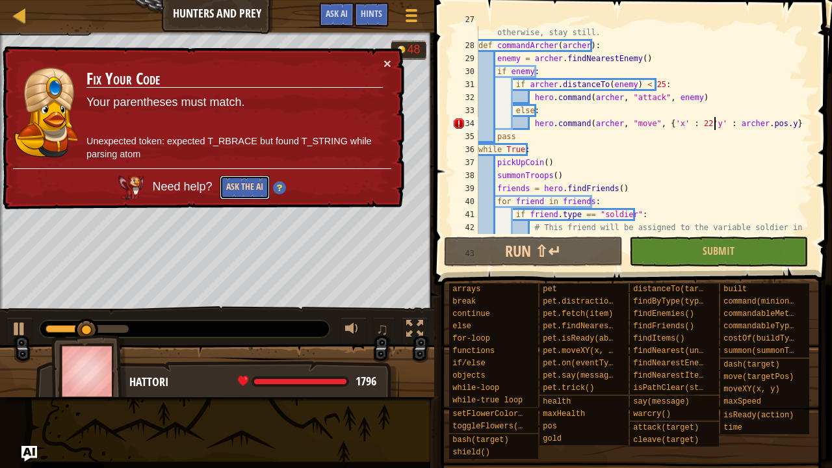
click at [242, 181] on button "Ask the AI" at bounding box center [245, 187] width 50 height 24
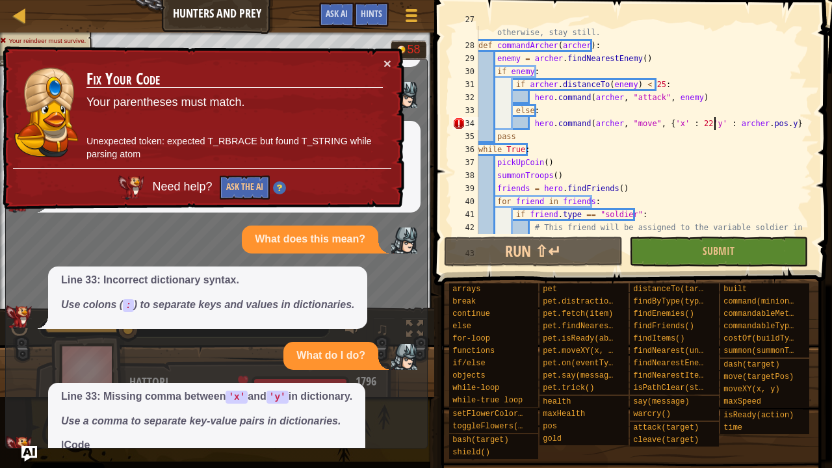
scroll to position [416, 0]
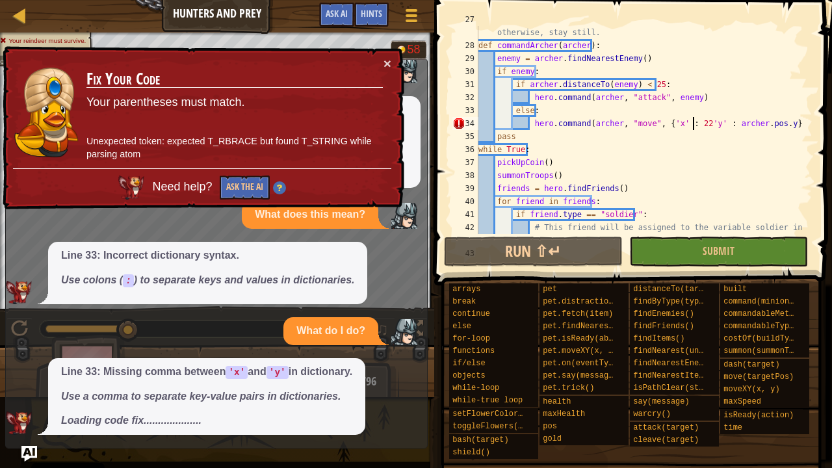
click at [693, 125] on div "# Archers should only attack enemies who are closer than 25 meters, otherwise, …" at bounding box center [639, 143] width 327 height 260
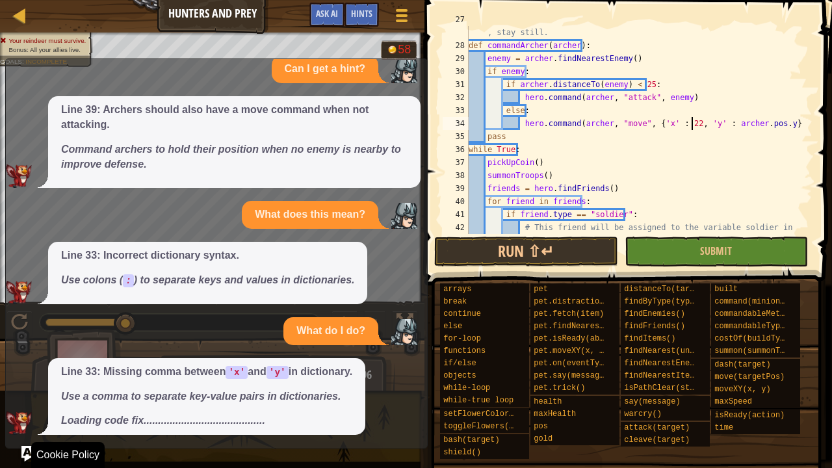
type textarea "hero.command([PERSON_NAME], "move", {'x' : 22, 'y' : [PERSON_NAME].pos.y})"
click at [21, 379] on div "x Coding hint, please. Line 6: Use if item: before moving to item.pos . Check i…" at bounding box center [216, 253] width 422 height 390
click at [26, 379] on img "Ask AI" at bounding box center [29, 453] width 17 height 17
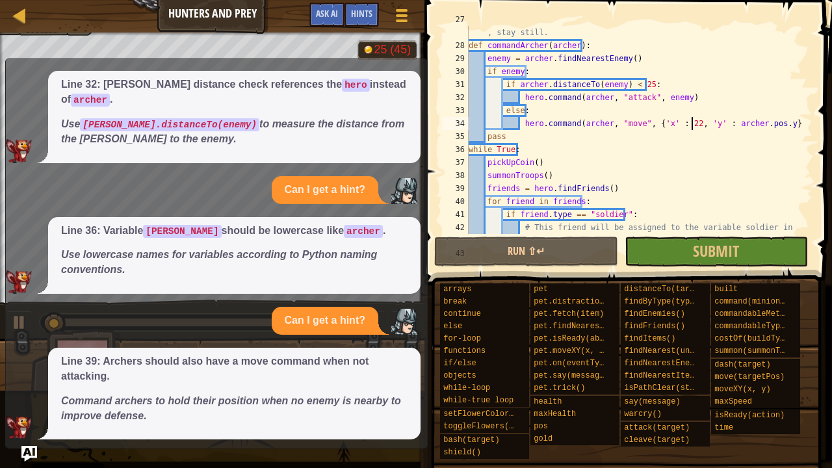
scroll to position [0, 0]
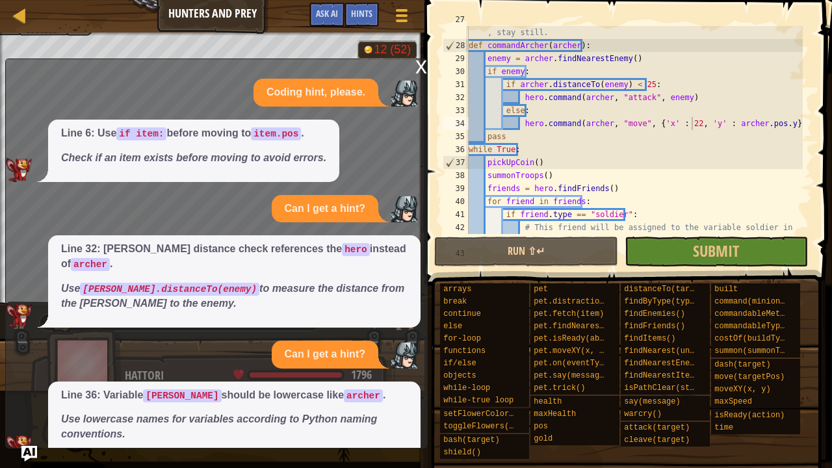
click at [418, 70] on div "x" at bounding box center [421, 65] width 12 height 13
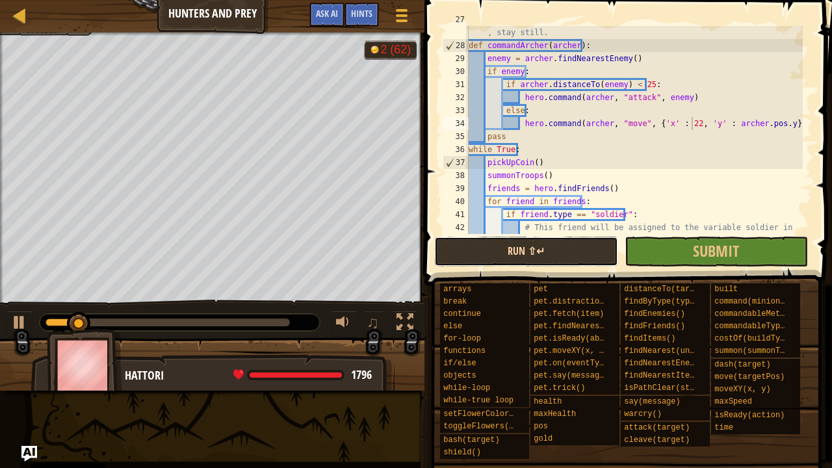
click at [583, 248] on button "Run ⇧↵" at bounding box center [525, 252] width 183 height 30
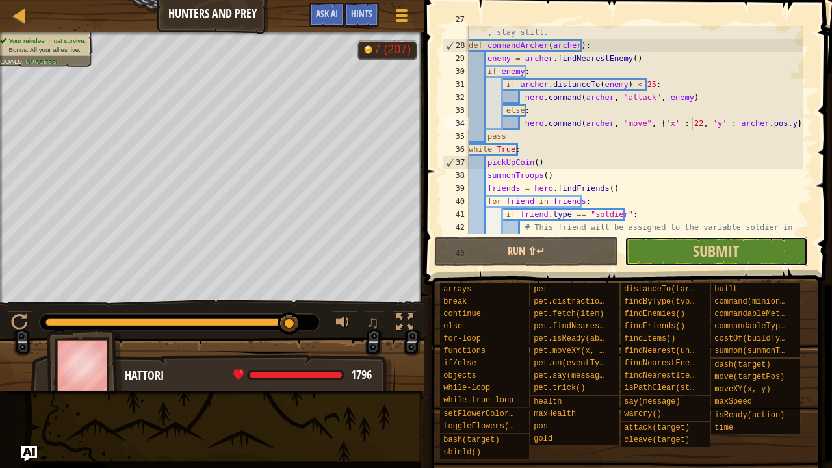
click at [650, 251] on button "Submit" at bounding box center [715, 252] width 183 height 30
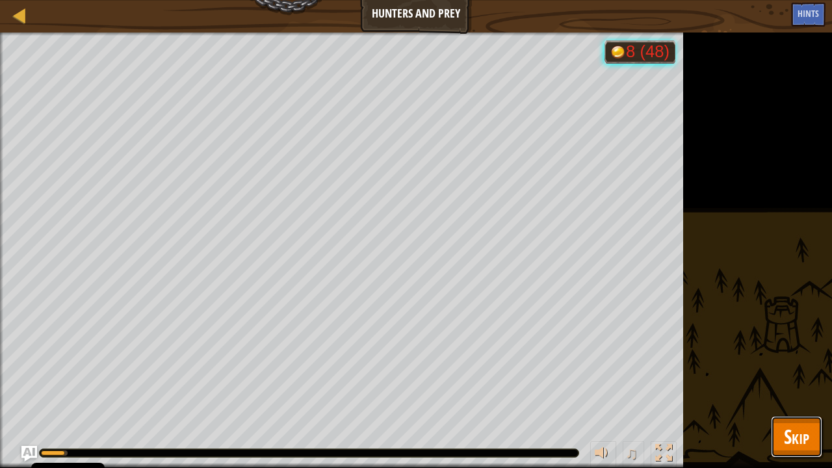
click at [795, 379] on span "Skip" at bounding box center [796, 436] width 25 height 27
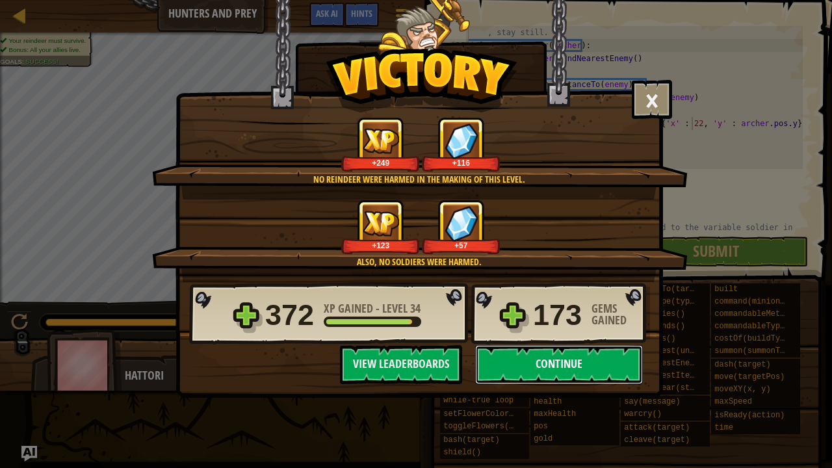
click at [566, 355] on button "Continue" at bounding box center [559, 364] width 168 height 39
select select "en-[GEOGRAPHIC_DATA]"
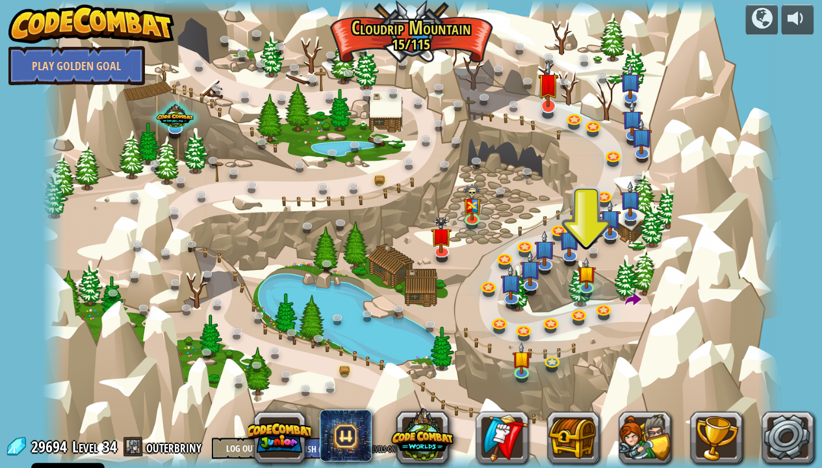
click at [550, 122] on div at bounding box center [411, 234] width 738 height 468
click at [546, 105] on img at bounding box center [548, 83] width 21 height 47
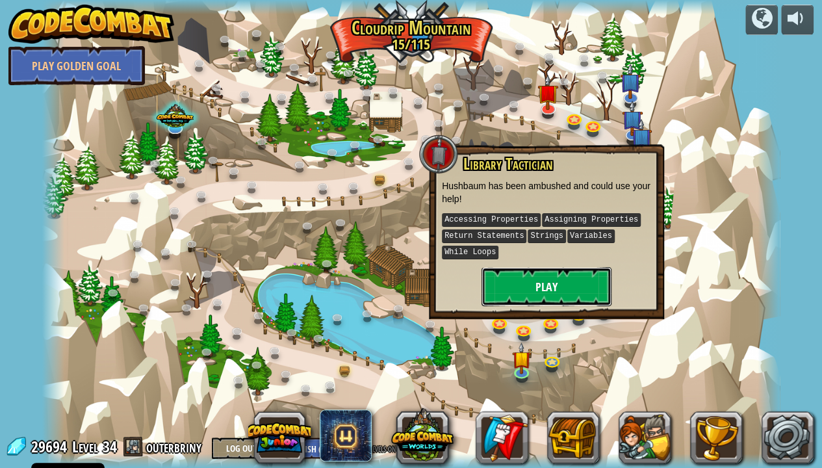
click at [576, 284] on button "Play" at bounding box center [547, 286] width 130 height 39
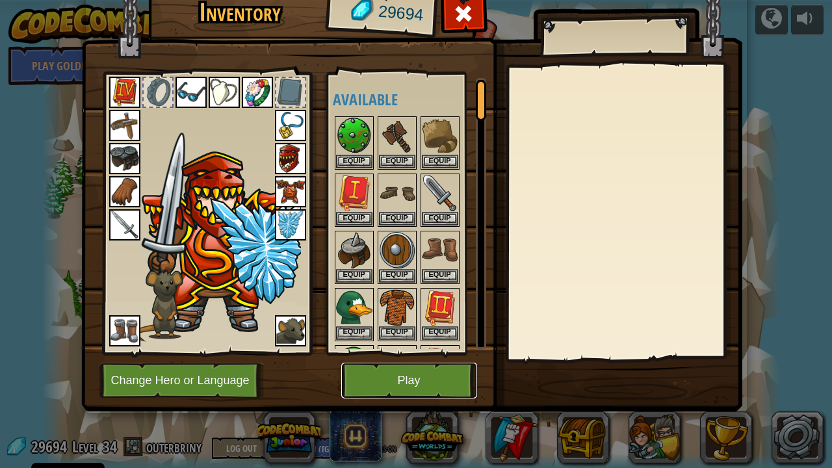
click at [447, 377] on button "Play" at bounding box center [409, 381] width 136 height 36
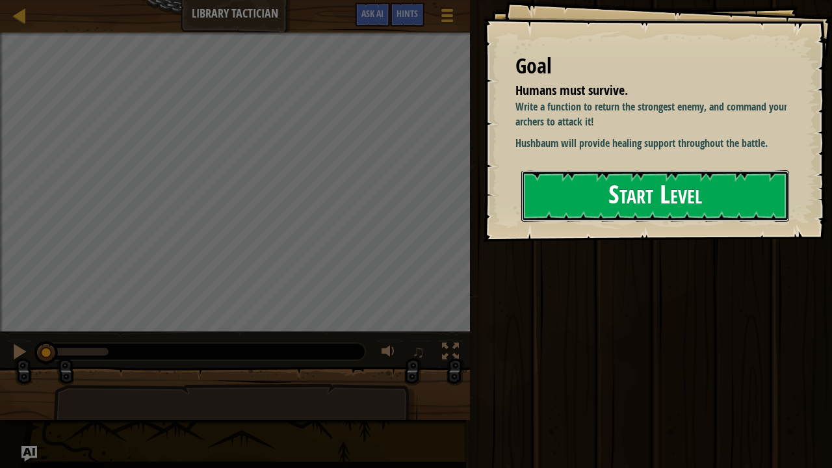
click at [550, 208] on button "Start Level" at bounding box center [655, 195] width 268 height 51
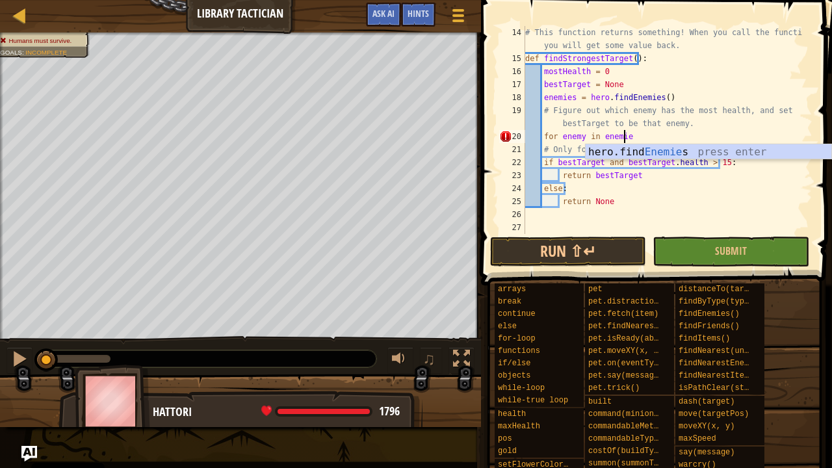
scroll to position [6, 8]
type textarea "for enemy in enemies:"
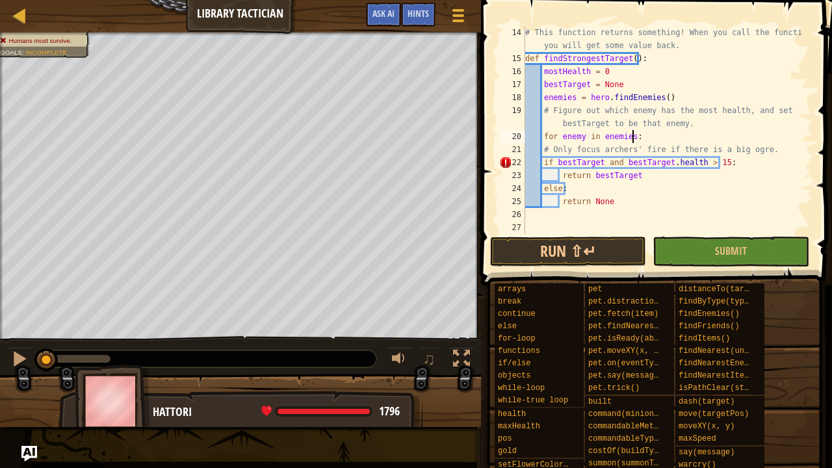
scroll to position [6, 2]
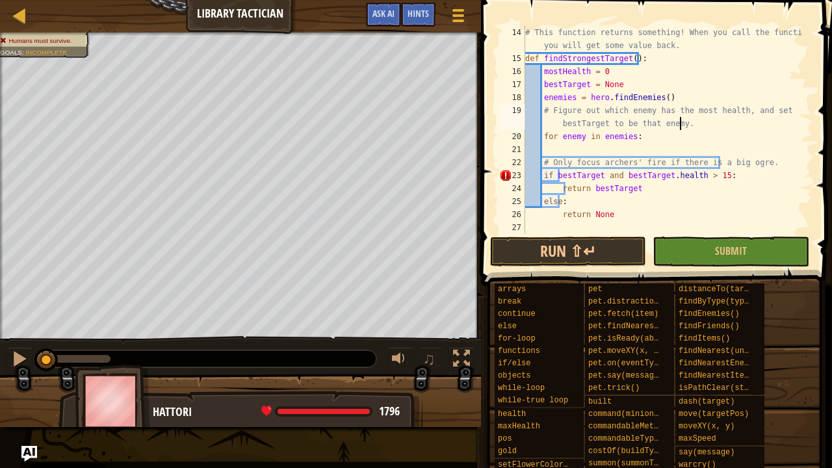
click at [677, 125] on div "# This function returns something! When you call the function, you will get som…" at bounding box center [662, 149] width 280 height 247
click at [651, 134] on div "# This function returns something! When you call the function, you will get som…" at bounding box center [662, 149] width 280 height 247
type textarea "for enemy in enemies:"
click at [613, 147] on div "# This function returns something! When you call the function, you will get som…" at bounding box center [662, 149] width 280 height 247
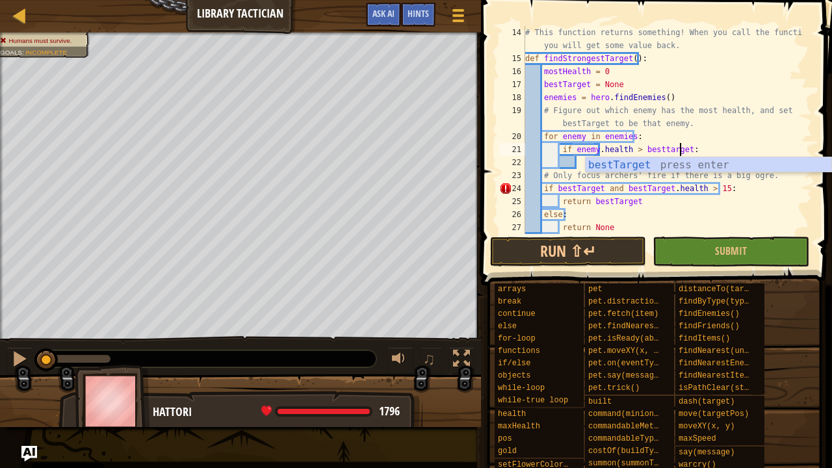
scroll to position [6, 12]
click at [636, 164] on div "bestTarget press enter" at bounding box center [708, 180] width 246 height 47
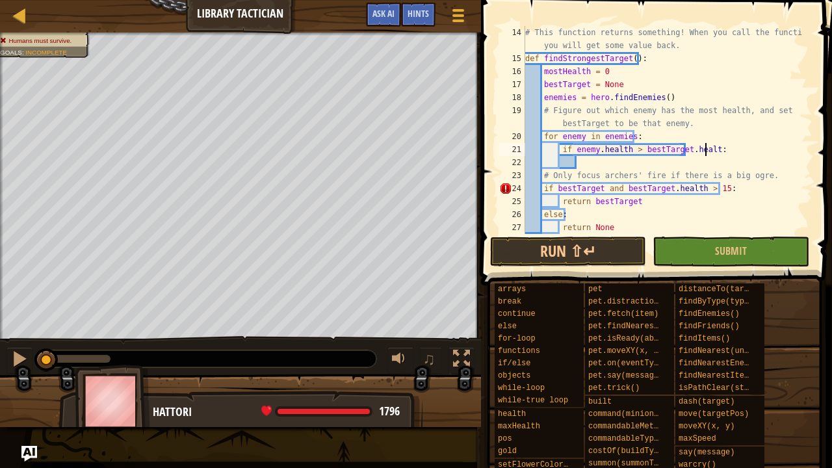
type textarea "if [DOMAIN_NAME] > [DOMAIN_NAME]:"
click at [719, 146] on div "# This function returns something! When you call the function, you will get som…" at bounding box center [662, 149] width 280 height 247
click at [582, 162] on div "# This function returns something! When you call the function, you will get som…" at bounding box center [662, 149] width 280 height 247
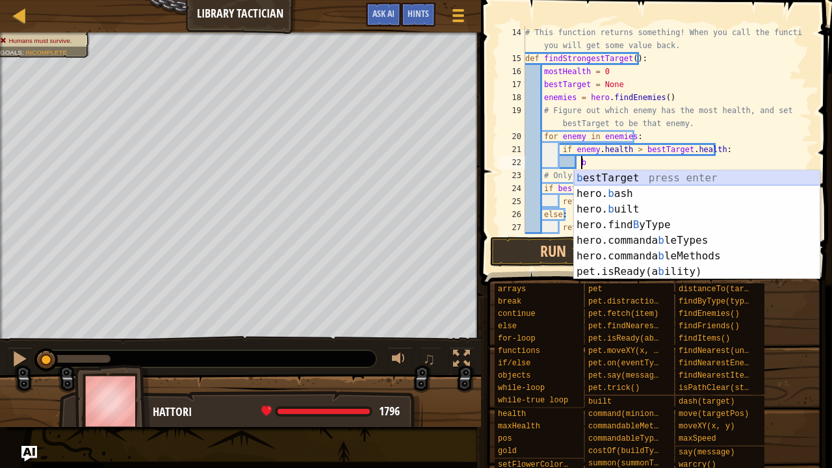
click at [596, 176] on div "b estTarget press enter hero. b ash press enter hero. b uilt press enter hero.f…" at bounding box center [697, 240] width 246 height 140
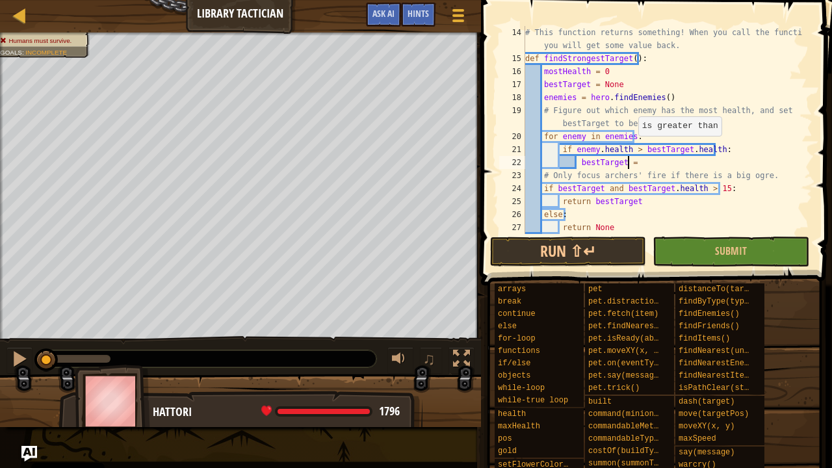
scroll to position [6, 8]
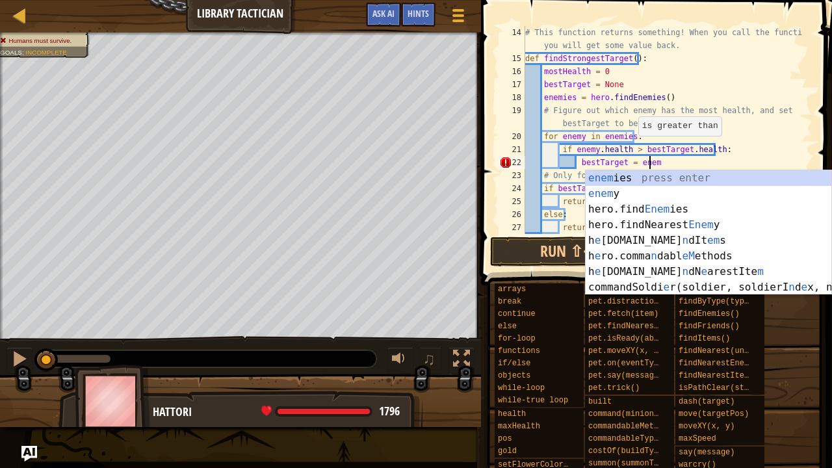
type textarea "bestTarget = enemy"
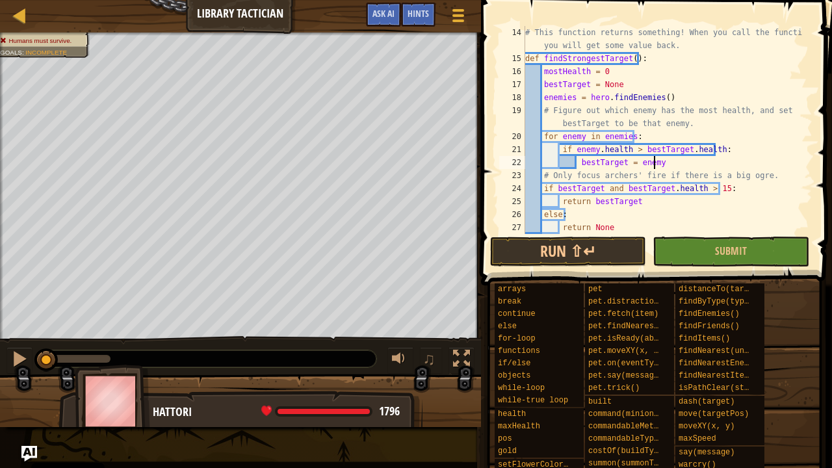
click at [682, 164] on div "# This function returns something! When you call the function, you will get som…" at bounding box center [662, 149] width 280 height 247
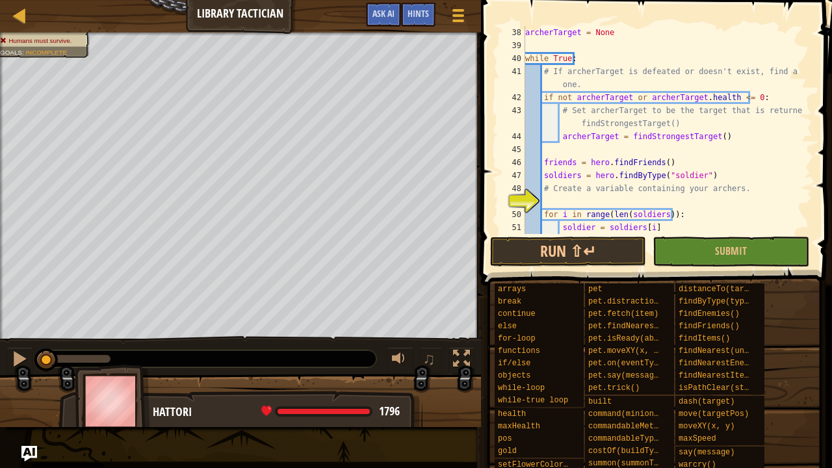
scroll to position [585, 0]
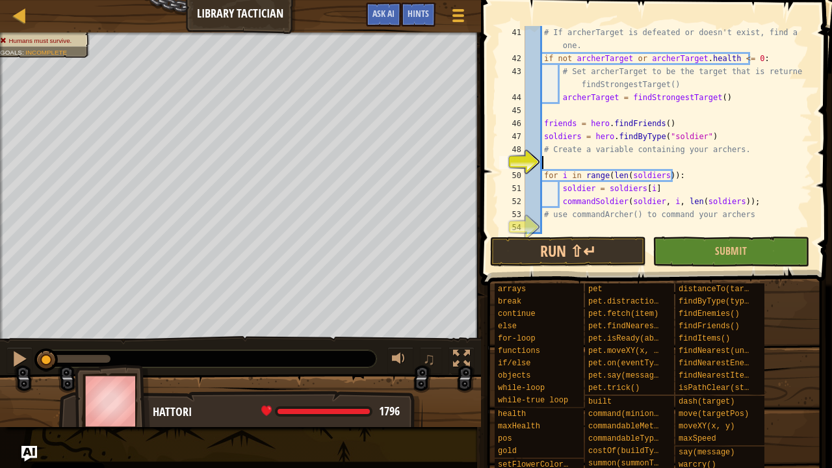
click at [548, 163] on div "# If archerTarget is defeated or doesn't exist, find a new one. if not archerTa…" at bounding box center [662, 149] width 280 height 247
type textarea "archers = hero.findByType("[PERSON_NAME]")"
click at [704, 162] on div "# If archerTarget is defeated or doesn't exist, find a new one. if not archerTa…" at bounding box center [662, 149] width 280 height 247
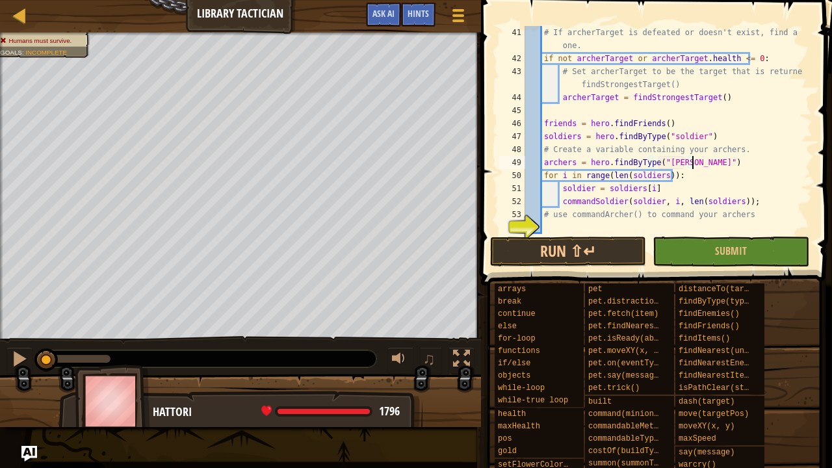
click at [629, 227] on div "# If archerTarget is defeated or doesn't exist, find a new one. if not archerTa…" at bounding box center [662, 149] width 280 height 247
drag, startPoint x: 571, startPoint y: 218, endPoint x: 634, endPoint y: 220, distance: 62.4
click at [634, 220] on div "# If archerTarget is defeated or doesn't exist, find a new one. if not archerTa…" at bounding box center [662, 149] width 280 height 247
type textarea "# use commandArcher() to command your archers"
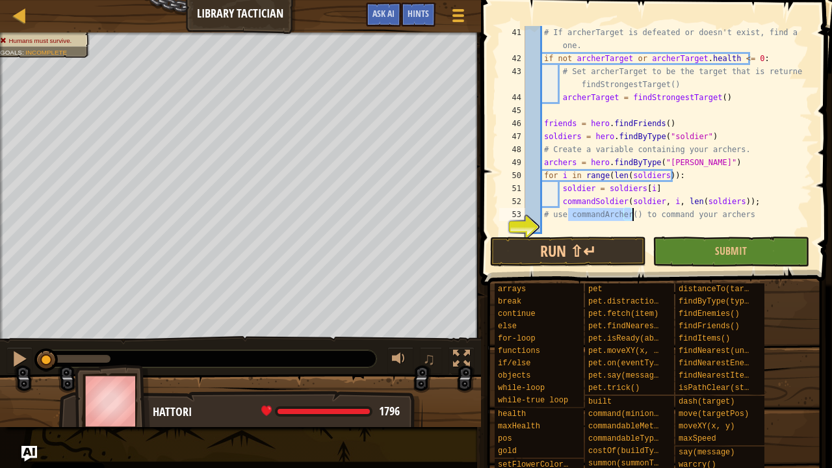
click at [565, 226] on div "# If archerTarget is defeated or doesn't exist, find a new one. if not archerTa…" at bounding box center [662, 149] width 280 height 247
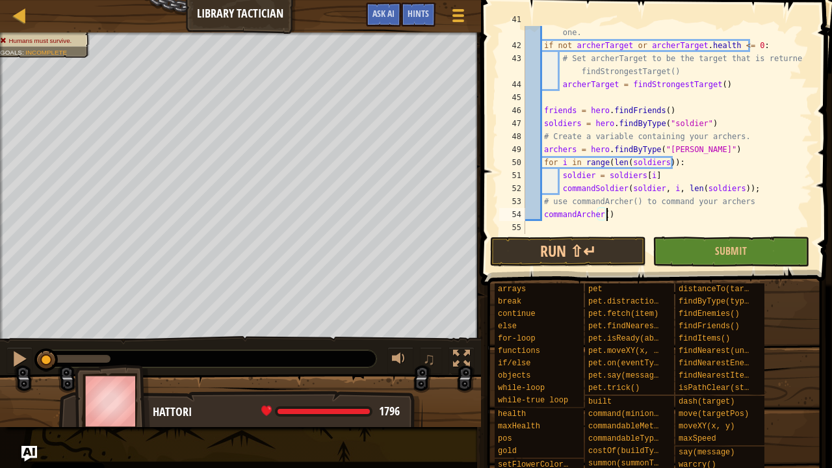
click at [600, 211] on div "# If archerTarget is defeated or doesn't exist, find a new one. if not archerTa…" at bounding box center [662, 136] width 280 height 247
click at [745, 201] on div "# If archerTarget is defeated or doesn't exist, find a new one. if not archerTa…" at bounding box center [662, 136] width 280 height 247
type textarea "# use commandArcher() to command your archers"
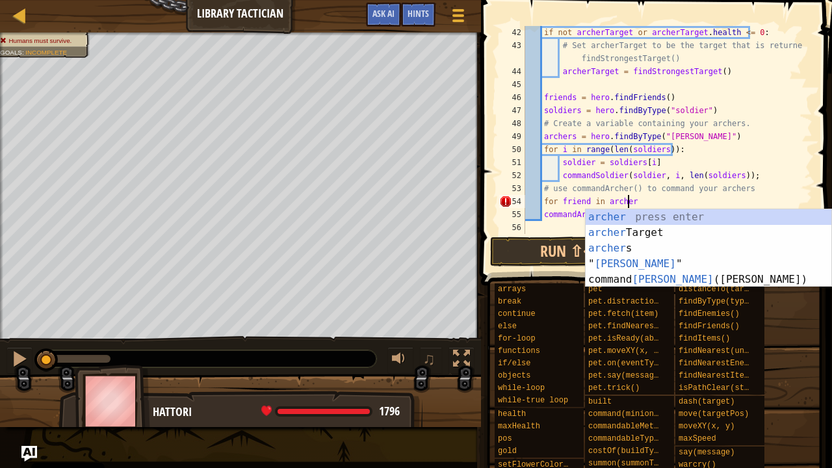
scroll to position [6, 8]
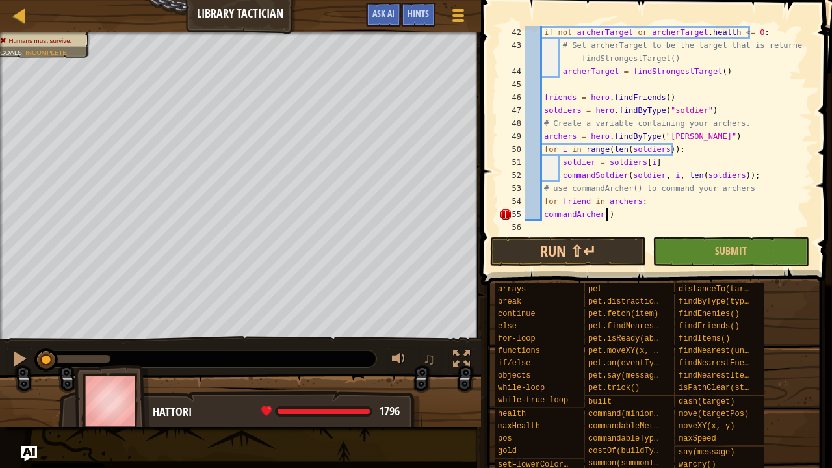
click at [627, 216] on div "if not archerTarget or archerTarget . health <= 0 : # Set archerTarget to be th…" at bounding box center [662, 143] width 280 height 234
click at [543, 216] on div "if not archerTarget or archerTarget . health <= 0 : # Set archerTarget to be th…" at bounding box center [662, 143] width 280 height 234
click at [639, 217] on div "if not archerTarget or archerTarget . health <= 0 : # Set archerTarget to be th…" at bounding box center [662, 143] width 280 height 234
click at [621, 214] on div "if not archerTarget or archerTarget . health <= 0 : # Set archerTarget to be th…" at bounding box center [662, 143] width 280 height 234
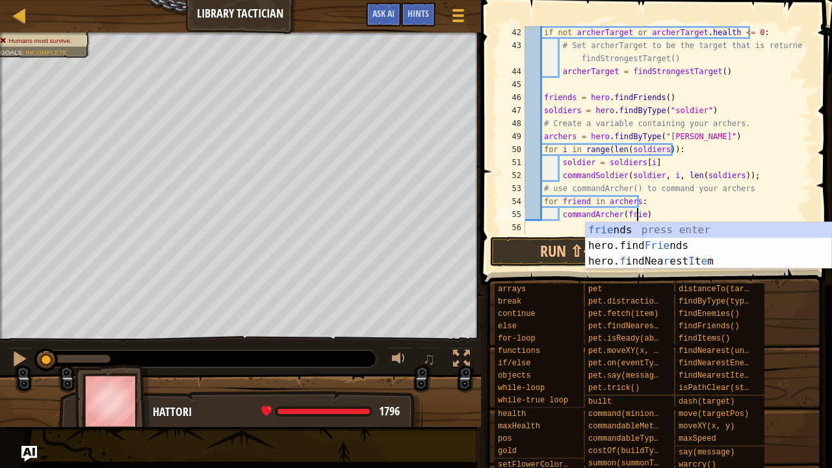
scroll to position [6, 9]
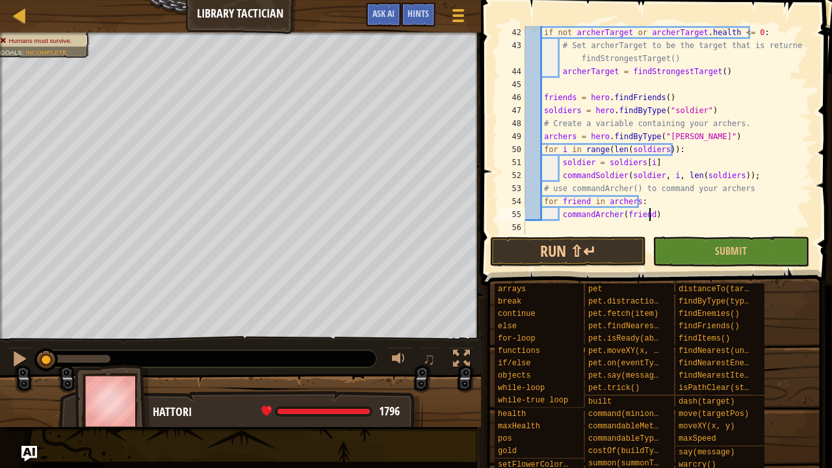
click at [651, 211] on div "if not archerTarget or archerTarget . health <= 0 : # Set archerTarget to be th…" at bounding box center [662, 143] width 280 height 234
click at [622, 253] on button "Run ⇧↵" at bounding box center [568, 252] width 156 height 30
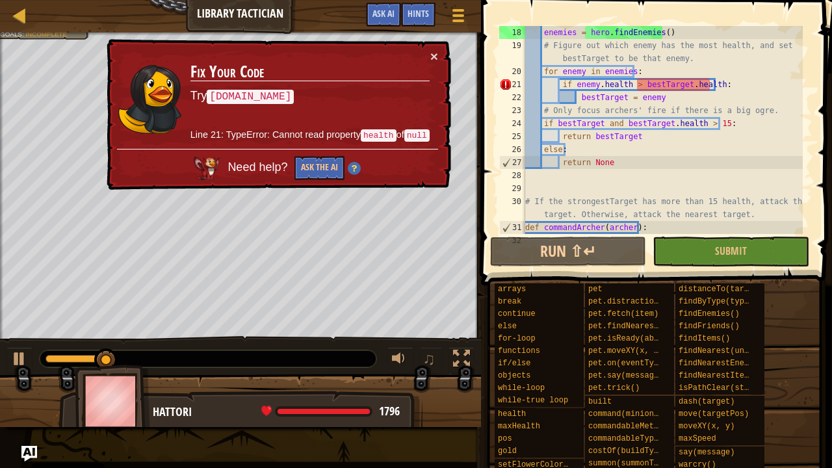
scroll to position [221, 0]
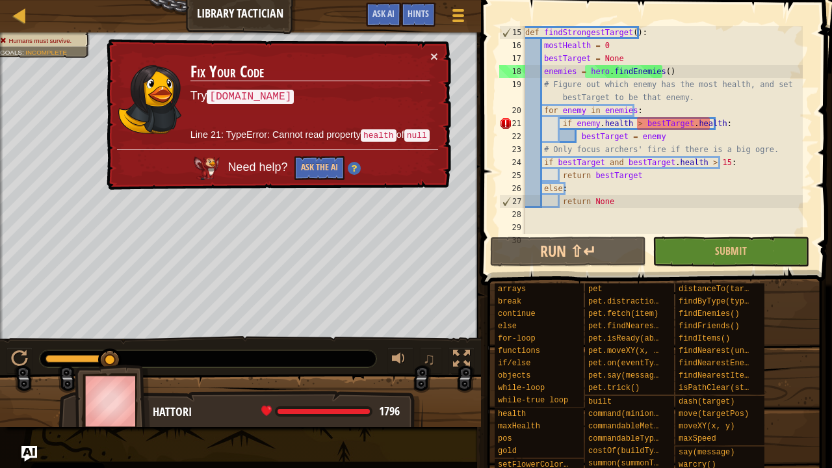
click at [710, 126] on div "def findStrongestTarget ( ) : mostHealth = 0 bestTarget = None enemies = hero .…" at bounding box center [662, 149] width 280 height 247
click at [657, 107] on div "def findStrongestTarget ( ) : mostHealth = 0 bestTarget = None enemies = hero .…" at bounding box center [662, 149] width 280 height 247
type textarea "for enemy in enemies:"
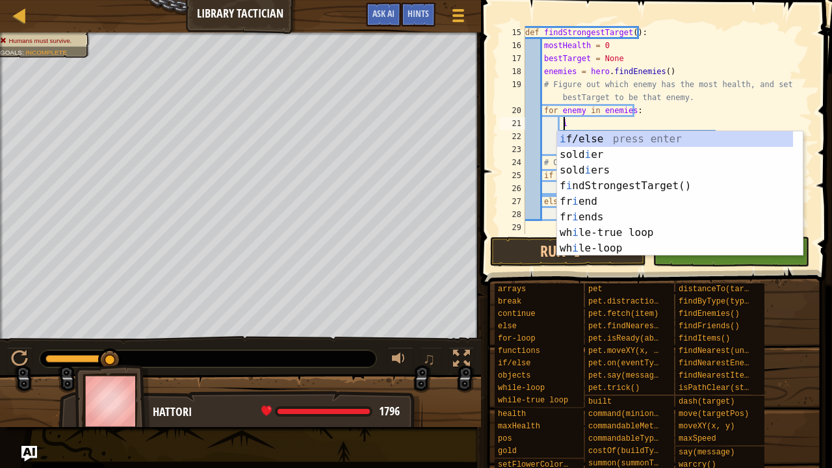
scroll to position [6, 3]
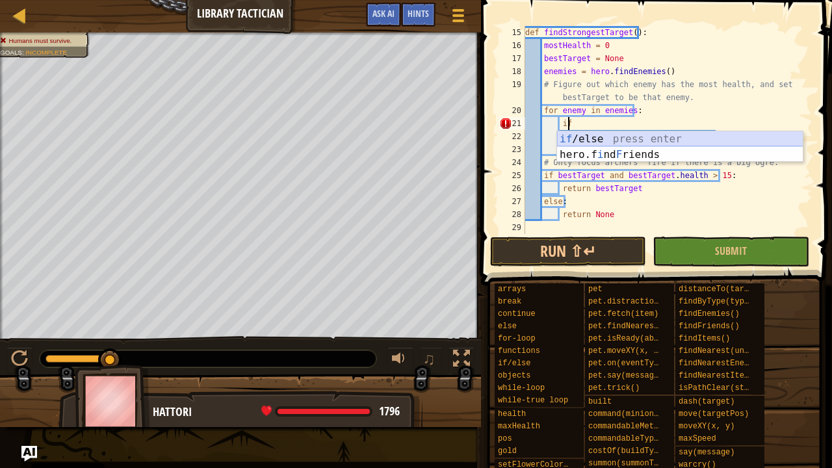
click at [625, 133] on div "if /else press enter hero.f i nd F riends press enter" at bounding box center [680, 162] width 246 height 62
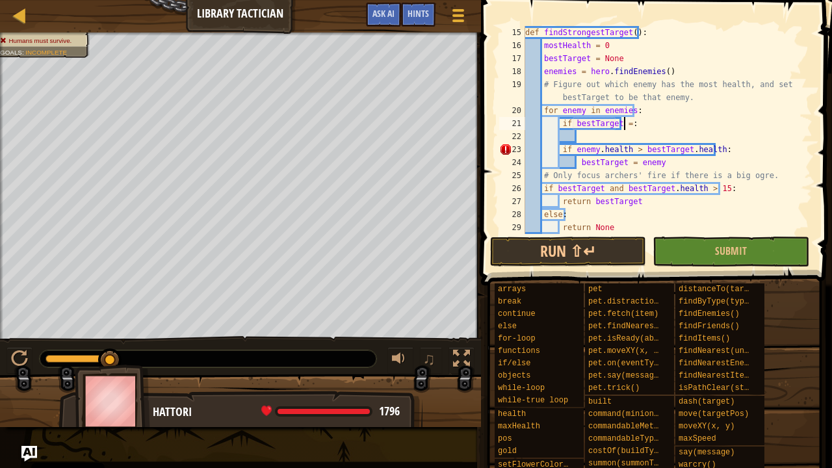
scroll to position [6, 8]
type textarea "if bestTarget = 0:"
click at [585, 134] on div "def findStrongestTarget ( ) : mostHealth = 0 bestTarget = None enemies = hero .…" at bounding box center [662, 143] width 280 height 234
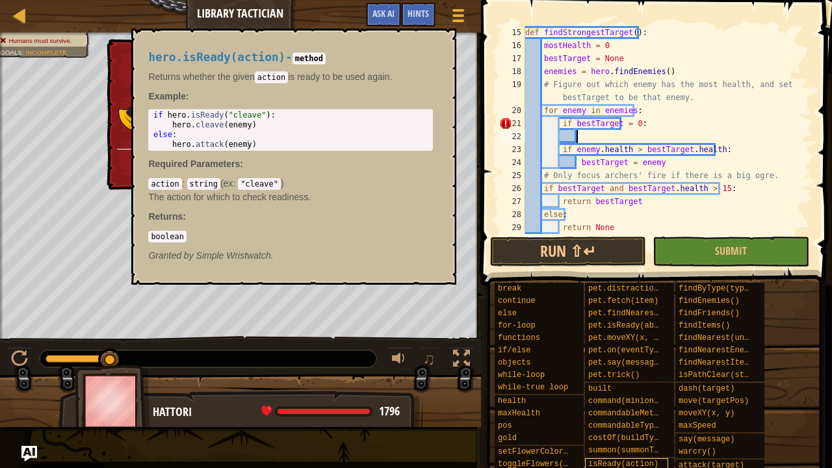
scroll to position [0, 0]
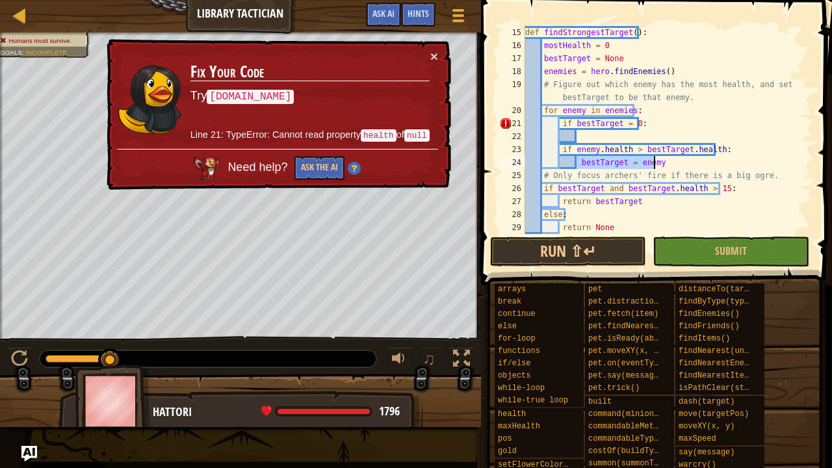
drag, startPoint x: 578, startPoint y: 165, endPoint x: 665, endPoint y: 160, distance: 87.2
click at [665, 160] on div "def findStrongestTarget ( ) : mostHealth = 0 bestTarget = None enemies = hero .…" at bounding box center [662, 143] width 280 height 234
type textarea "bestTarget = enemy"
click at [585, 136] on div "def findStrongestTarget ( ) : mostHealth = 0 bestTarget = None enemies = hero .…" at bounding box center [662, 143] width 280 height 234
paste textarea "bestTarget = enemy"
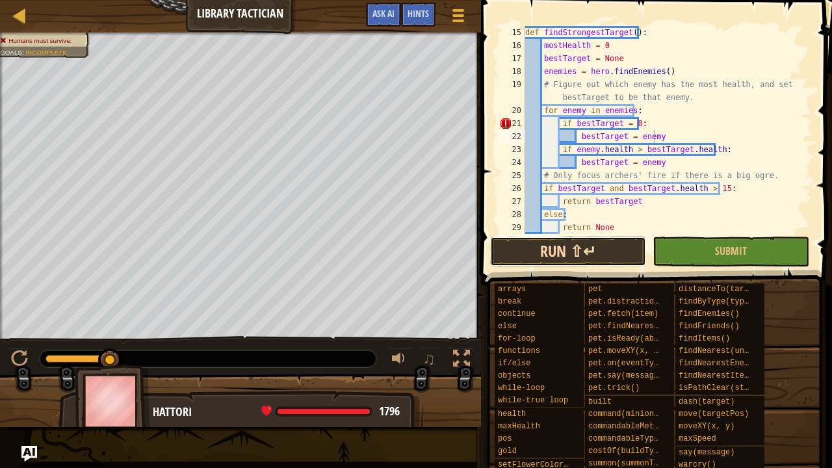
click at [600, 245] on button "Run ⇧↵" at bounding box center [568, 252] width 156 height 30
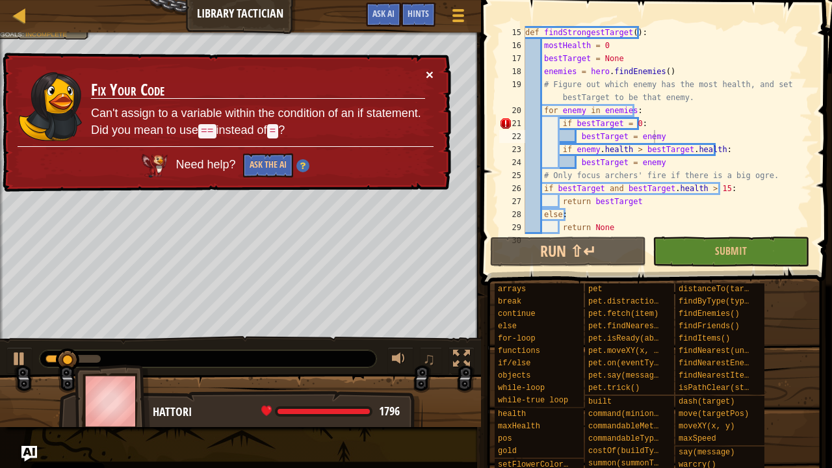
click at [430, 74] on button "×" at bounding box center [430, 75] width 8 height 14
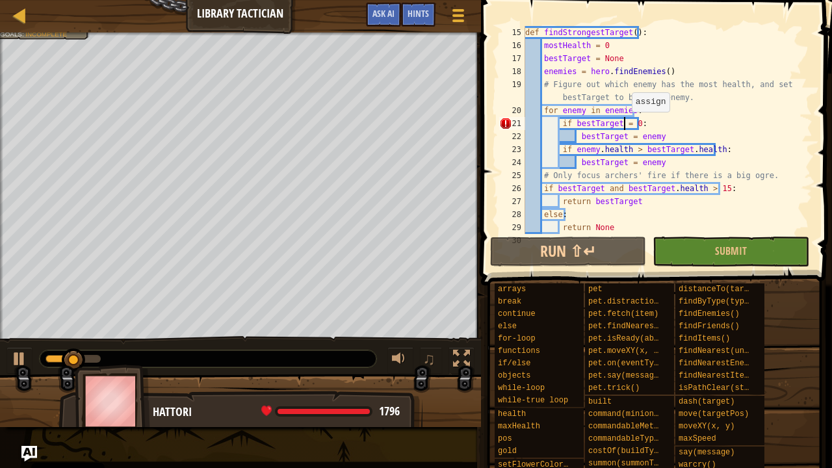
click at [624, 125] on div "def findStrongestTarget ( ) : mostHealth = 0 bestTarget = None enemies = hero .…" at bounding box center [662, 143] width 280 height 234
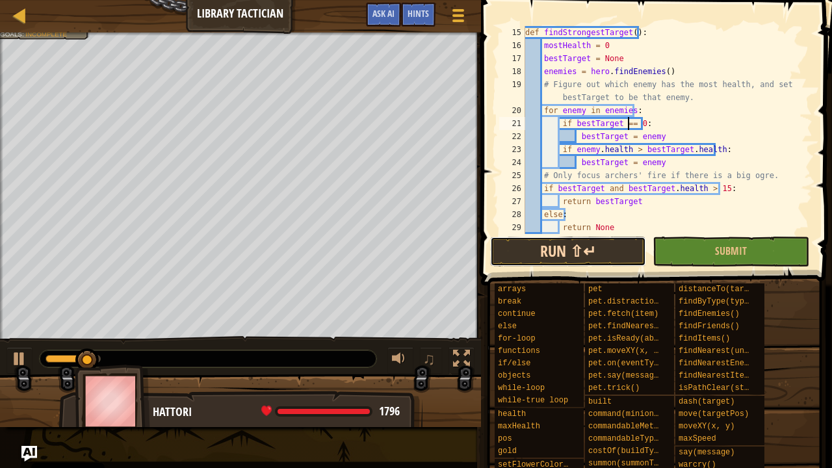
click at [571, 250] on button "Run ⇧↵" at bounding box center [568, 252] width 156 height 30
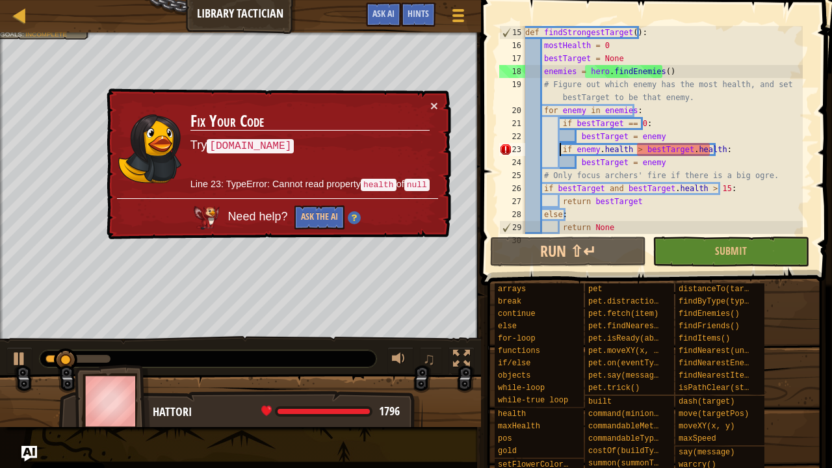
click at [559, 149] on div "def findStrongestTarget ( ) : mostHealth = 0 bestTarget = None enemies = hero .…" at bounding box center [662, 143] width 280 height 234
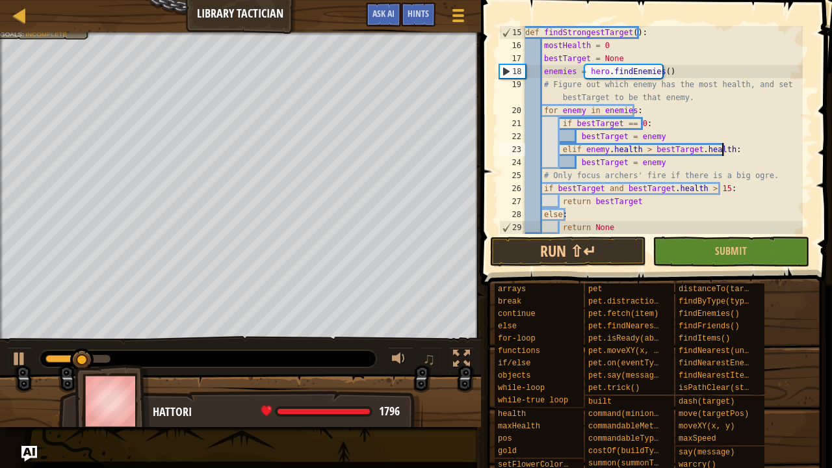
click at [730, 150] on div "def findStrongestTarget ( ) : mostHealth = 0 bestTarget = None enemies = hero .…" at bounding box center [662, 143] width 280 height 234
click at [537, 251] on button "Run ⇧↵" at bounding box center [568, 252] width 156 height 30
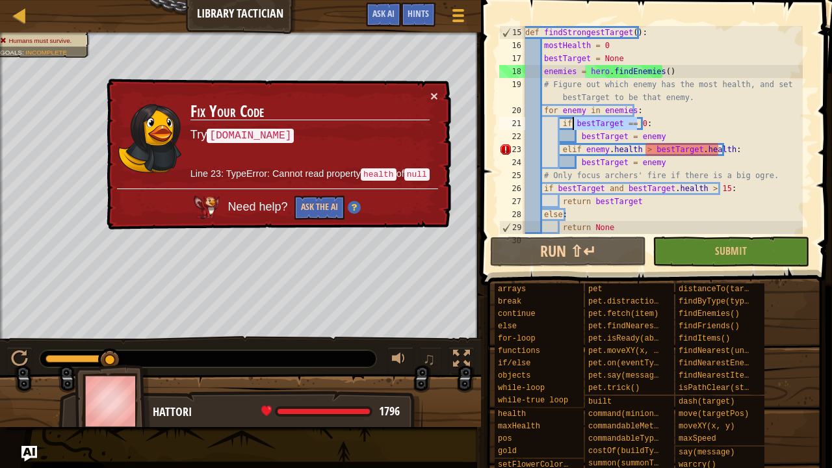
drag, startPoint x: 638, startPoint y: 125, endPoint x: 572, endPoint y: 123, distance: 65.7
click at [572, 123] on div "def findStrongestTarget ( ) : mostHealth = 0 bestTarget = None enemies = hero .…" at bounding box center [662, 143] width 280 height 234
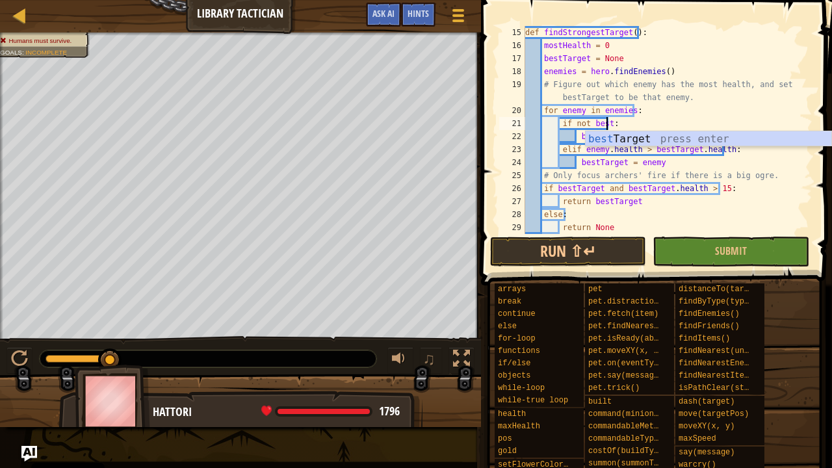
scroll to position [6, 6]
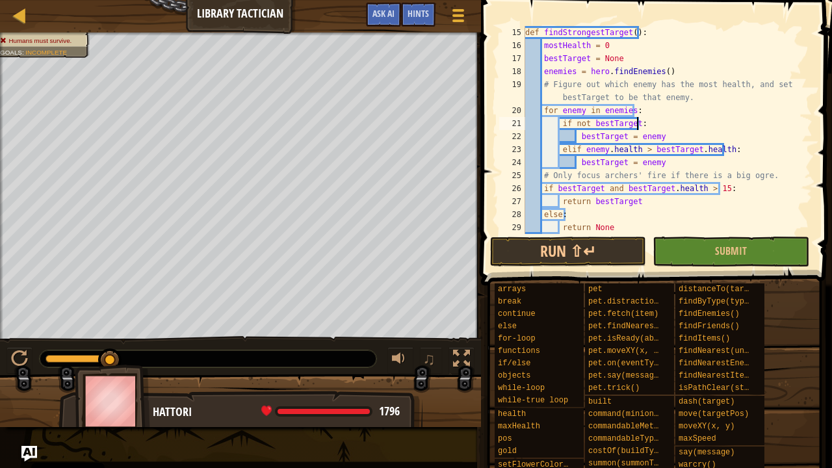
click at [643, 123] on div "def findStrongestTarget ( ) : mostHealth = 0 bestTarget = None enemies = hero .…" at bounding box center [662, 143] width 280 height 234
click at [620, 253] on button "Run ⇧↵" at bounding box center [568, 252] width 156 height 30
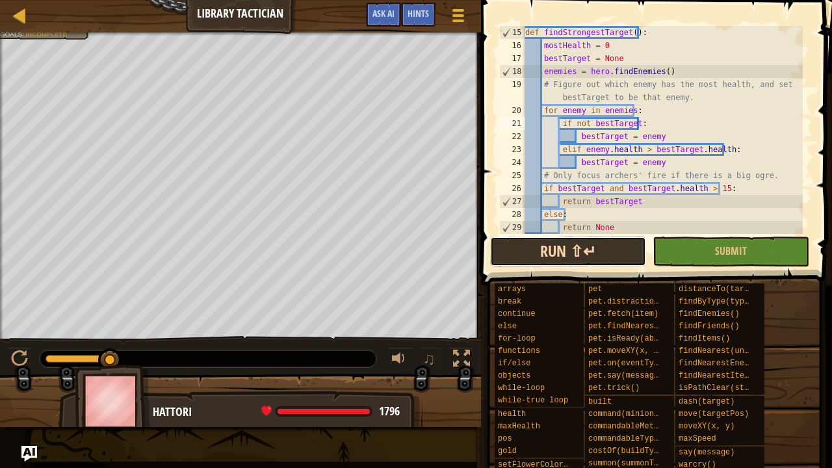
click at [611, 254] on button "Run ⇧↵" at bounding box center [568, 252] width 156 height 30
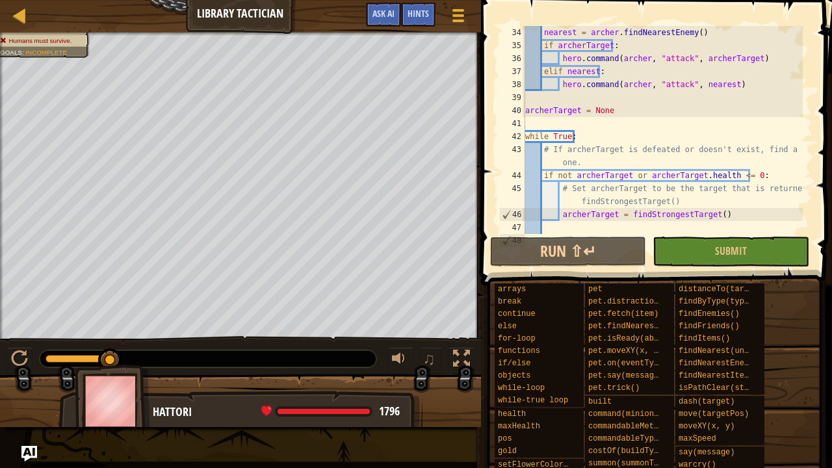
scroll to position [637, 0]
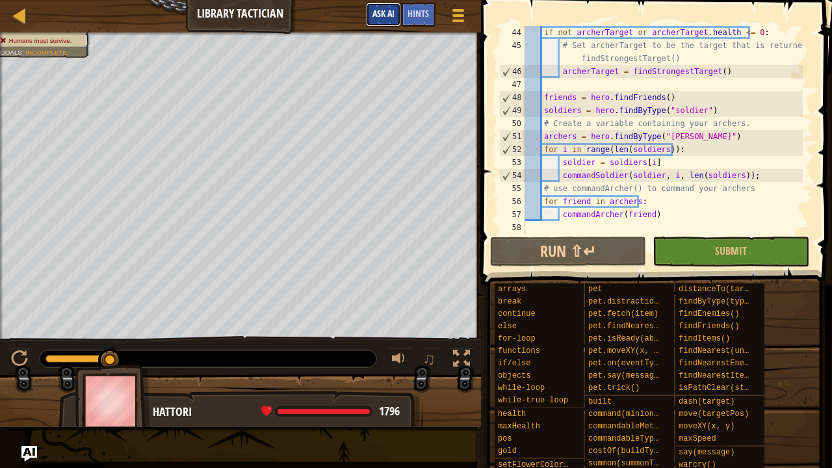
click at [373, 9] on span "Ask AI" at bounding box center [383, 13] width 22 height 12
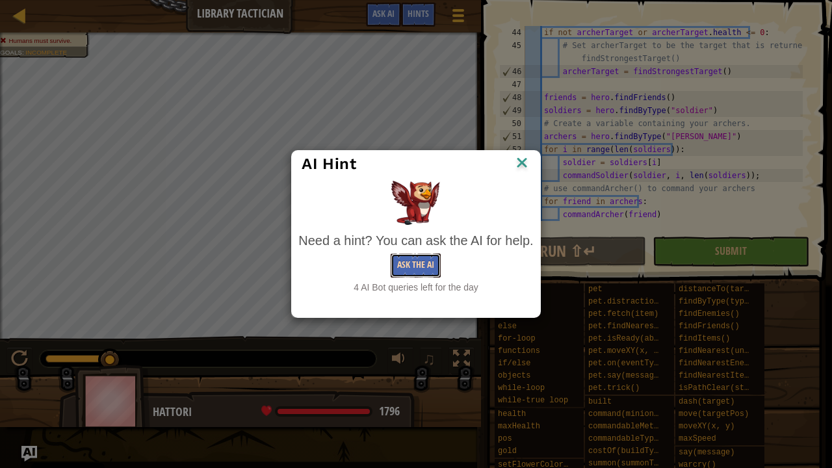
click at [425, 267] on button "Ask the AI" at bounding box center [416, 265] width 50 height 24
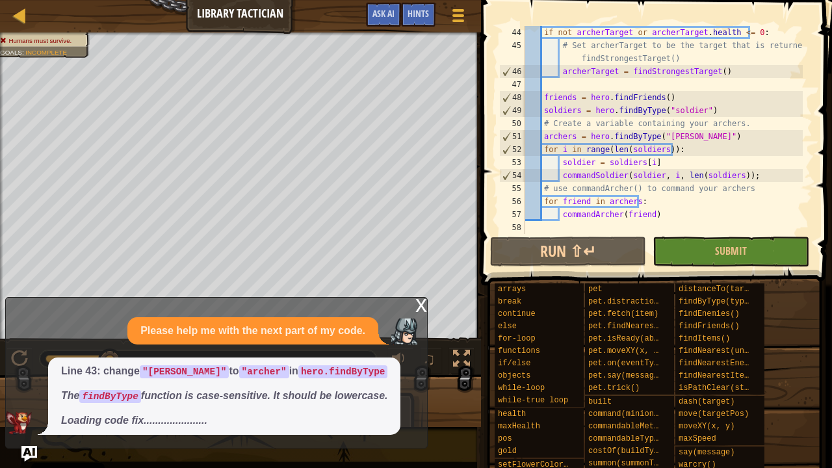
click at [663, 138] on div "if not archerTarget or archerTarget . health <= 0 : # Set archerTarget to be th…" at bounding box center [662, 143] width 280 height 234
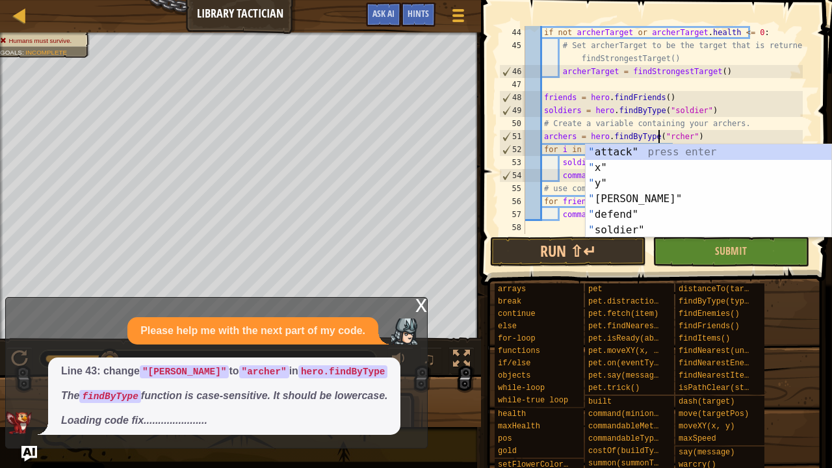
scroll to position [6, 11]
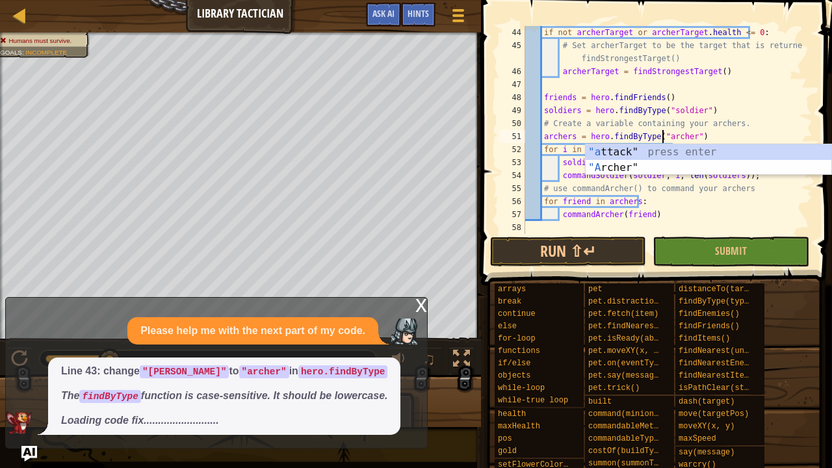
type textarea "archers = hero.findByType("[PERSON_NAME]")"
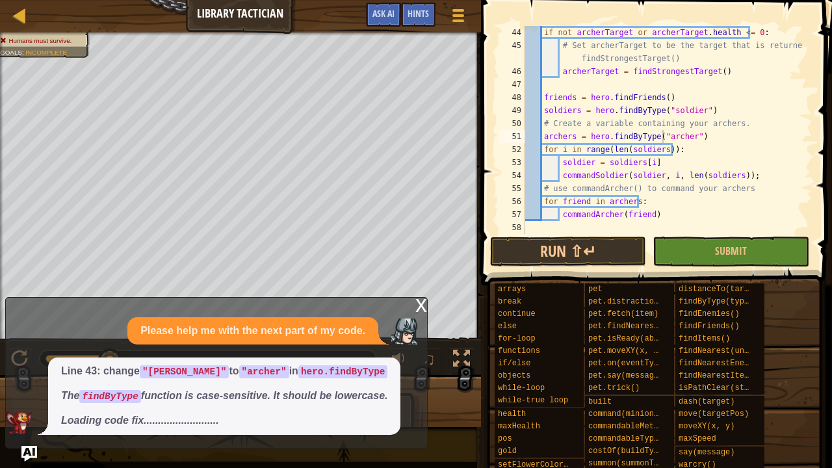
click at [421, 308] on div "x" at bounding box center [421, 304] width 12 height 13
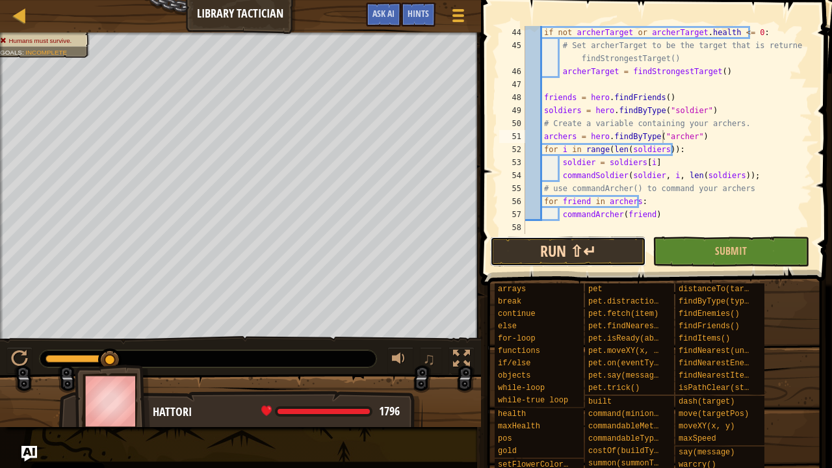
click at [550, 255] on button "Run ⇧↵" at bounding box center [568, 252] width 156 height 30
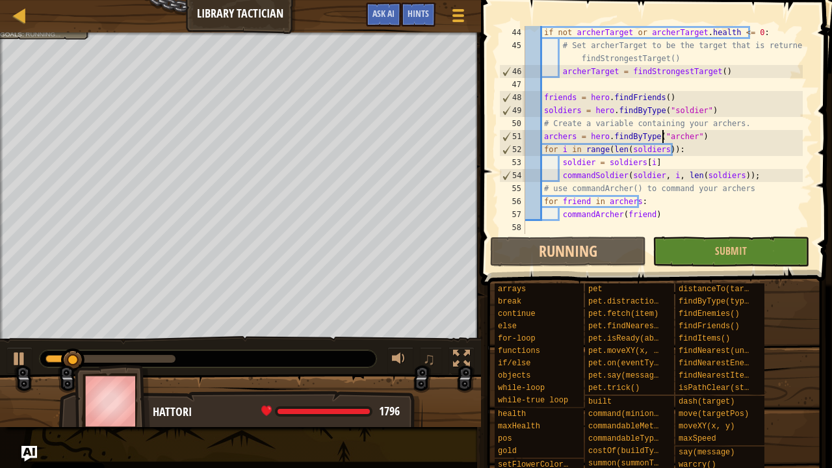
scroll to position [637, 0]
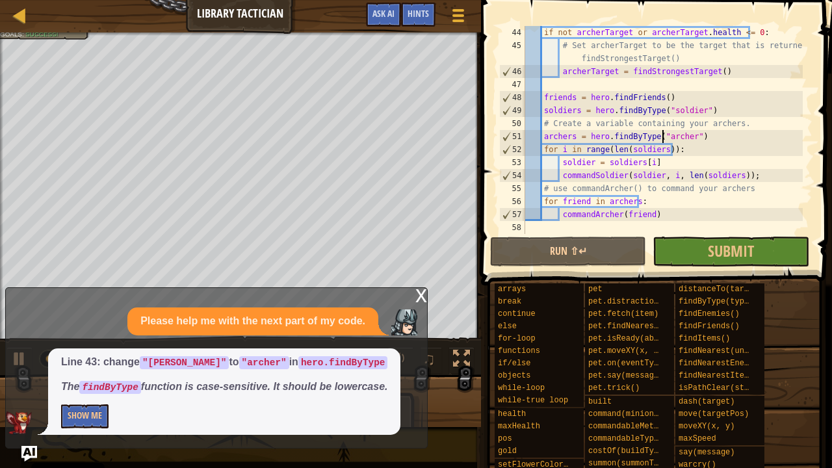
click at [420, 292] on div "x" at bounding box center [421, 294] width 12 height 13
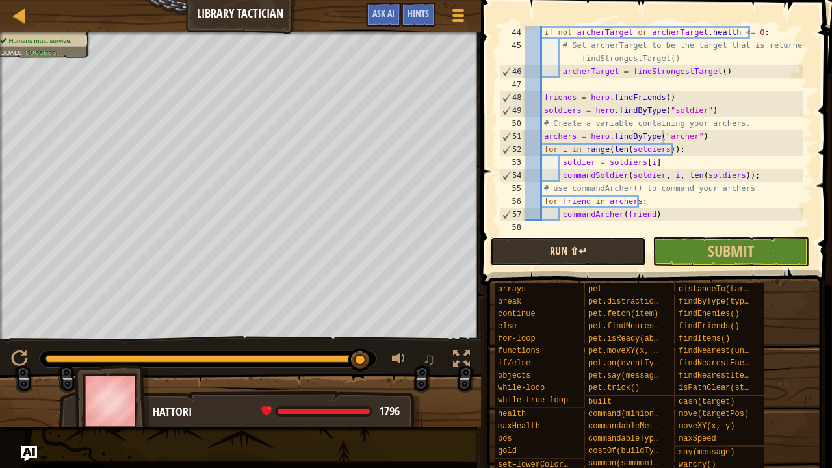
click at [602, 264] on button "Run ⇧↵" at bounding box center [568, 252] width 156 height 30
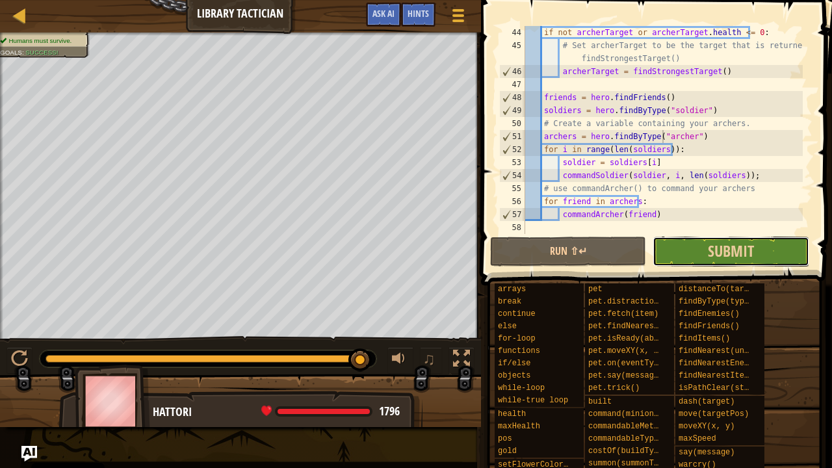
click at [684, 256] on button "Submit" at bounding box center [730, 252] width 156 height 30
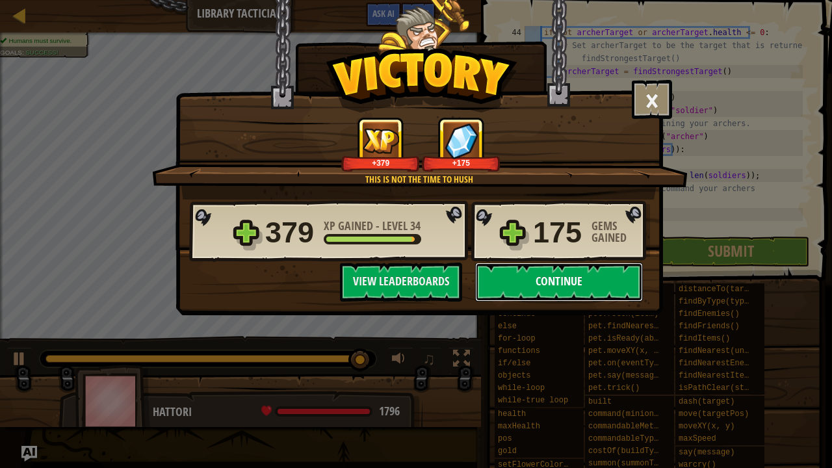
click at [600, 292] on button "Continue" at bounding box center [559, 282] width 168 height 39
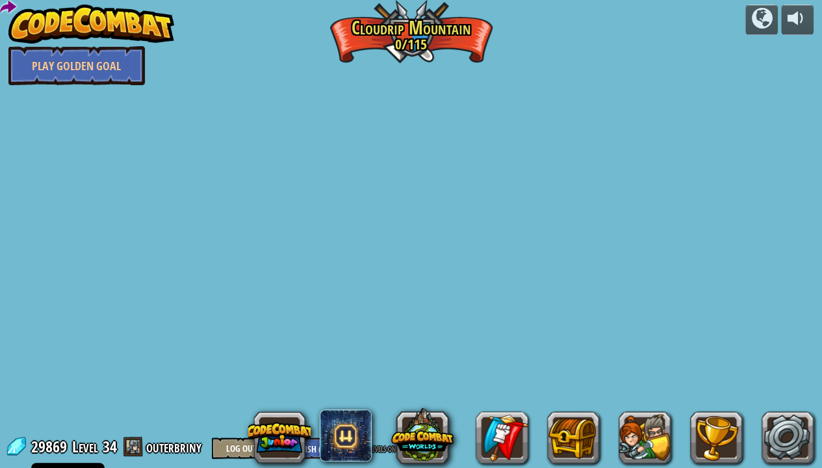
select select "en-[GEOGRAPHIC_DATA]"
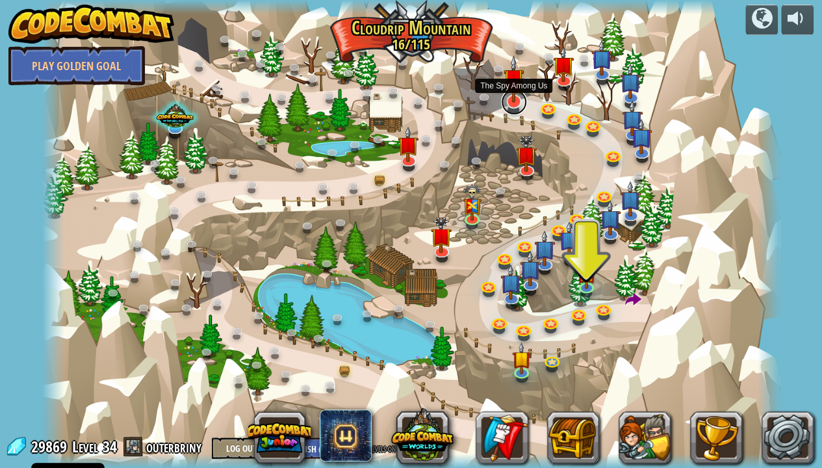
click at [511, 108] on link at bounding box center [514, 102] width 26 height 26
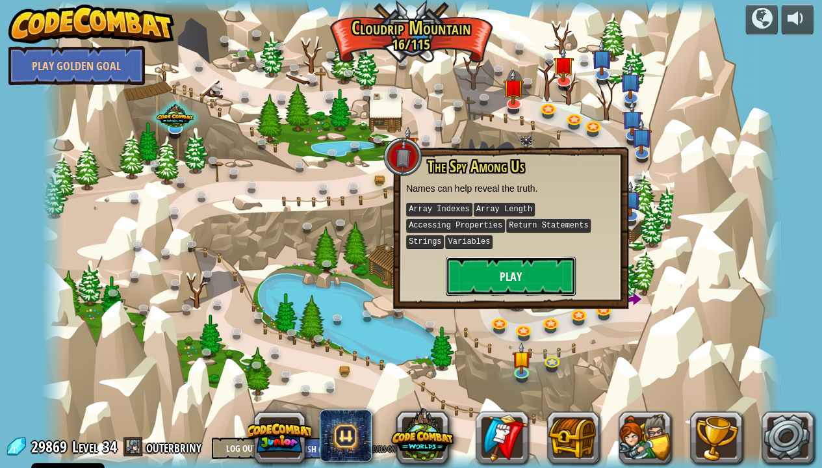
click at [543, 284] on button "Play" at bounding box center [511, 276] width 130 height 39
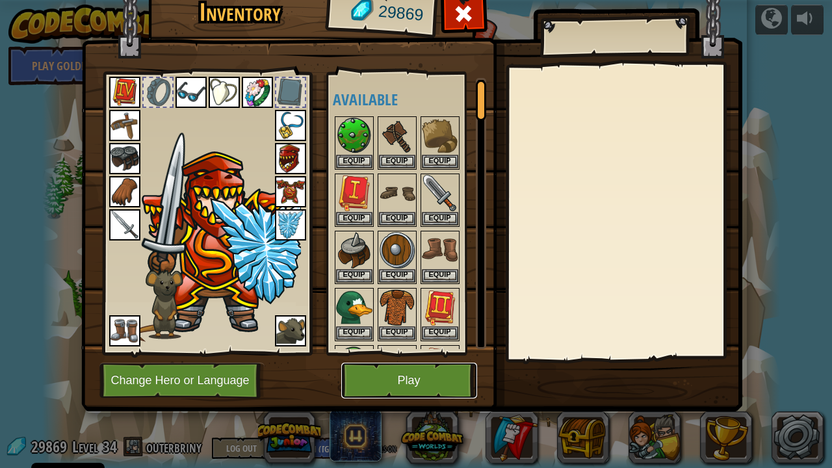
click at [413, 389] on button "Play" at bounding box center [409, 381] width 136 height 36
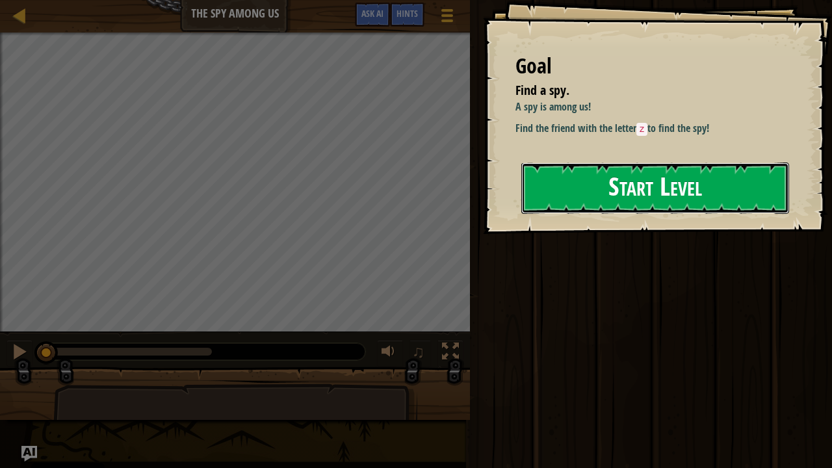
click at [564, 187] on button "Start Level" at bounding box center [655, 187] width 268 height 51
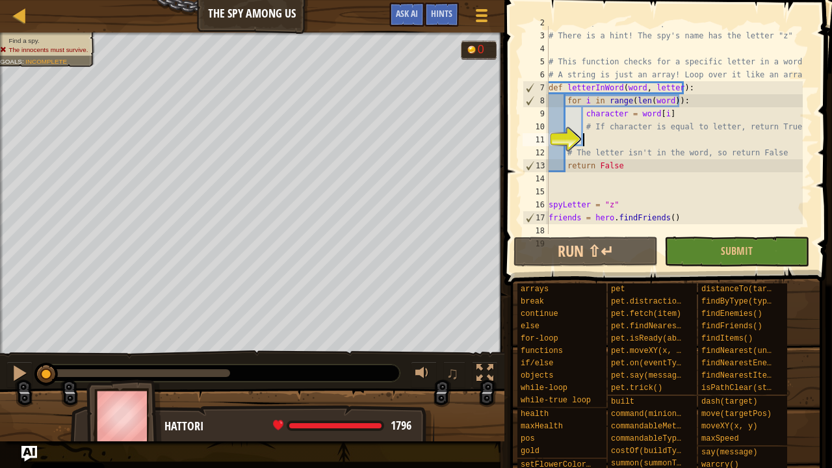
scroll to position [26, 0]
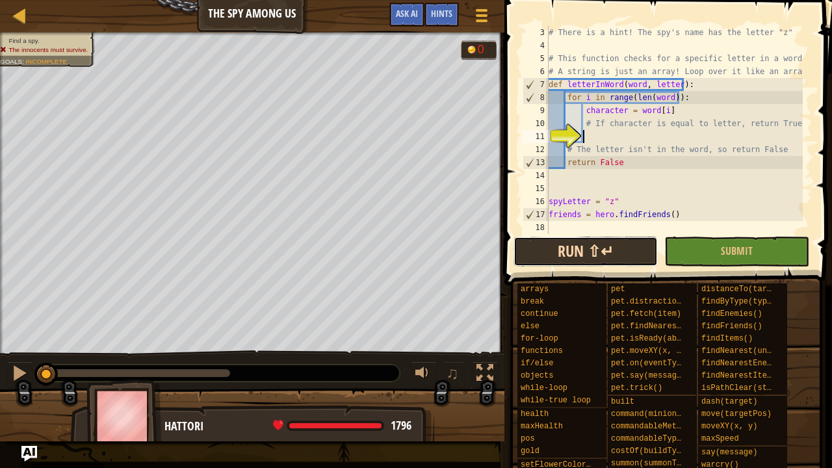
click at [533, 250] on button "Run ⇧↵" at bounding box center [585, 252] width 145 height 30
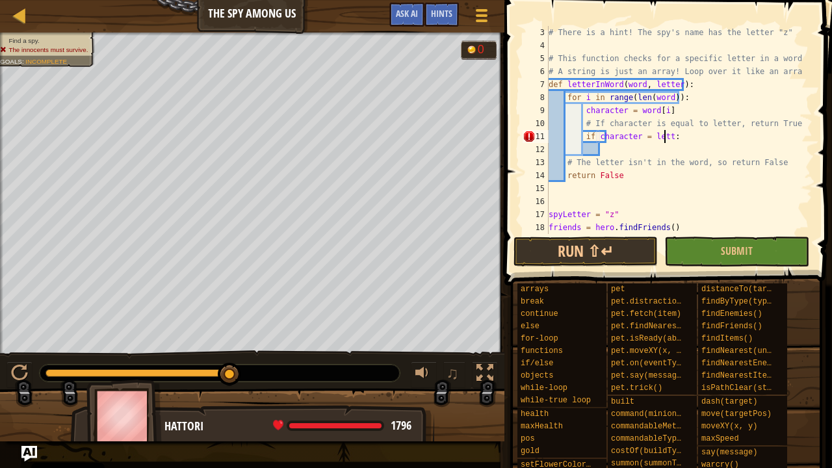
scroll to position [6, 9]
type textarea "if character = letter:"
click at [615, 151] on div "# There is a hint! The spy's name has the letter "z" # This function checks for…" at bounding box center [674, 143] width 257 height 234
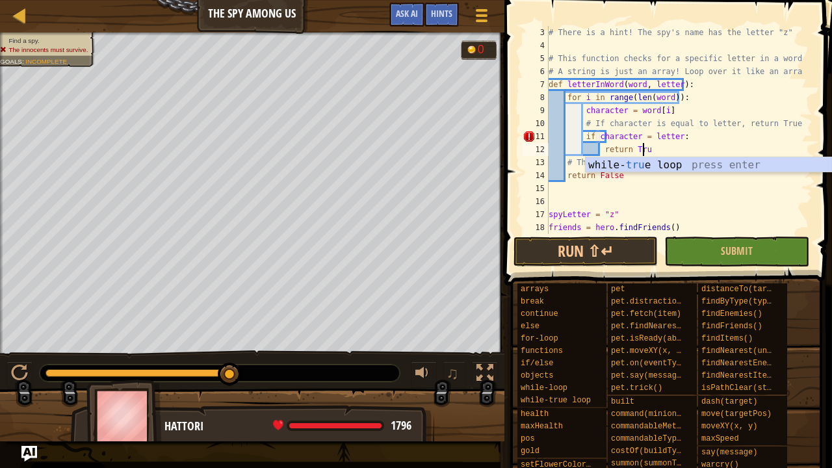
type textarea "return True"
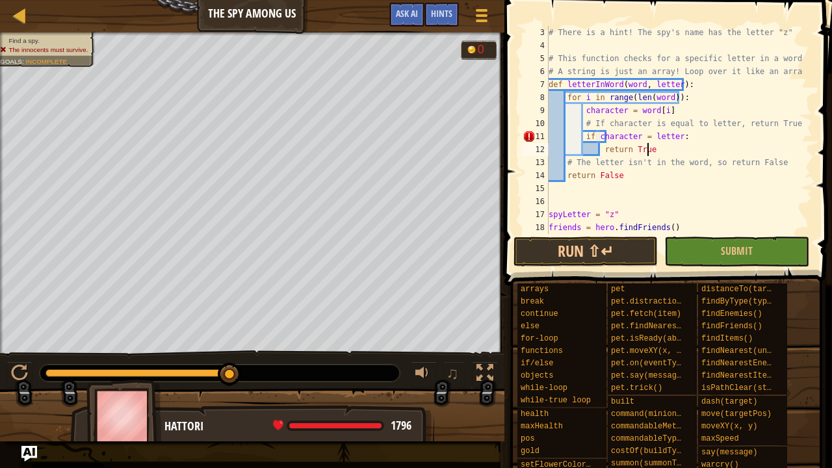
click at [673, 148] on div "# There is a hint! The spy's name has the letter "z" # This function checks for…" at bounding box center [674, 143] width 257 height 234
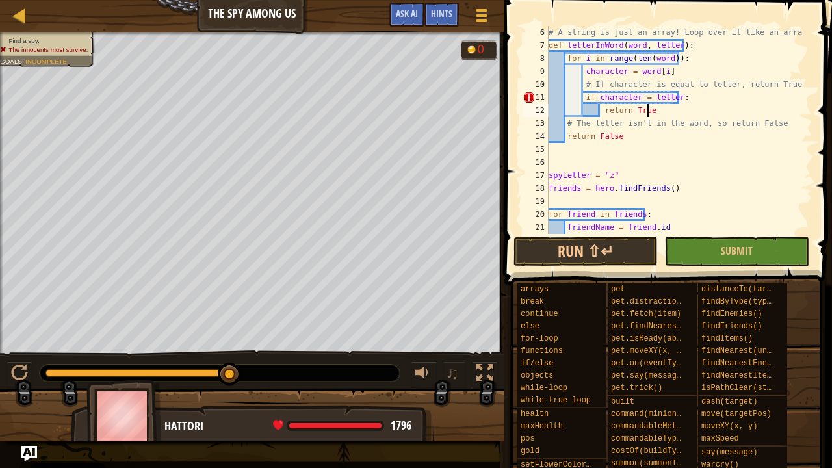
scroll to position [65, 0]
click at [624, 157] on div "# A string is just an array! Loop over it like an array def letterInWord ( word…" at bounding box center [674, 143] width 257 height 234
click at [641, 92] on div "# A string is just an array! Loop over it like an array def letterInWord ( word…" at bounding box center [674, 143] width 257 height 234
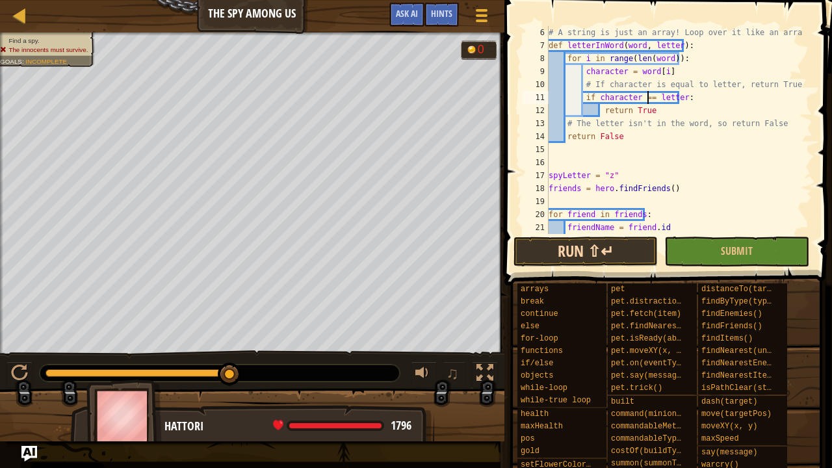
type textarea "if character == letter:"
click at [593, 248] on button "Run ⇧↵" at bounding box center [585, 252] width 145 height 30
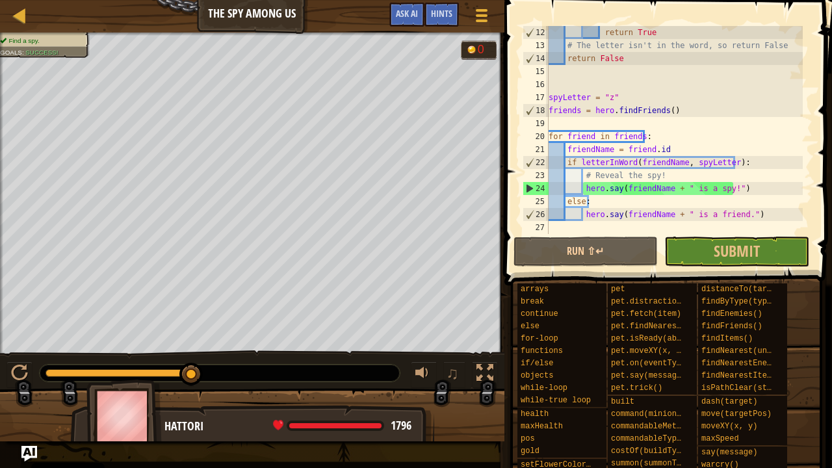
scroll to position [143, 0]
click at [723, 250] on span "Submit" at bounding box center [736, 250] width 46 height 21
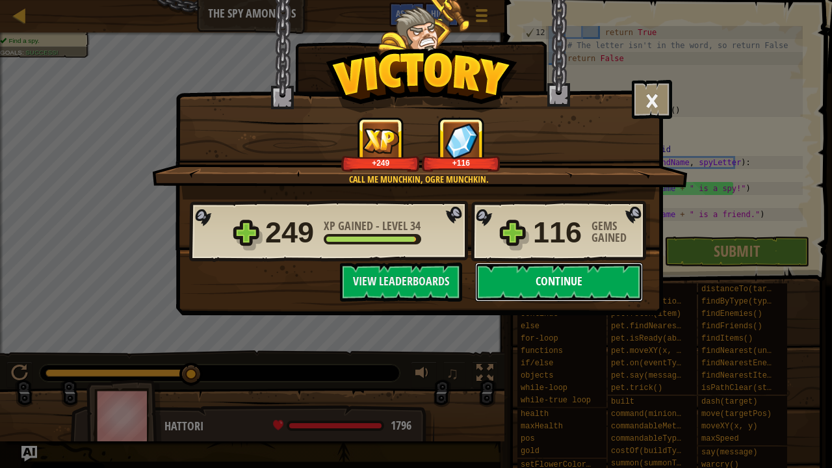
click at [526, 289] on button "Continue" at bounding box center [559, 282] width 168 height 39
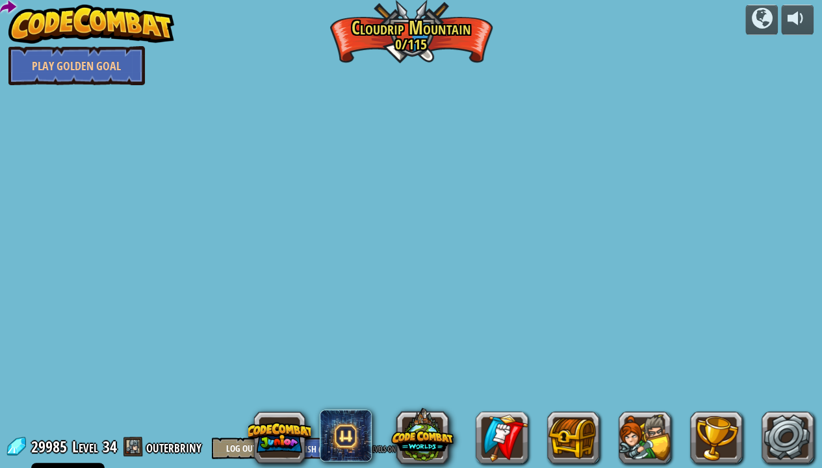
select select "en-[GEOGRAPHIC_DATA]"
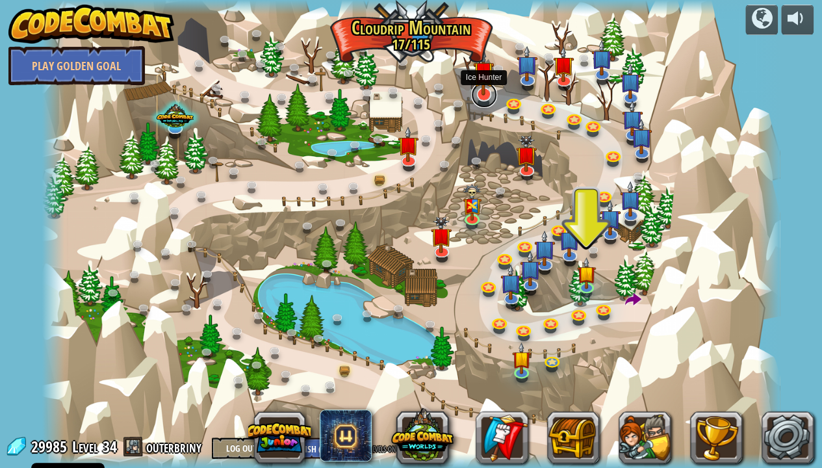
click at [487, 100] on link at bounding box center [484, 95] width 26 height 26
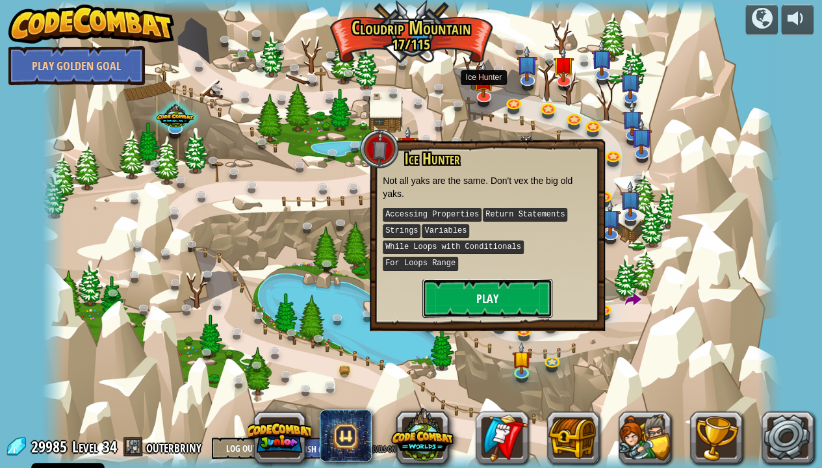
click at [481, 279] on button "Play" at bounding box center [487, 298] width 130 height 39
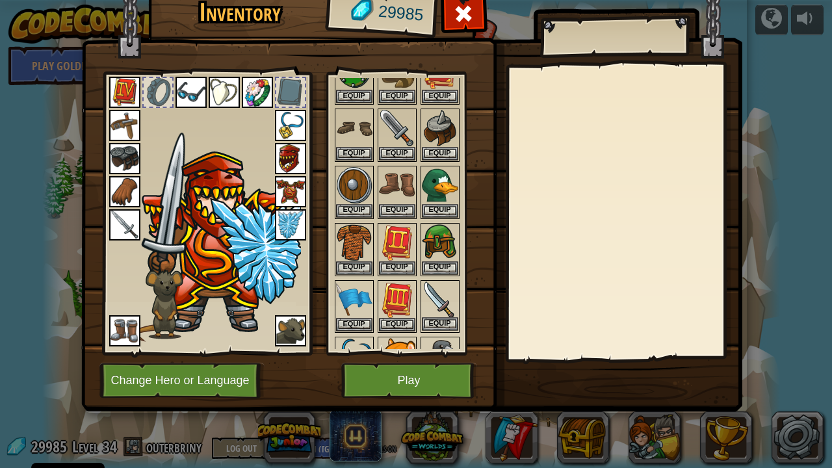
scroll to position [195, 0]
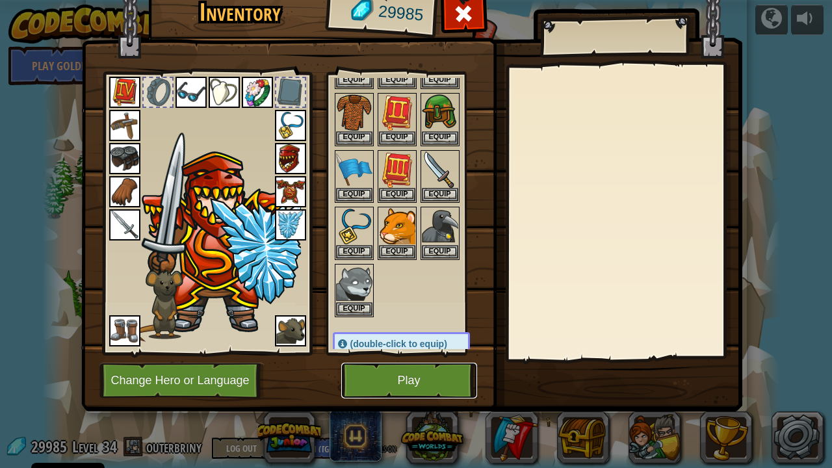
click at [401, 386] on button "Play" at bounding box center [409, 381] width 136 height 36
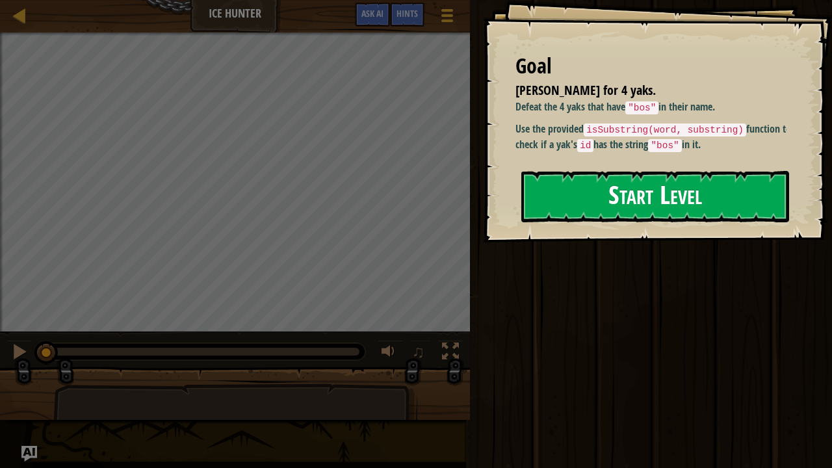
click at [569, 196] on button "Start Level" at bounding box center [655, 196] width 268 height 51
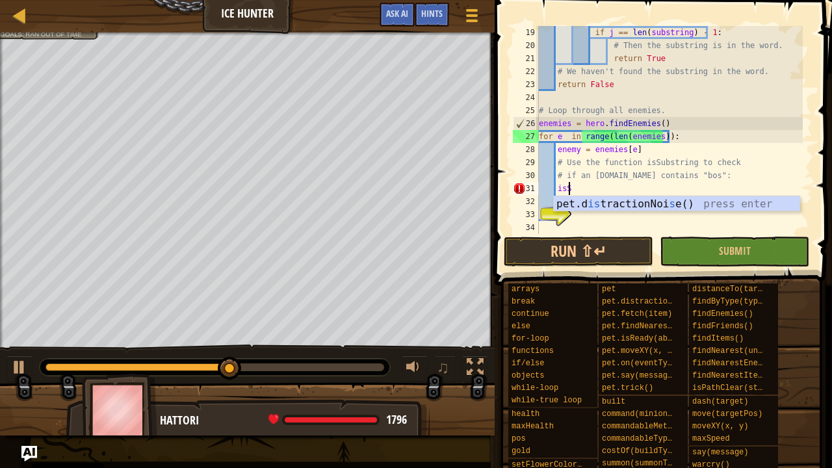
scroll to position [6, 1]
type textarea "i"
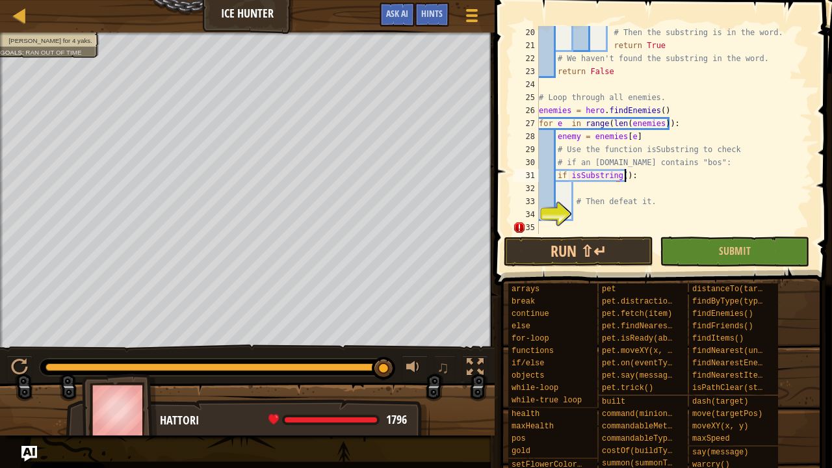
scroll to position [6, 6]
click at [654, 177] on div "# Then the substring is in the word. return True # We haven't found the substri…" at bounding box center [669, 143] width 266 height 234
click at [621, 177] on div "# Then the substring is in the word. return True # We haven't found the substri…" at bounding box center [669, 143] width 266 height 234
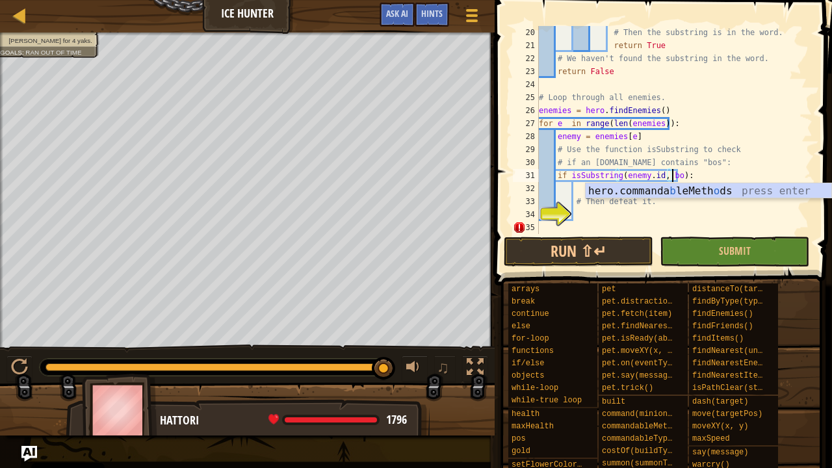
scroll to position [6, 11]
click at [694, 174] on div "# Then the substring is in the word. return True # We haven't found the substri…" at bounding box center [669, 143] width 266 height 234
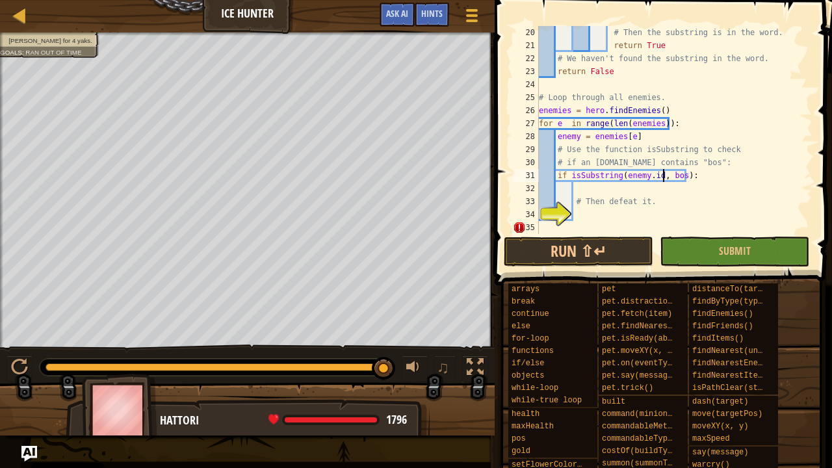
click at [662, 176] on div "# Then the substring is in the word. return True # We haven't found the substri…" at bounding box center [669, 143] width 266 height 234
type textarea "if isSubstring(enemy.id, "bos"):"
click at [573, 210] on div "# Then the substring is in the word. return True # We haven't found the substri…" at bounding box center [669, 143] width 266 height 234
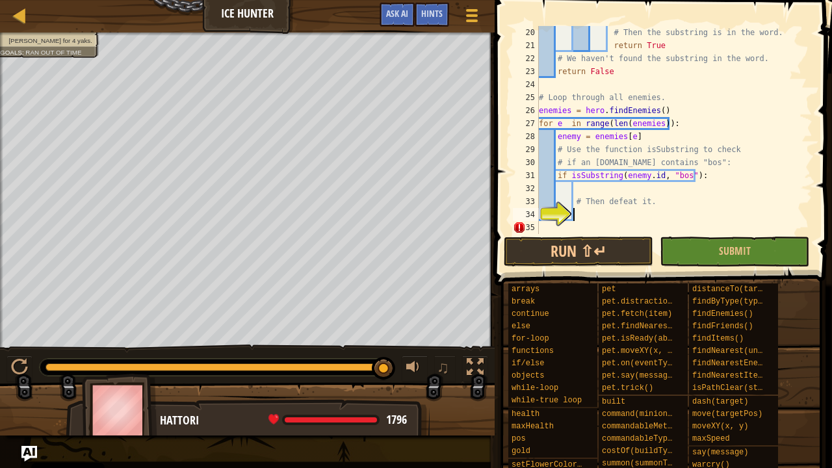
scroll to position [6, 2]
click at [580, 196] on div "# Then the substring is in the word. return True # We haven't found the substri…" at bounding box center [669, 143] width 266 height 234
type textarea "# Then defeat it."
click at [581, 185] on div "# Then the substring is in the word. return True # We haven't found the substri…" at bounding box center [669, 143] width 266 height 234
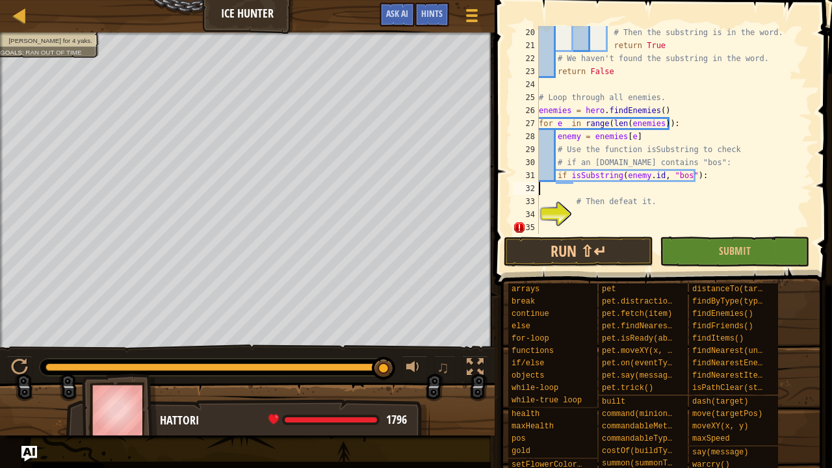
type textarea "if isSubstring(enemy.id, "bos"):"
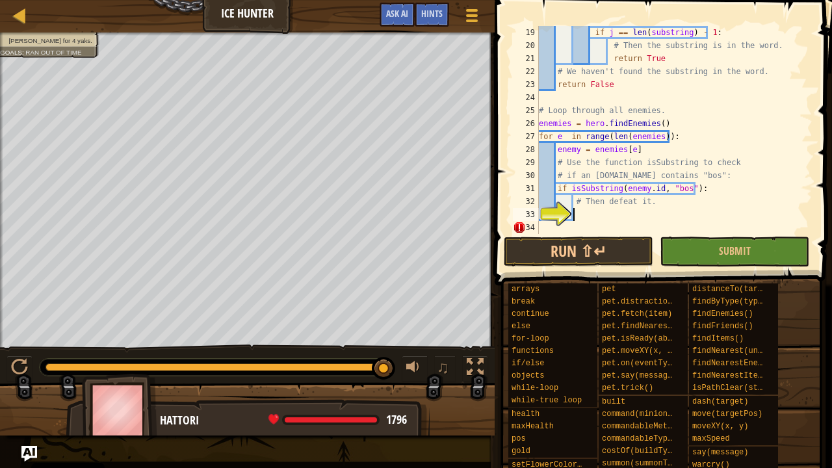
click at [581, 214] on div "if j == len ( substring ) - 1 : # Then the substring is in the word. return Tru…" at bounding box center [669, 143] width 266 height 234
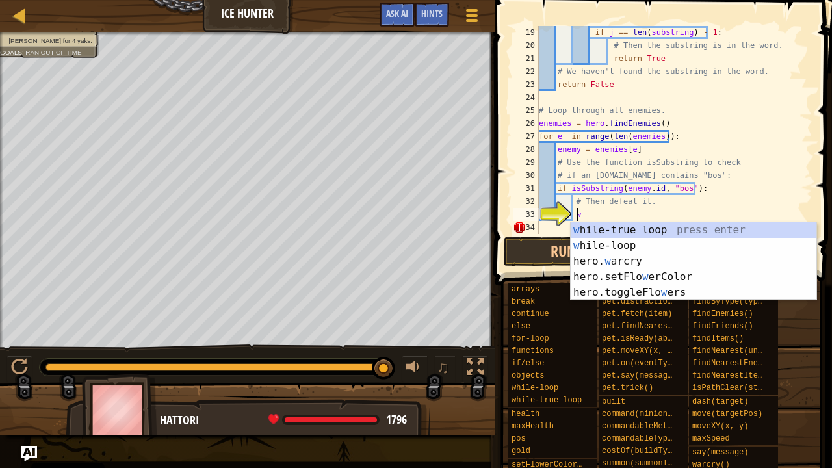
scroll to position [6, 2]
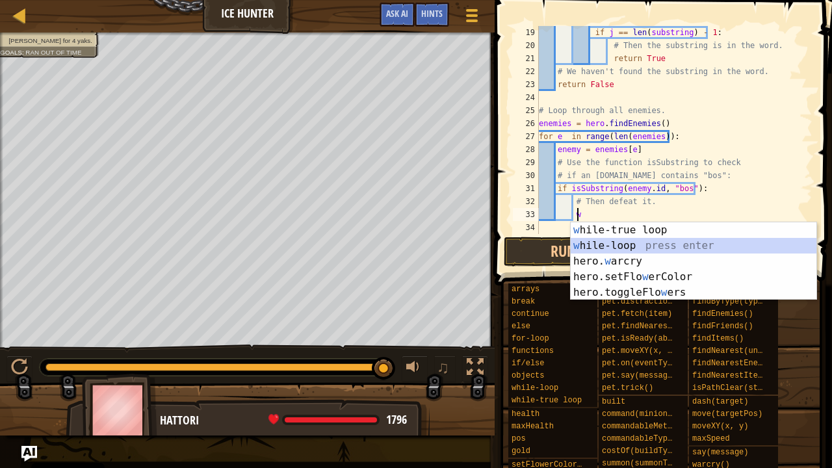
click at [595, 239] on div "w hile-true loop press enter w hile-loop press enter hero. w arcry press enter …" at bounding box center [694, 276] width 246 height 109
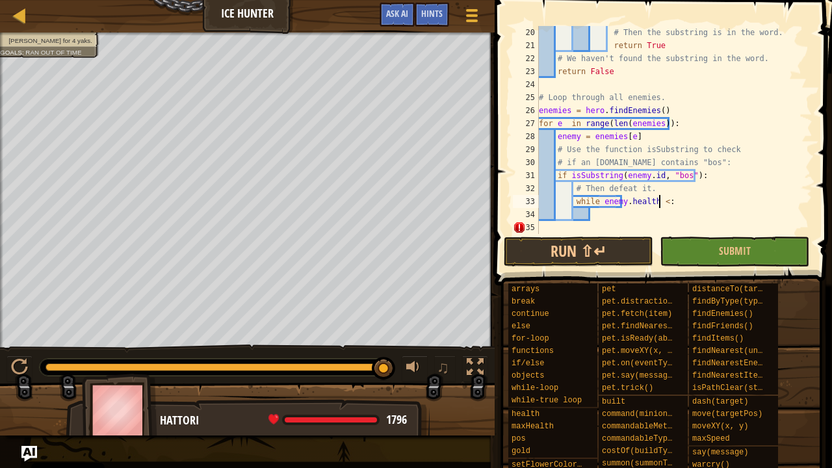
scroll to position [6, 9]
type textarea "while enemy.health > 0:"
click at [611, 214] on div "# Then the substring is in the word. return True # We haven't found the substri…" at bounding box center [669, 143] width 266 height 234
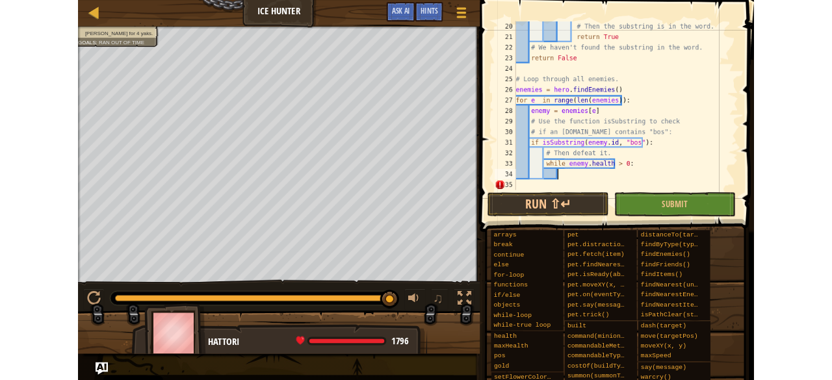
scroll to position [6, 4]
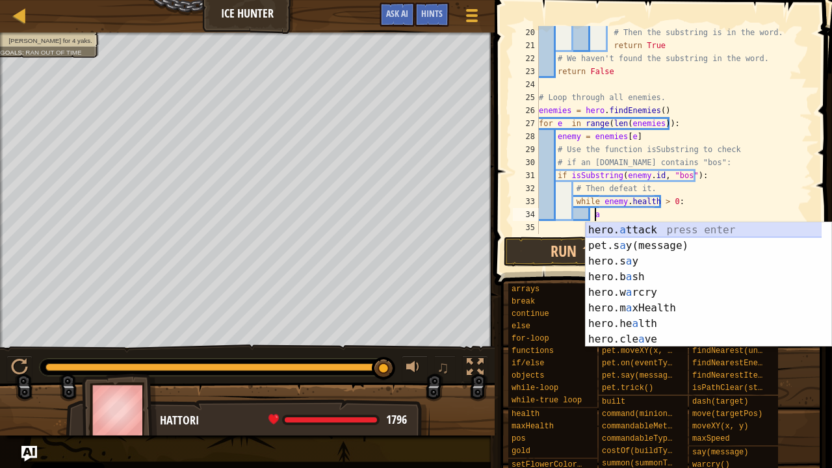
click at [652, 229] on div "hero. a ttack press enter pet.s a y(message) press enter hero.s a y press enter…" at bounding box center [708, 300] width 246 height 156
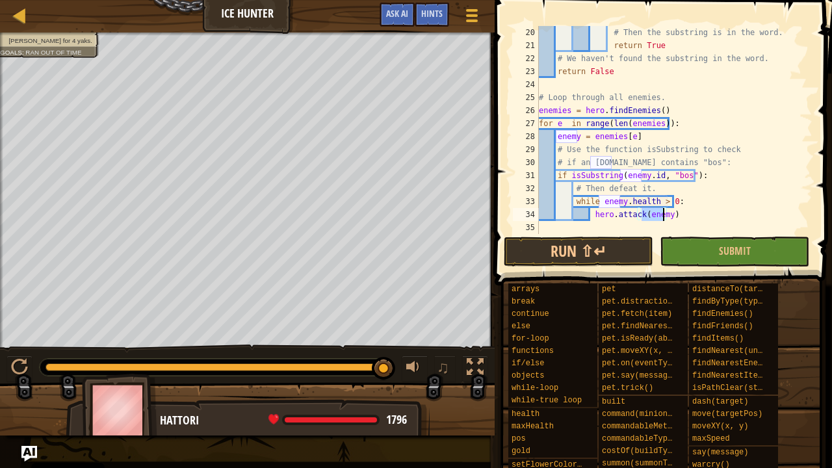
click at [671, 216] on div "# Then the substring is in the word. return True # We haven't found the substri…" at bounding box center [669, 143] width 266 height 234
type textarea "hero.attack(enemy)"
click at [633, 253] on button "Run ⇧↵" at bounding box center [578, 252] width 149 height 30
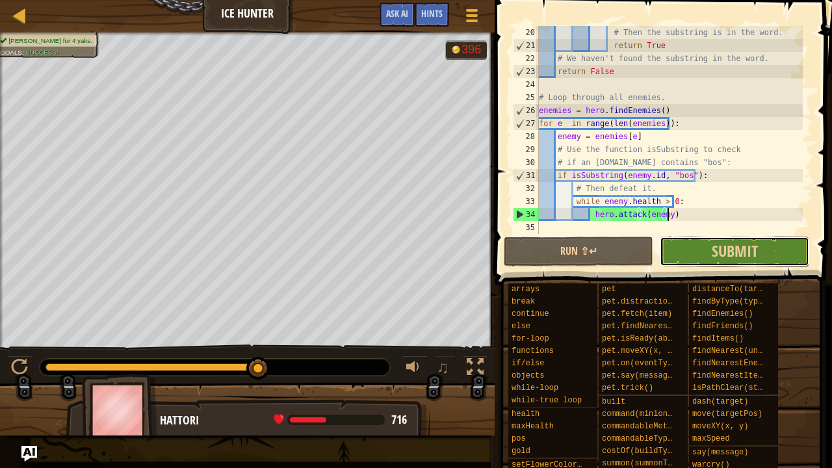
click at [700, 253] on button "Submit" at bounding box center [734, 252] width 149 height 30
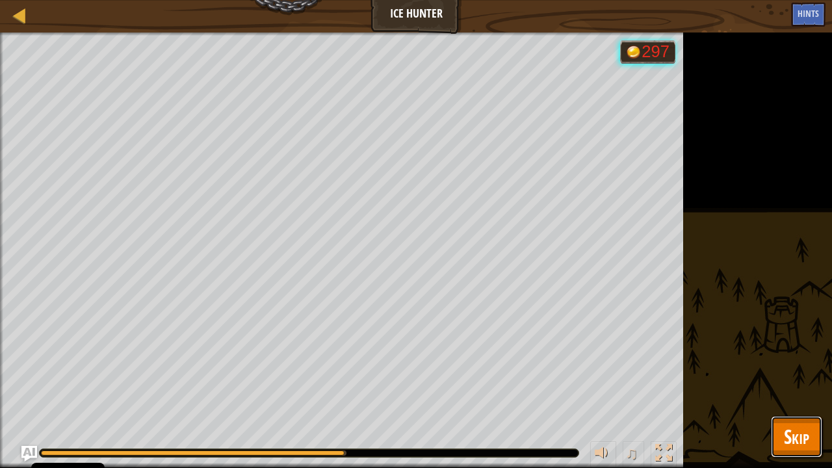
click at [802, 442] on span "Skip" at bounding box center [796, 436] width 25 height 27
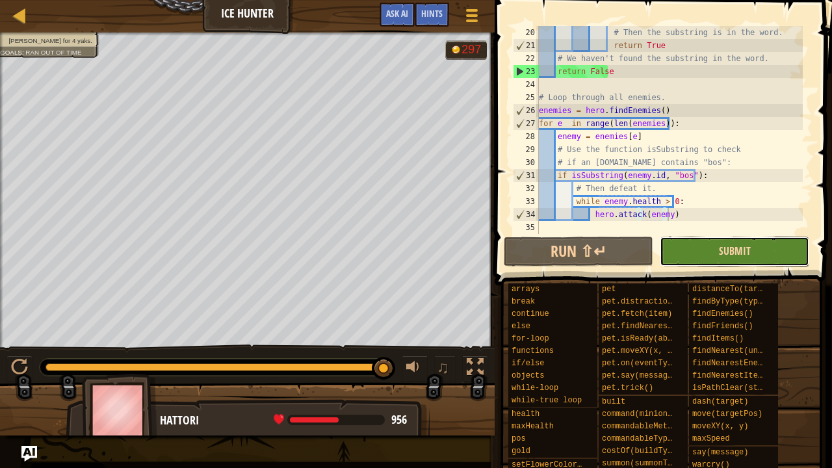
click at [743, 250] on span "Submit" at bounding box center [735, 251] width 32 height 14
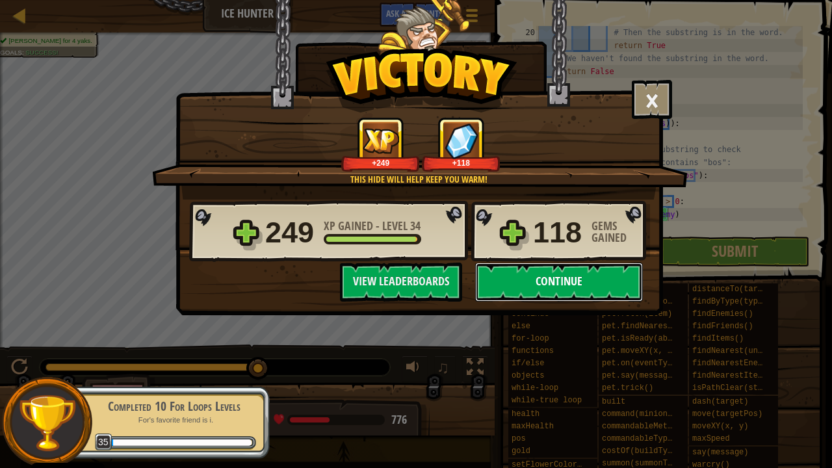
click at [552, 284] on button "Continue" at bounding box center [559, 282] width 168 height 39
select select "en-[GEOGRAPHIC_DATA]"
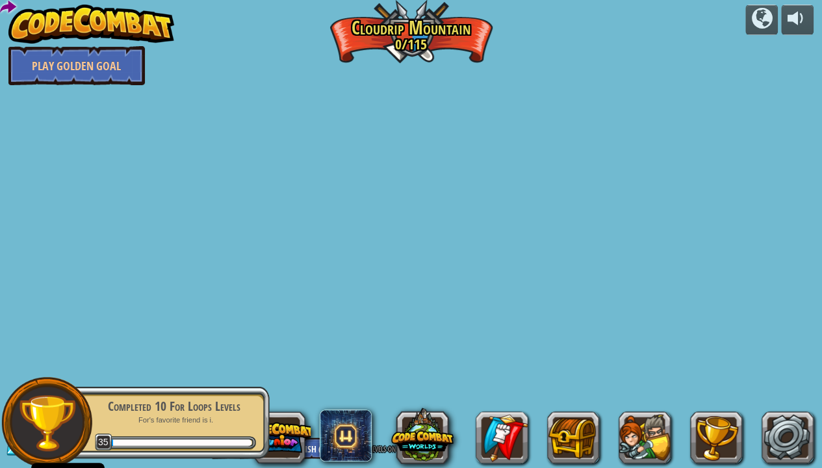
select select "en-[GEOGRAPHIC_DATA]"
